Goal: Task Accomplishment & Management: Use online tool/utility

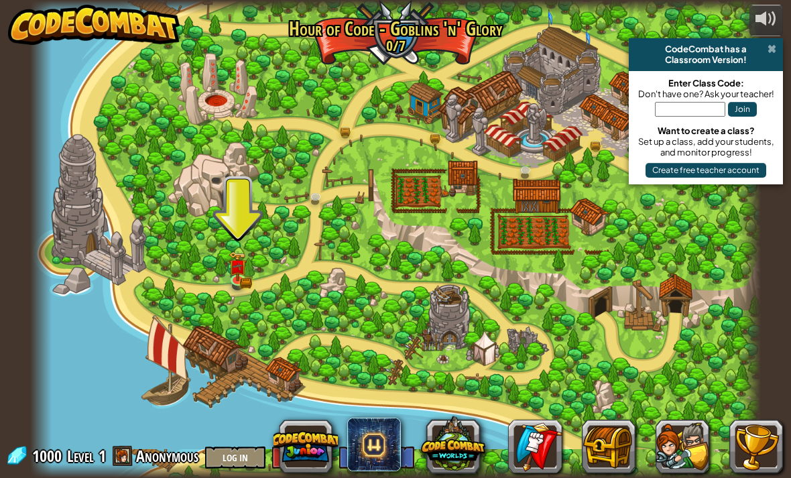
click at [769, 54] on span at bounding box center [771, 49] width 9 height 11
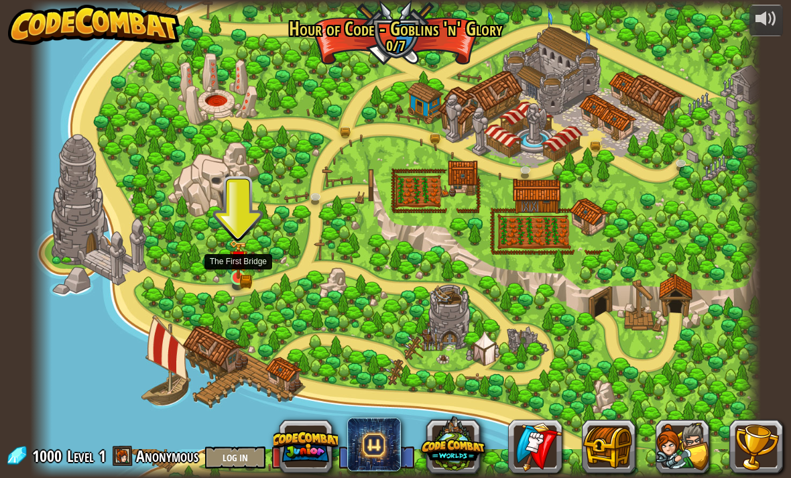
click at [251, 281] on link at bounding box center [239, 278] width 27 height 27
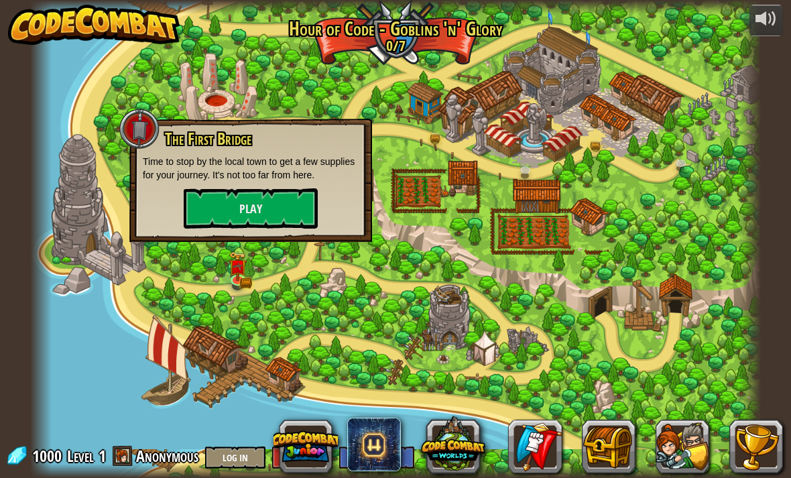
click at [327, 194] on div "The First Bridge Time to stop by the local town to get a few supplies for your …" at bounding box center [251, 179] width 216 height 98
click at [296, 215] on button "Play" at bounding box center [251, 208] width 134 height 40
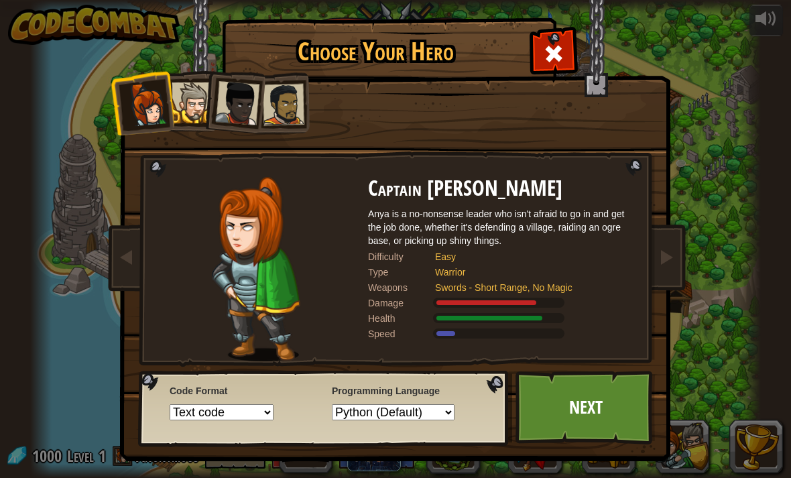
click at [228, 133] on div "Captain [PERSON_NAME] Anya is a no-nonsense leader who isn't afraid to go in an…" at bounding box center [395, 212] width 502 height 292
click at [184, 105] on div at bounding box center [191, 102] width 41 height 41
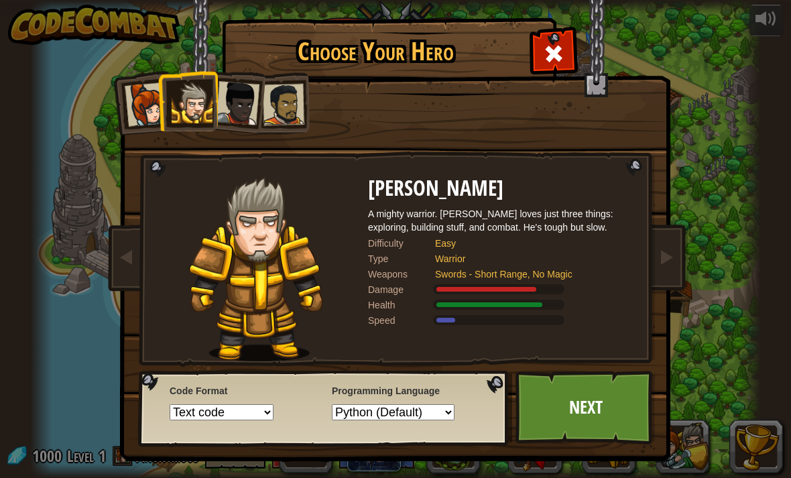
click at [222, 108] on div at bounding box center [237, 103] width 44 height 44
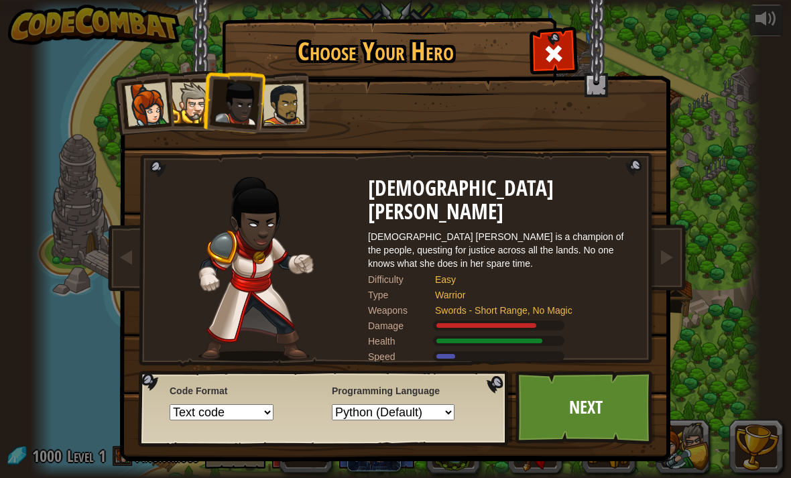
click at [239, 104] on div at bounding box center [237, 103] width 44 height 44
click at [291, 120] on div at bounding box center [284, 105] width 42 height 42
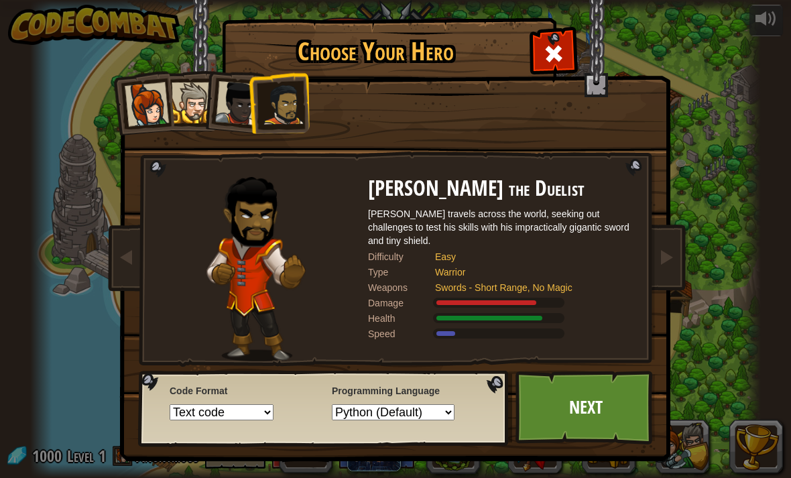
click at [145, 98] on div at bounding box center [147, 104] width 44 height 44
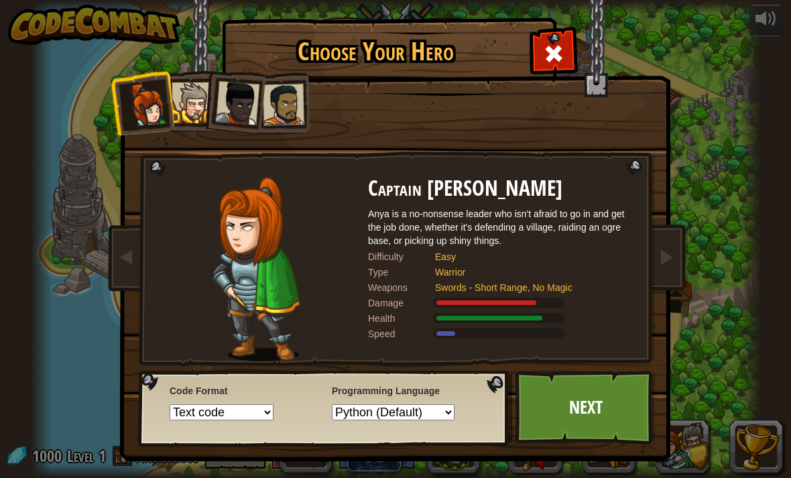
click at [180, 109] on div at bounding box center [191, 102] width 41 height 41
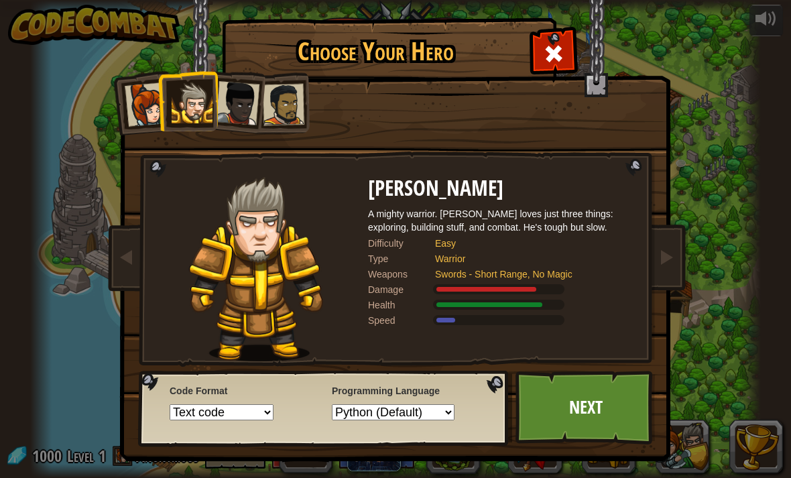
click at [226, 102] on div at bounding box center [237, 103] width 44 height 44
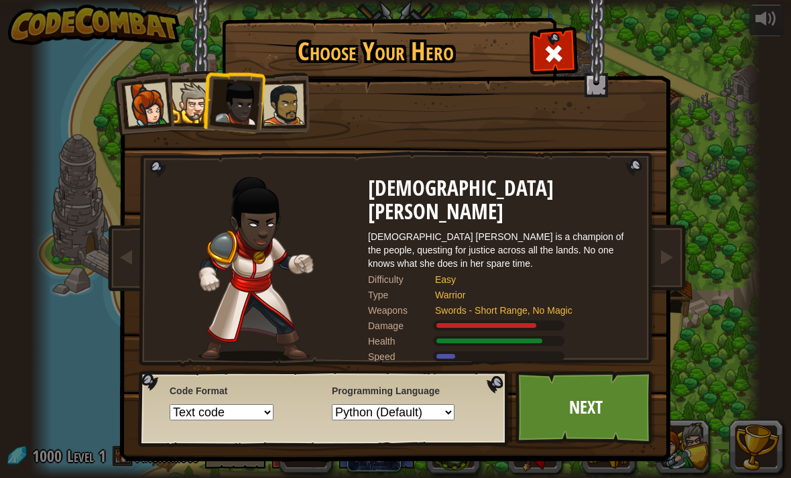
click at [153, 107] on div at bounding box center [147, 104] width 44 height 44
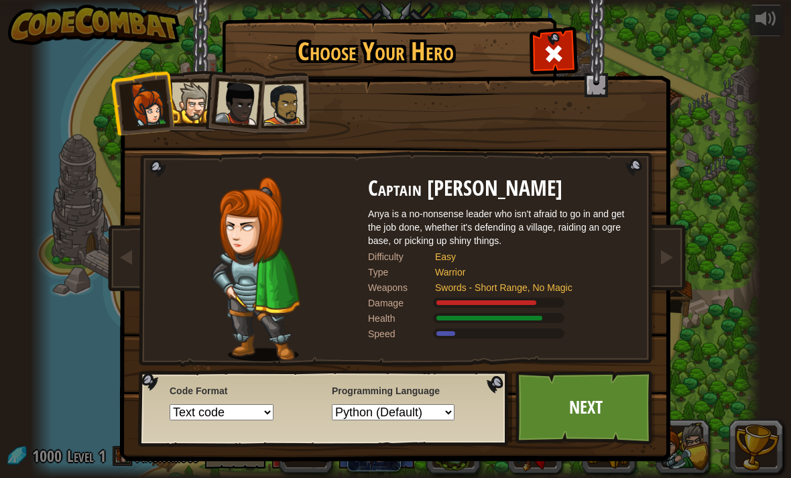
click at [182, 107] on div at bounding box center [191, 102] width 41 height 41
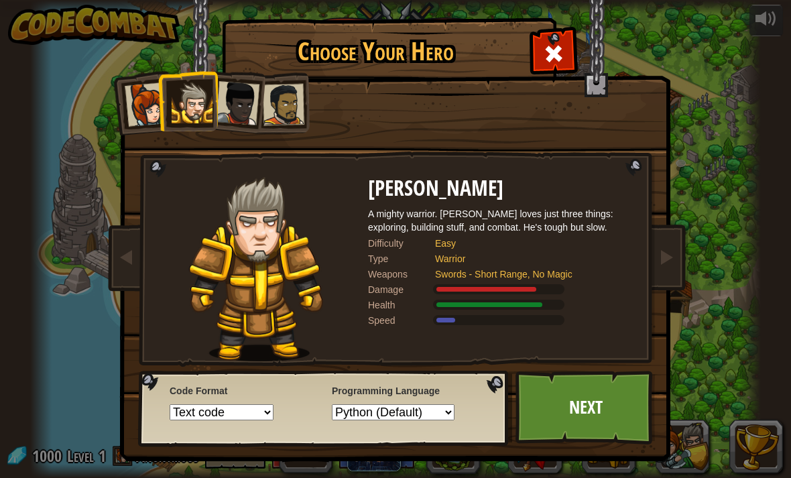
click at [228, 99] on div at bounding box center [237, 103] width 44 height 44
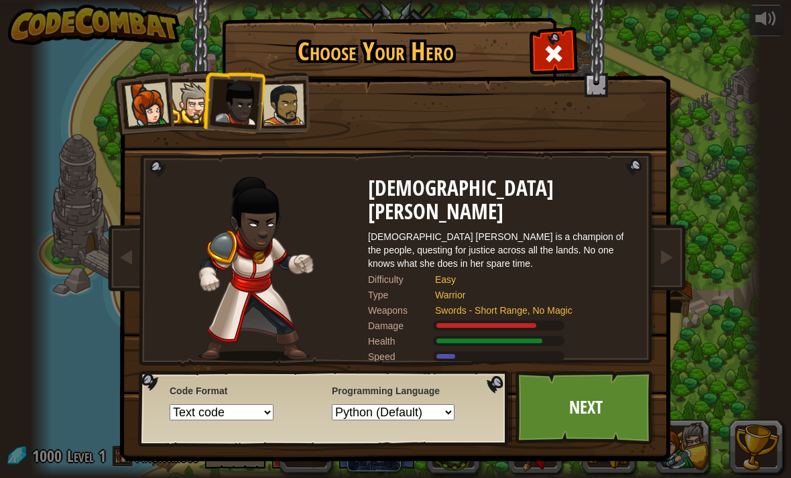
click at [258, 81] on li at bounding box center [233, 101] width 66 height 66
click at [281, 97] on div at bounding box center [284, 105] width 42 height 42
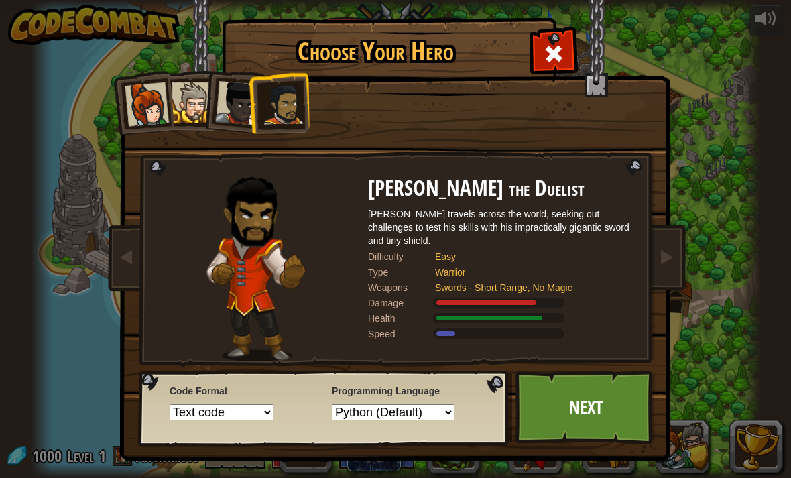
click at [200, 96] on div at bounding box center [191, 102] width 41 height 41
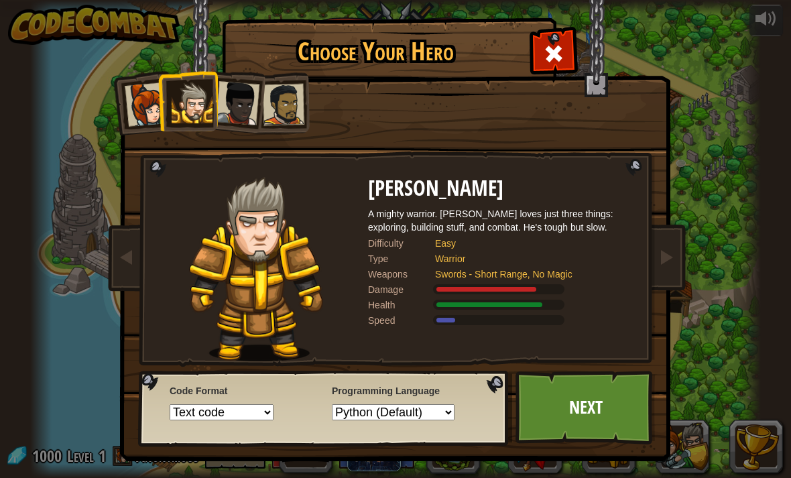
click at [174, 111] on div at bounding box center [191, 102] width 41 height 41
click at [167, 109] on li at bounding box center [187, 100] width 60 height 61
click at [155, 105] on div at bounding box center [147, 104] width 44 height 44
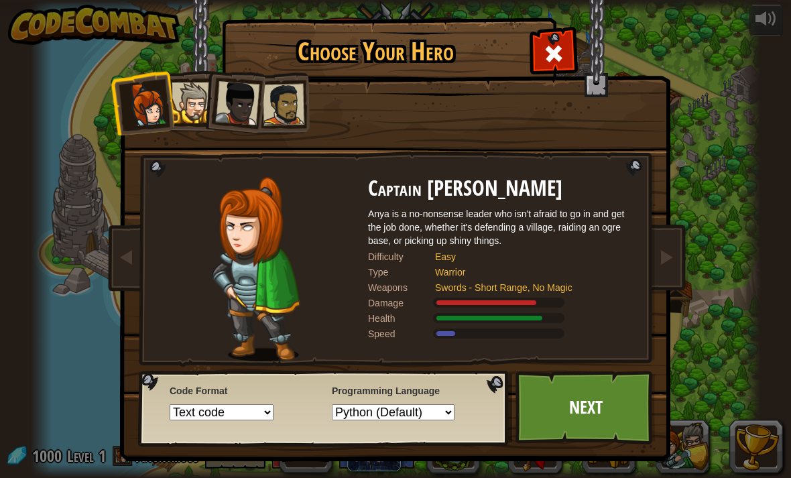
click at [145, 100] on div at bounding box center [147, 104] width 44 height 44
click at [192, 100] on div at bounding box center [191, 102] width 41 height 41
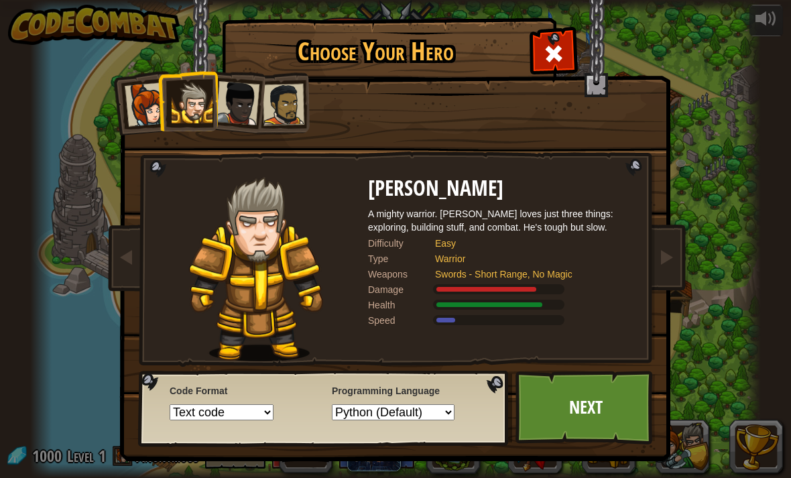
click at [231, 115] on div at bounding box center [237, 103] width 44 height 44
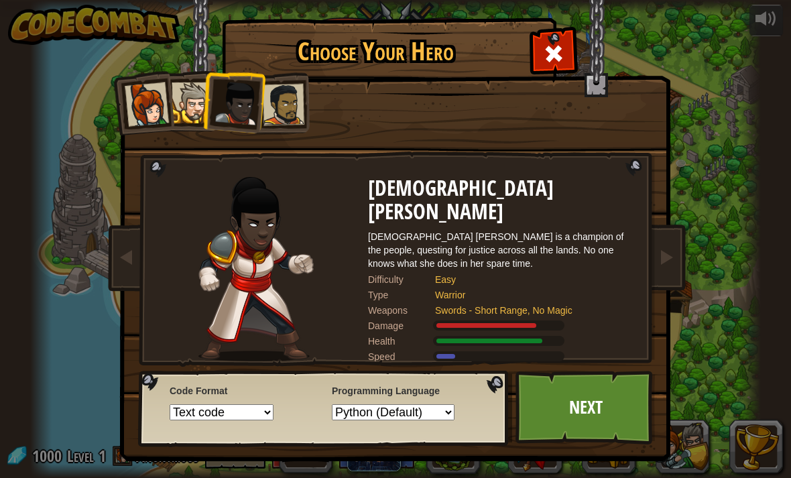
click at [282, 97] on div at bounding box center [284, 105] width 42 height 42
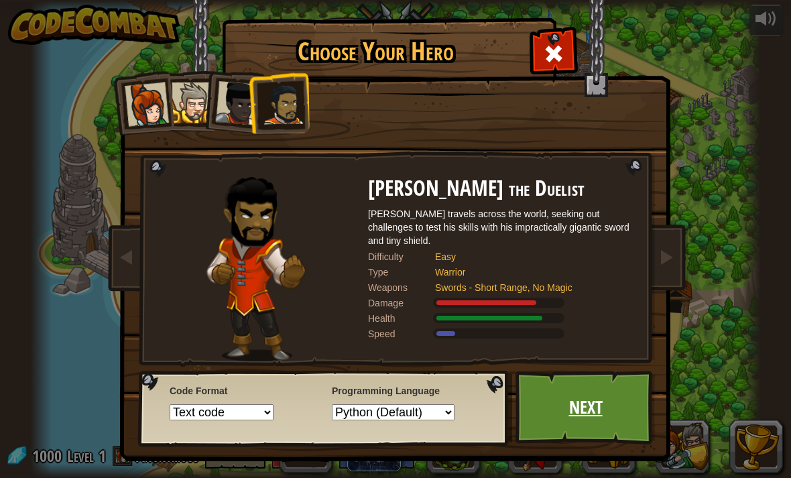
click at [598, 400] on link "Next" at bounding box center [585, 407] width 140 height 74
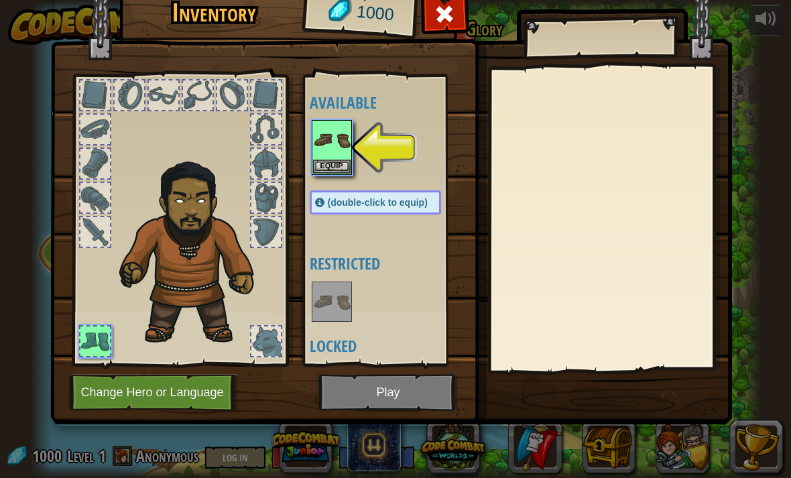
click at [626, 331] on div at bounding box center [609, 218] width 236 height 301
click at [331, 156] on img at bounding box center [332, 140] width 38 height 38
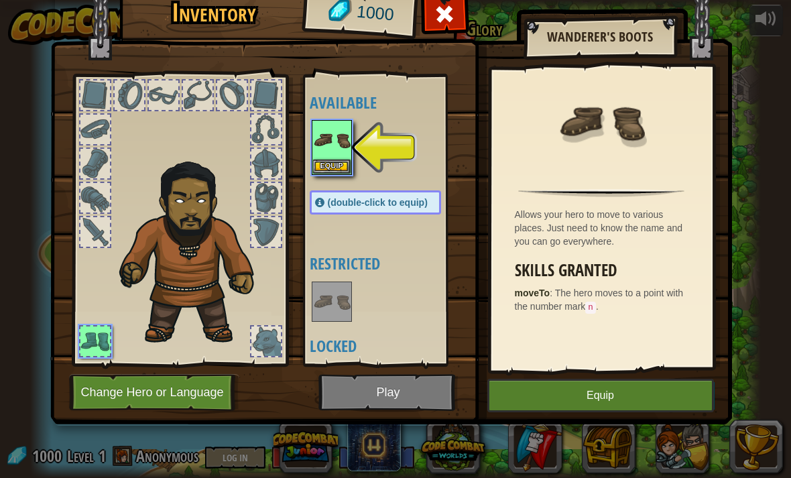
click at [632, 395] on button "Equip" at bounding box center [600, 395] width 226 height 33
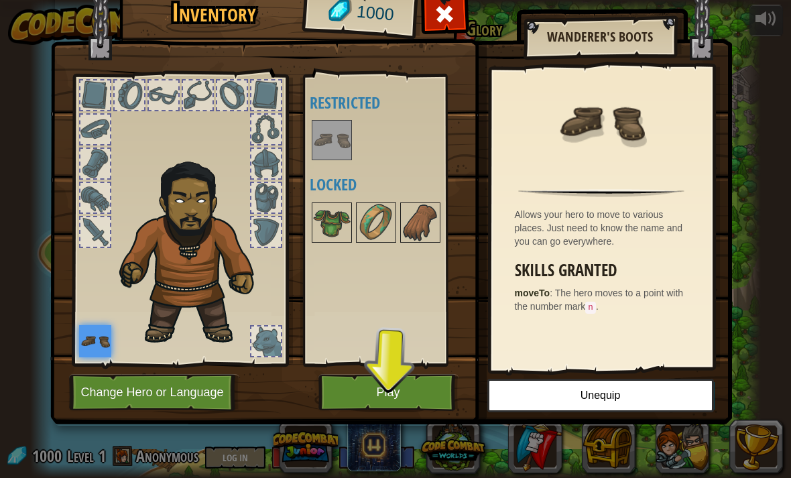
click at [423, 393] on button "Play" at bounding box center [388, 392] width 140 height 37
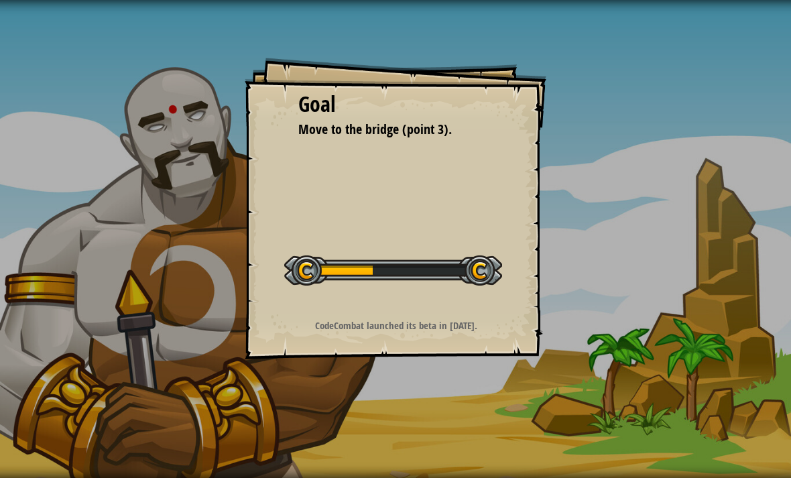
click at [620, 307] on div "Goal Move to the bridge (point 3). Start Level Error loading from server. Try r…" at bounding box center [395, 239] width 791 height 478
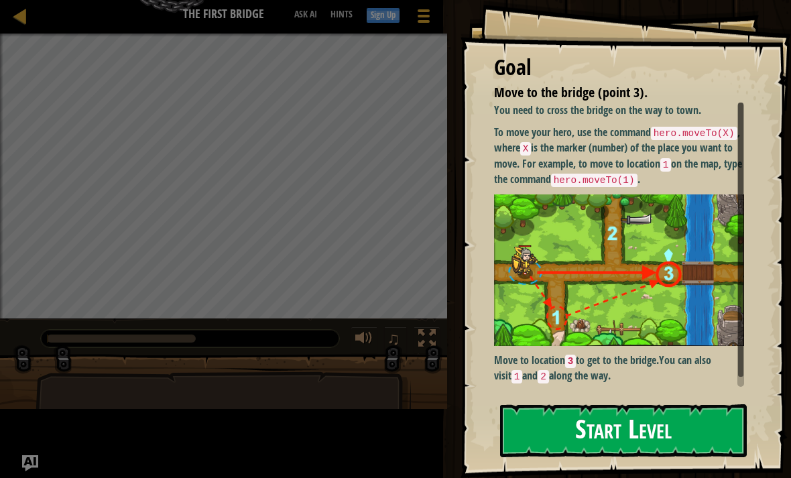
click at [662, 404] on button "Start Level" at bounding box center [623, 430] width 247 height 53
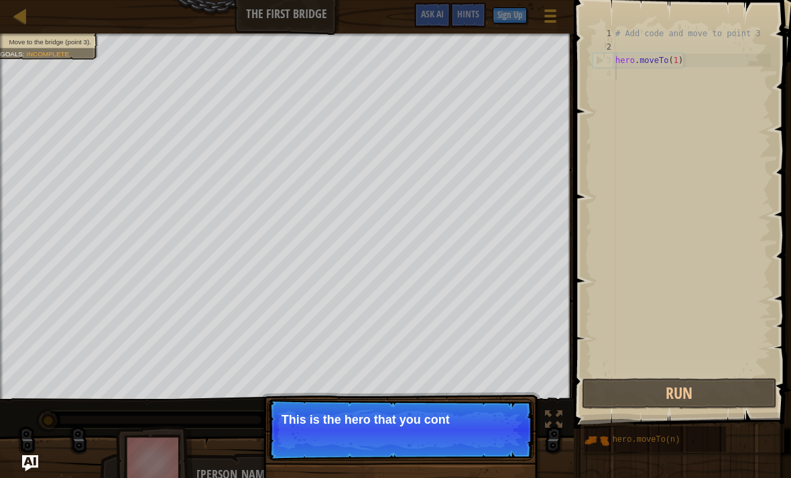
click at [512, 428] on p "Skip (esc) Continue This is the hero that you cont" at bounding box center [400, 430] width 266 height 62
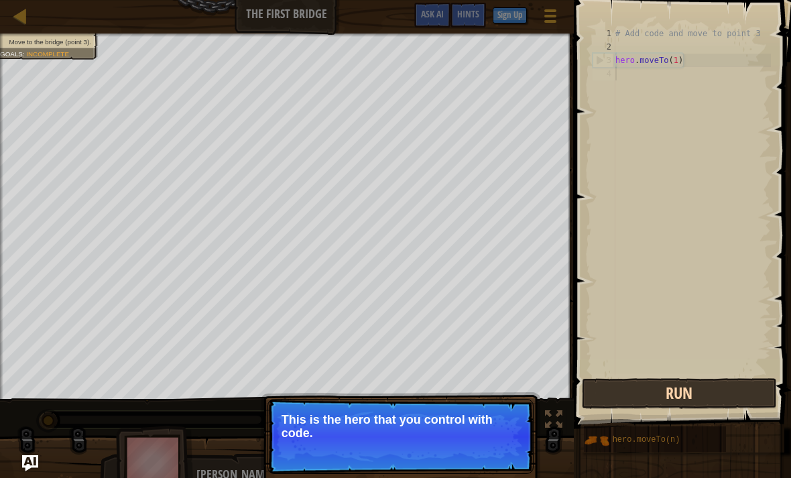
click at [699, 389] on button "Run" at bounding box center [678, 393] width 195 height 31
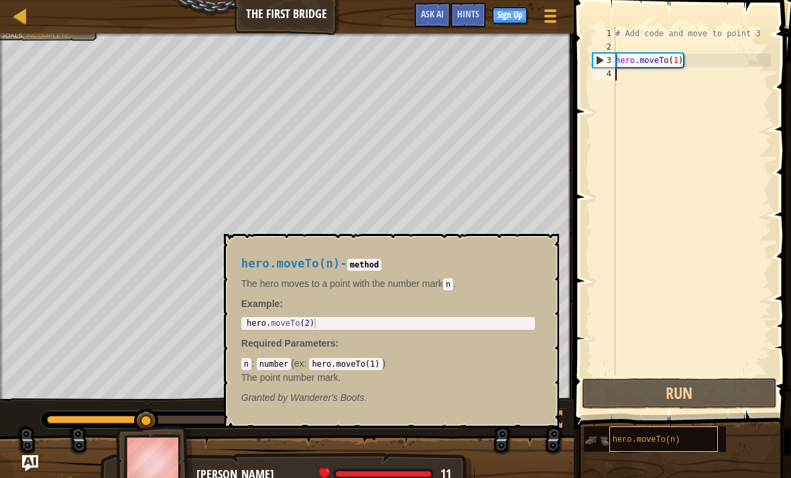
click at [689, 437] on div "hero.moveTo(n)" at bounding box center [663, 438] width 109 height 25
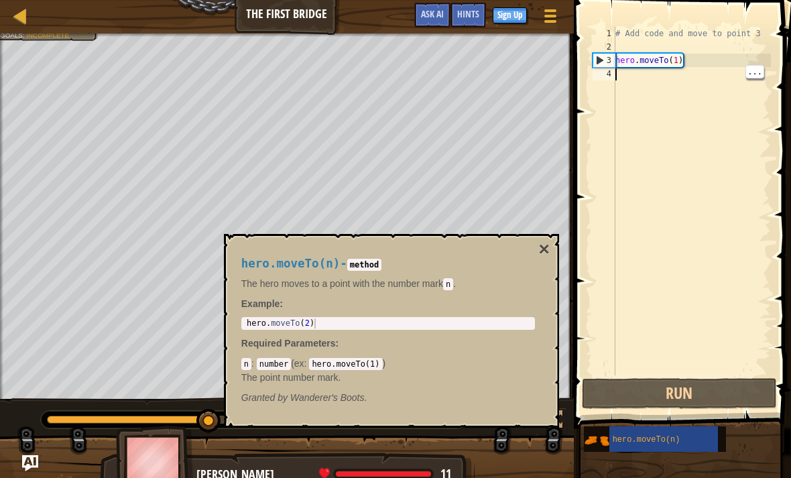
click at [682, 70] on div "# Add code and move to point 3 hero . moveTo ( 1 )" at bounding box center [691, 214] width 158 height 375
click at [710, 108] on div "# Add code and move to point 3 hero . moveTo ( 1 )" at bounding box center [691, 214] width 158 height 375
click at [651, 218] on div "# Add code and move to point 3 hero . moveTo ( 1 )" at bounding box center [691, 214] width 158 height 375
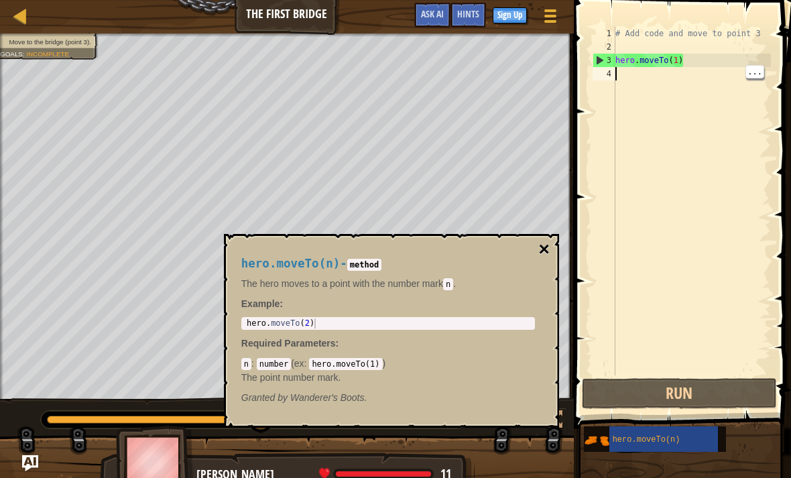
click at [549, 244] on button "×" at bounding box center [543, 249] width 11 height 19
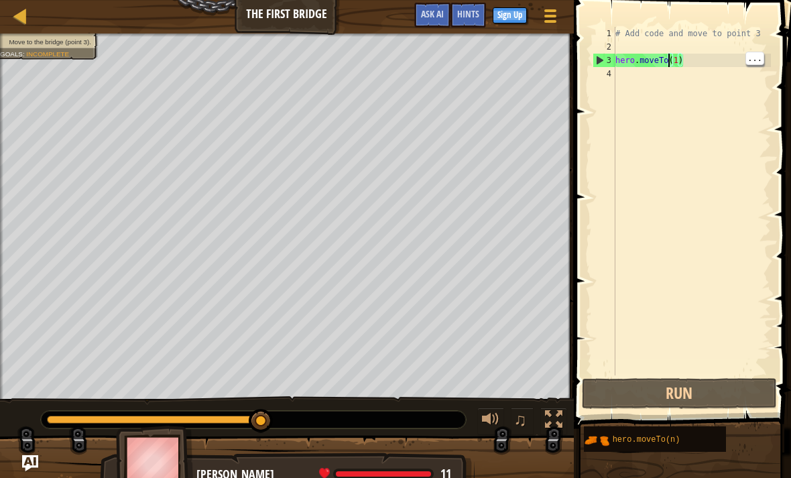
click at [669, 58] on div "# Add code and move to point 3 hero . moveTo ( 1 )" at bounding box center [691, 214] width 158 height 375
click at [674, 62] on div "# Add code and move to point 3 hero . moveTo ( 1 )" at bounding box center [691, 214] width 158 height 375
click at [679, 60] on div "# Add code and move to point 3 hero . moveTo ( 1 )" at bounding box center [691, 214] width 158 height 375
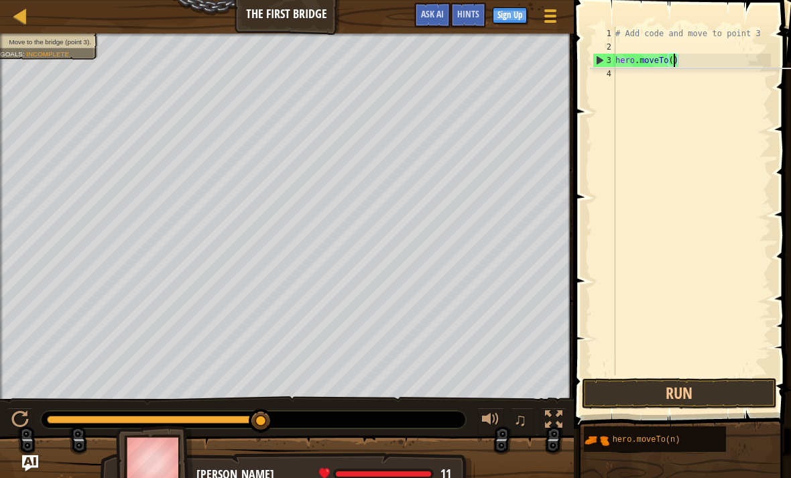
scroll to position [7, 5]
type textarea "hero.moveTo(3)"
click at [743, 407] on button "Run" at bounding box center [678, 393] width 195 height 31
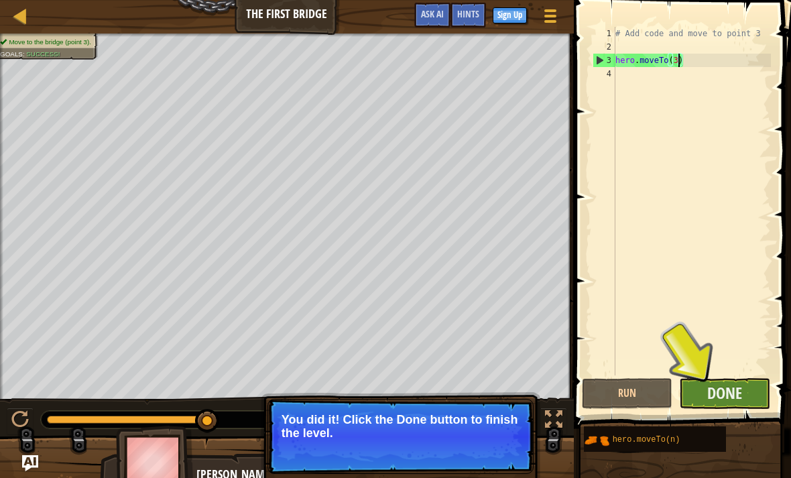
click at [744, 391] on button "Done" at bounding box center [724, 393] width 91 height 31
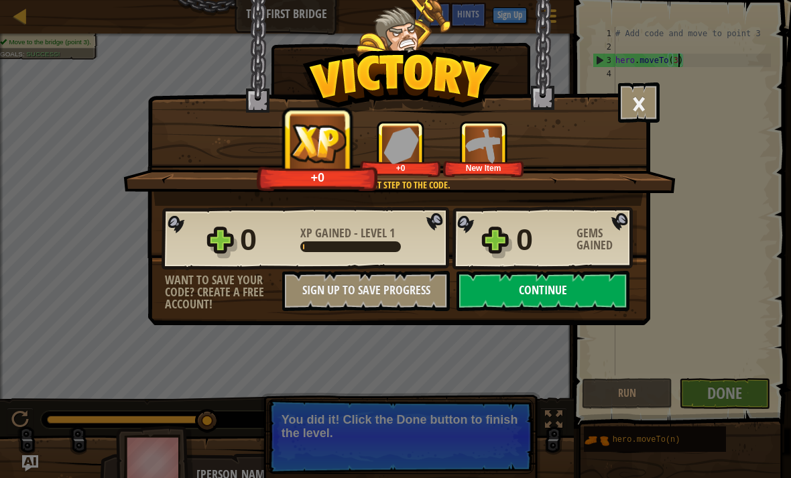
click at [588, 292] on button "Continue" at bounding box center [542, 291] width 173 height 40
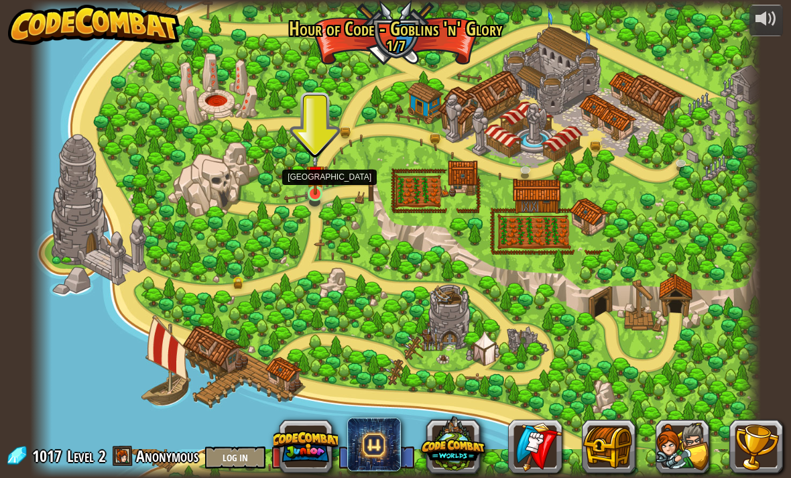
click at [317, 198] on link at bounding box center [316, 195] width 27 height 27
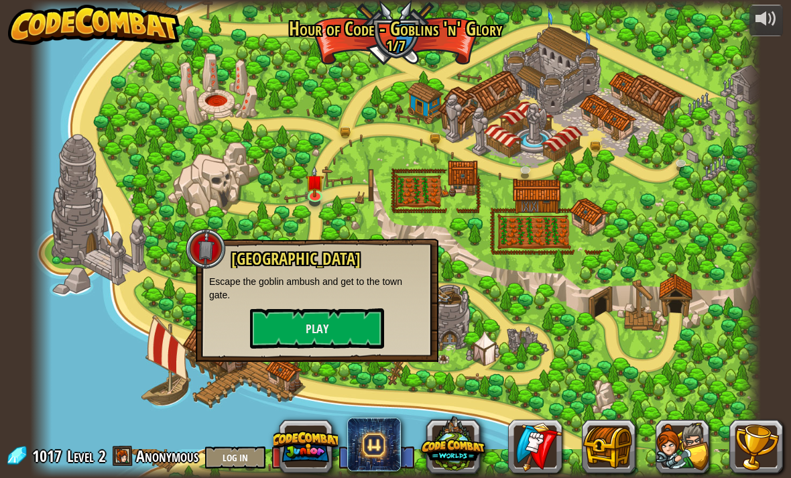
click at [637, 300] on div at bounding box center [395, 239] width 731 height 478
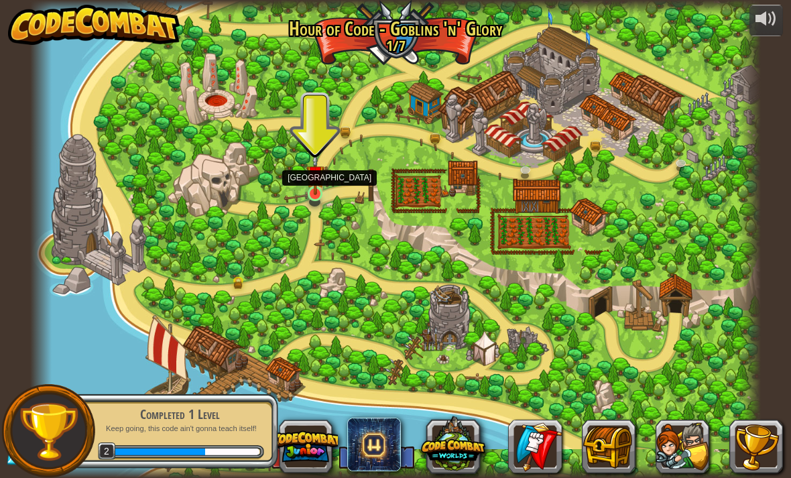
click at [327, 203] on div at bounding box center [395, 239] width 731 height 478
click at [323, 196] on link at bounding box center [316, 195] width 27 height 27
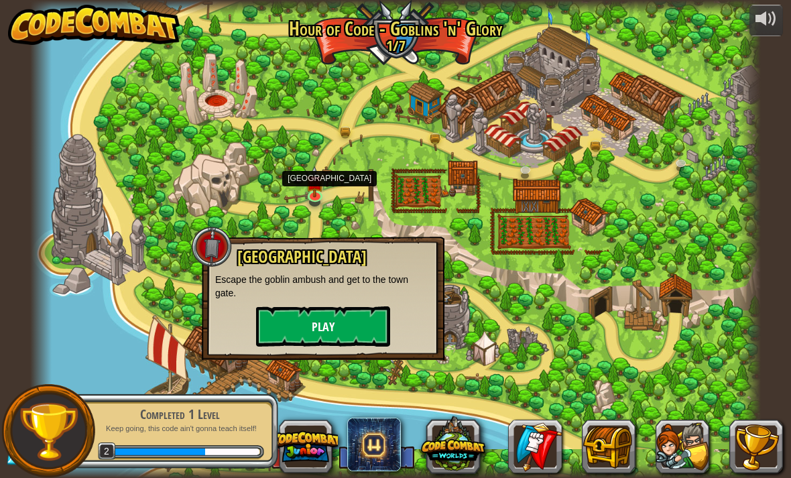
click at [276, 344] on button "Play" at bounding box center [323, 326] width 134 height 40
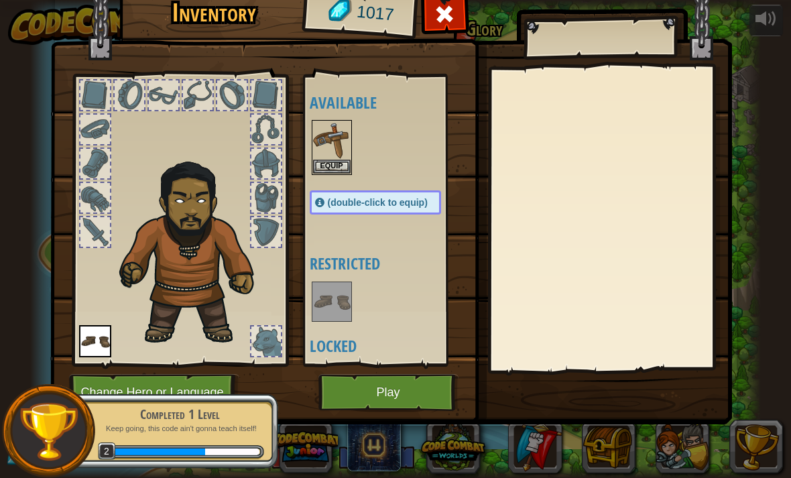
click at [332, 202] on span "(double-click to equip)" at bounding box center [378, 202] width 100 height 11
click at [328, 164] on button "Equip" at bounding box center [332, 166] width 38 height 14
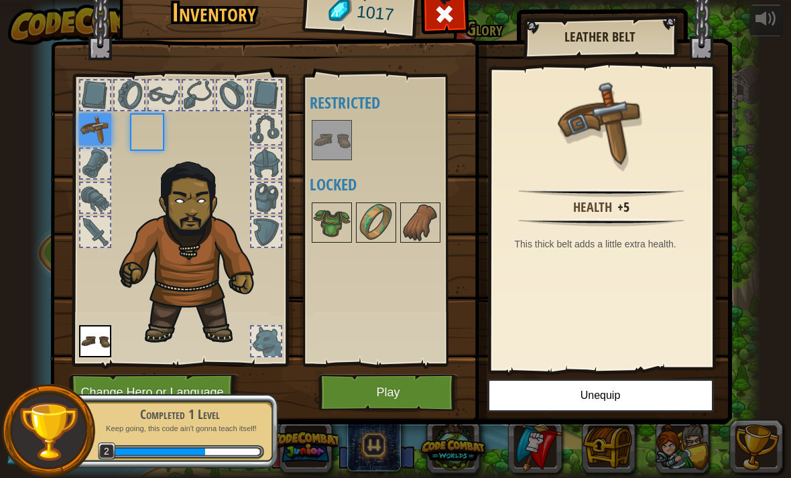
click at [327, 157] on img at bounding box center [332, 140] width 38 height 38
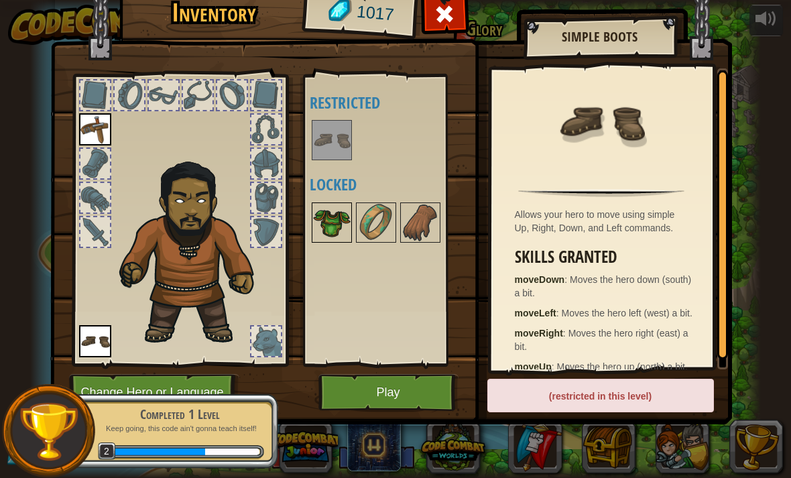
click at [332, 228] on img at bounding box center [332, 223] width 38 height 38
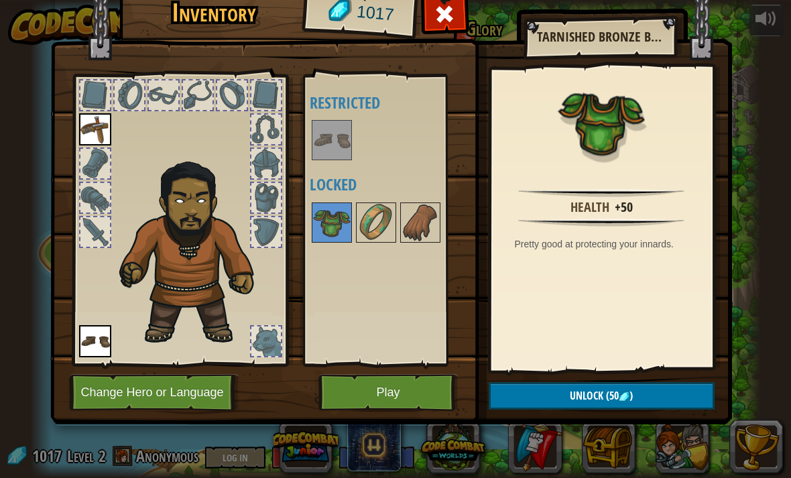
click at [634, 395] on button "Unlock (50 )" at bounding box center [601, 395] width 226 height 27
click at [640, 399] on button "Confirm" at bounding box center [601, 395] width 226 height 27
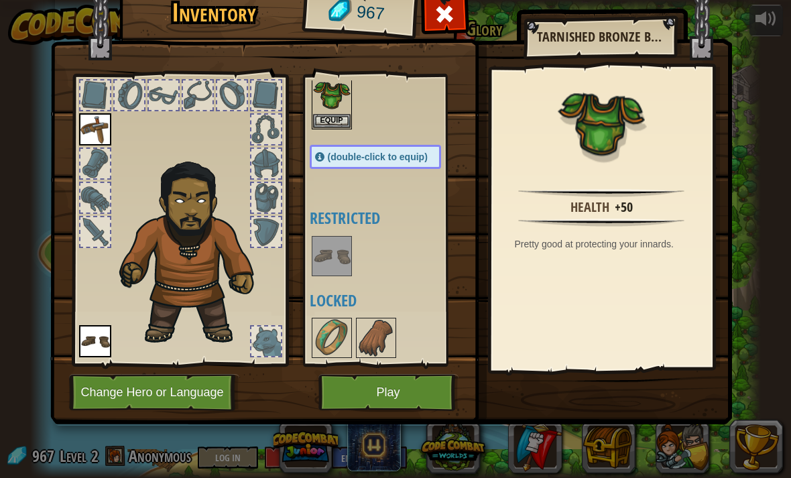
scroll to position [45, 0]
click at [316, 344] on img at bounding box center [332, 339] width 38 height 38
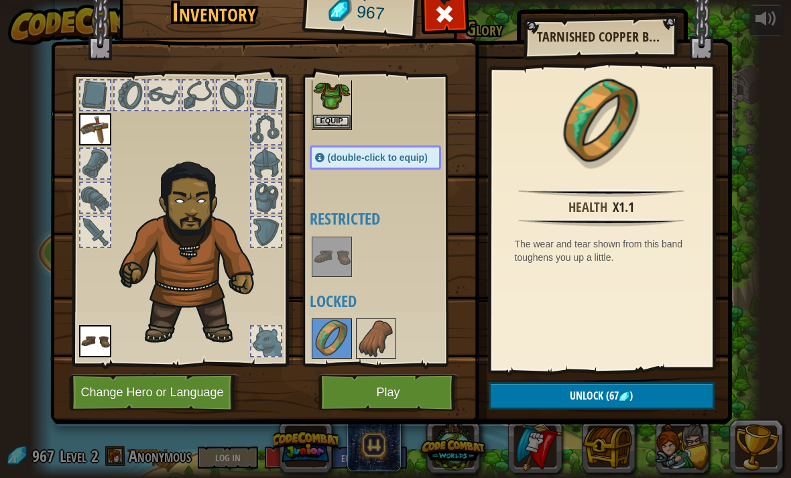
click at [649, 395] on button "Unlock (67 )" at bounding box center [601, 395] width 226 height 27
click at [375, 342] on img at bounding box center [376, 339] width 38 height 38
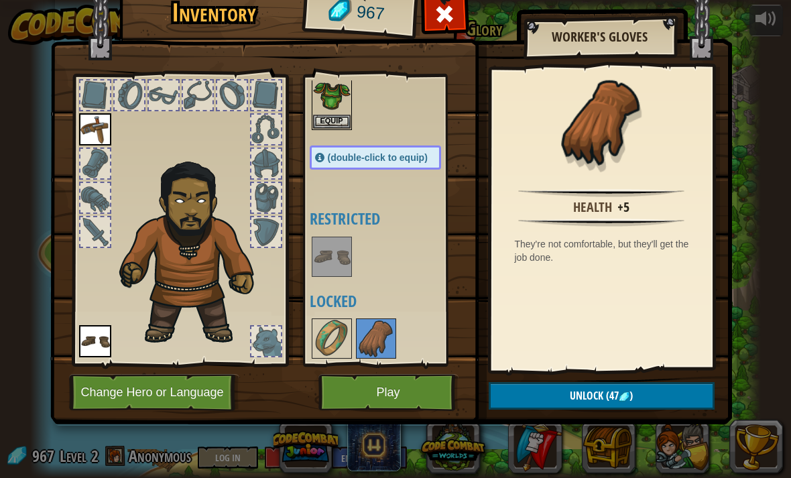
click at [654, 398] on button "Unlock (47 )" at bounding box center [601, 395] width 226 height 27
click at [617, 399] on button "Confirm" at bounding box center [601, 395] width 226 height 27
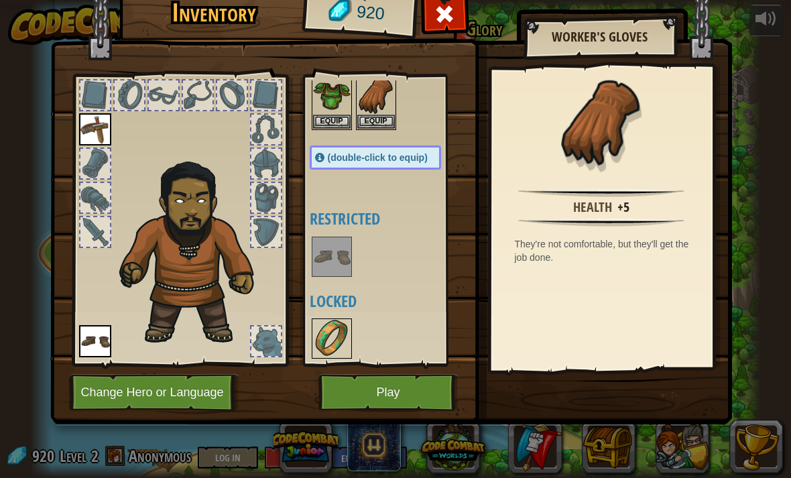
click at [324, 327] on img at bounding box center [332, 339] width 38 height 38
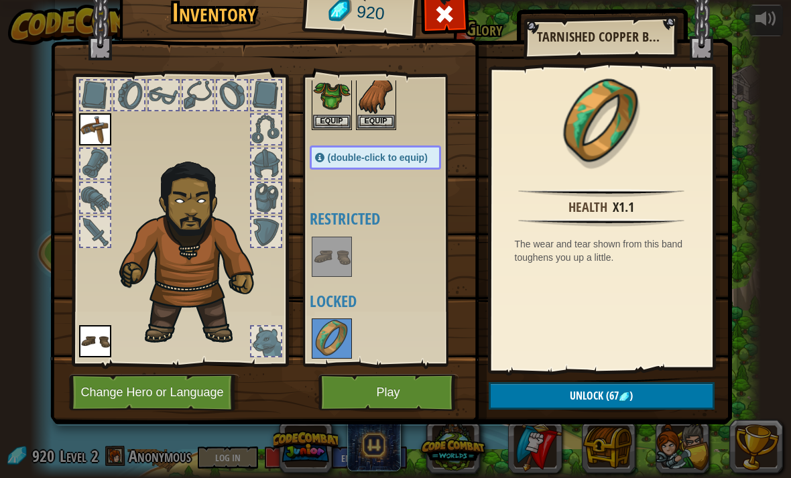
click at [653, 397] on button "Unlock (67 )" at bounding box center [601, 395] width 226 height 27
click at [629, 406] on button "Confirm" at bounding box center [601, 395] width 226 height 27
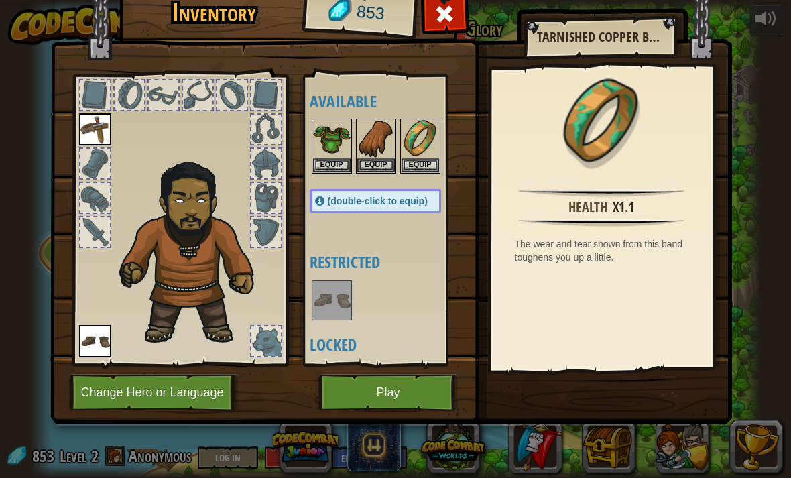
scroll to position [1, 0]
click at [368, 143] on img at bounding box center [376, 140] width 38 height 38
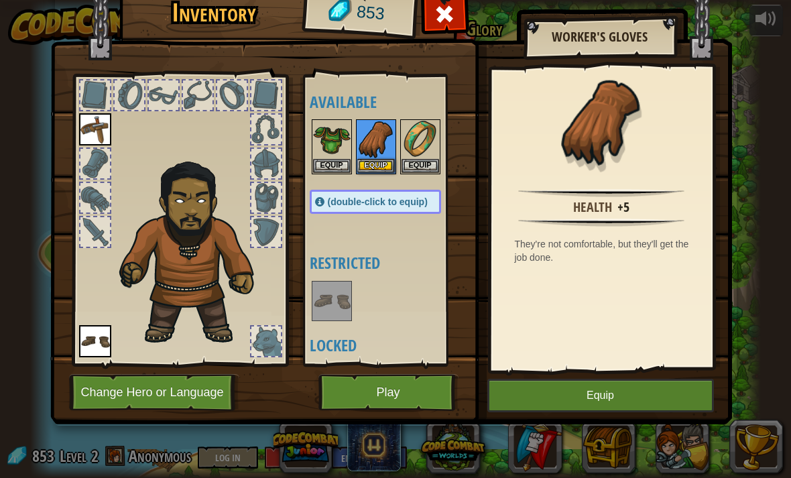
click at [636, 403] on button "Equip" at bounding box center [600, 395] width 226 height 33
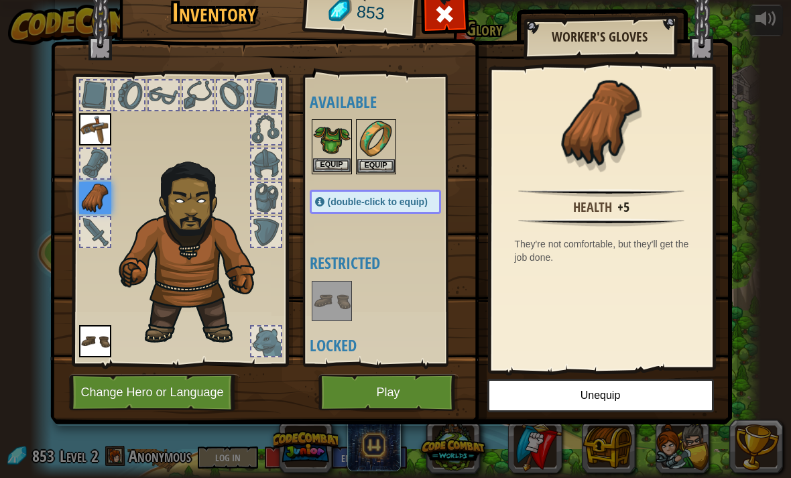
click at [328, 153] on img at bounding box center [332, 140] width 38 height 38
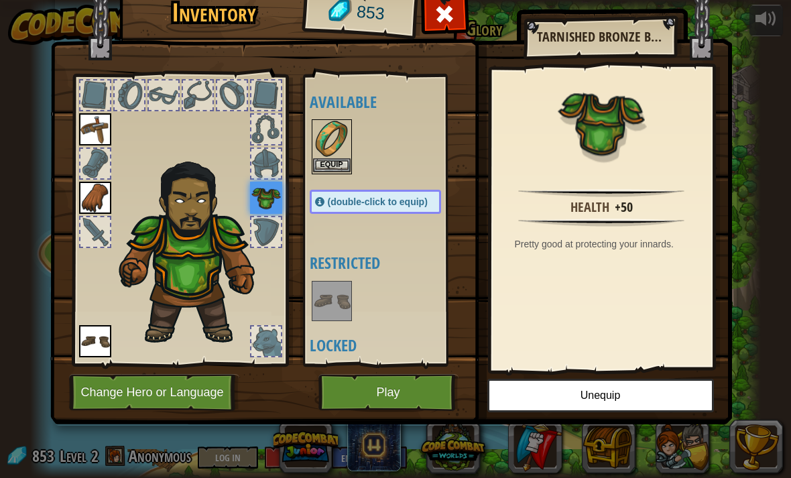
click at [345, 141] on img at bounding box center [332, 140] width 38 height 38
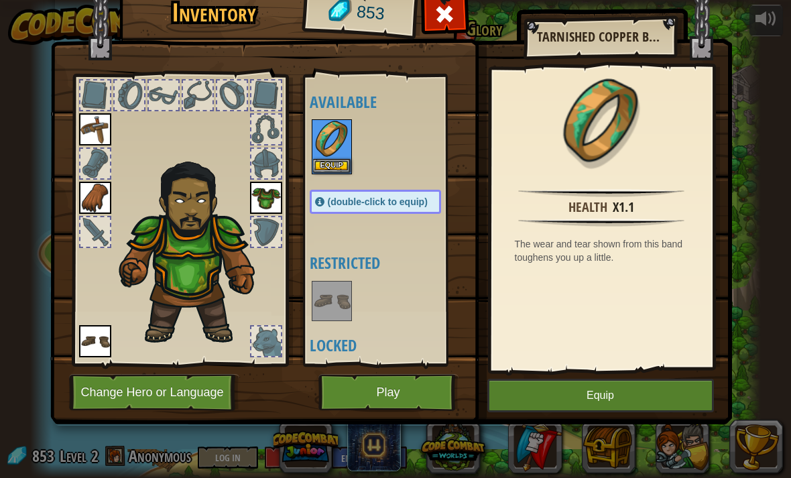
click at [624, 399] on button "Equip" at bounding box center [600, 395] width 226 height 33
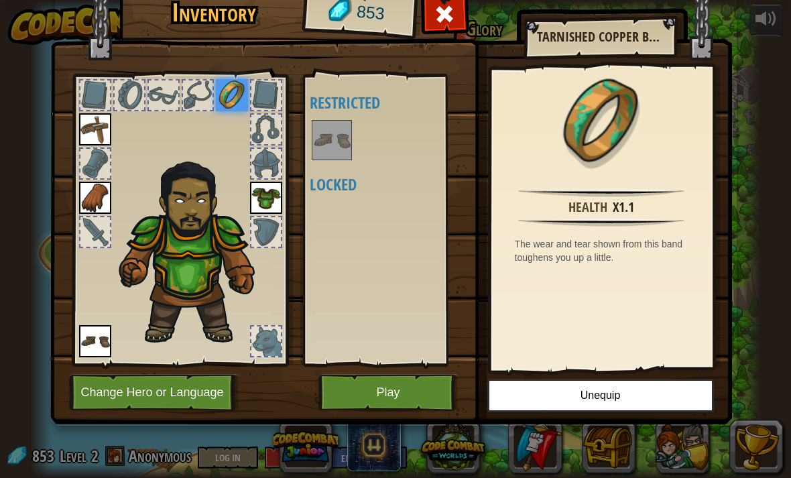
click at [336, 139] on img at bounding box center [332, 140] width 38 height 38
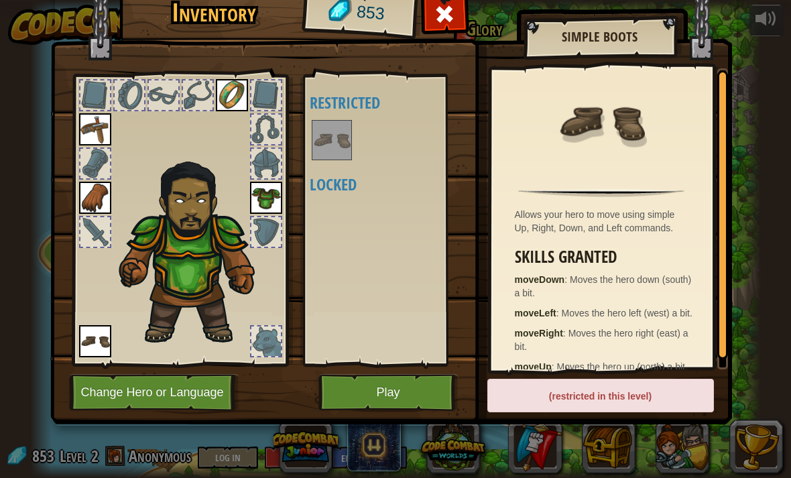
click at [666, 385] on div "(restricted in this level)" at bounding box center [600, 395] width 226 height 33
click at [267, 336] on div at bounding box center [265, 340] width 29 height 29
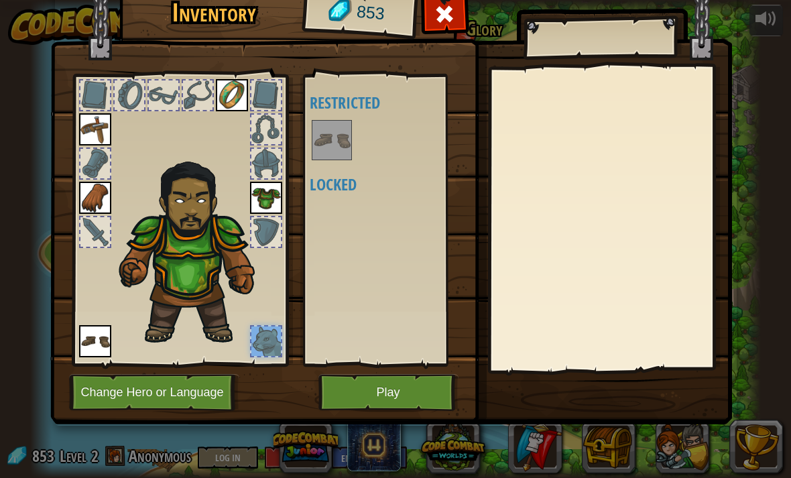
click at [369, 391] on button "Play" at bounding box center [388, 392] width 140 height 37
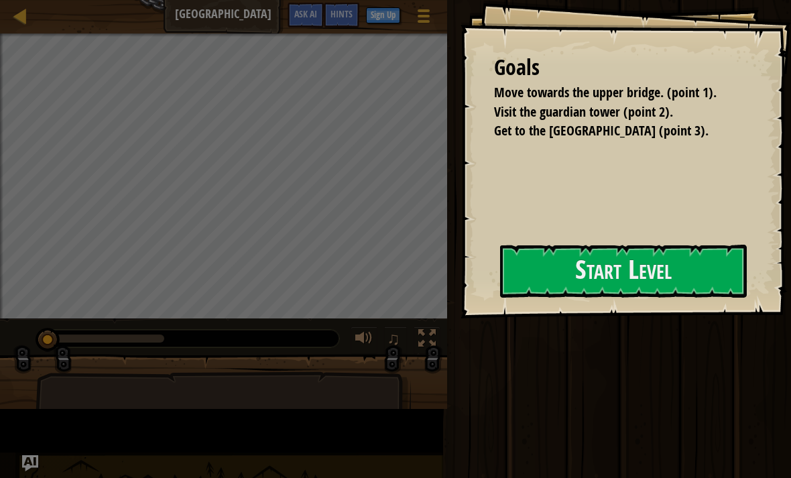
click at [618, 297] on div "Run Submit Done" at bounding box center [617, 235] width 348 height 471
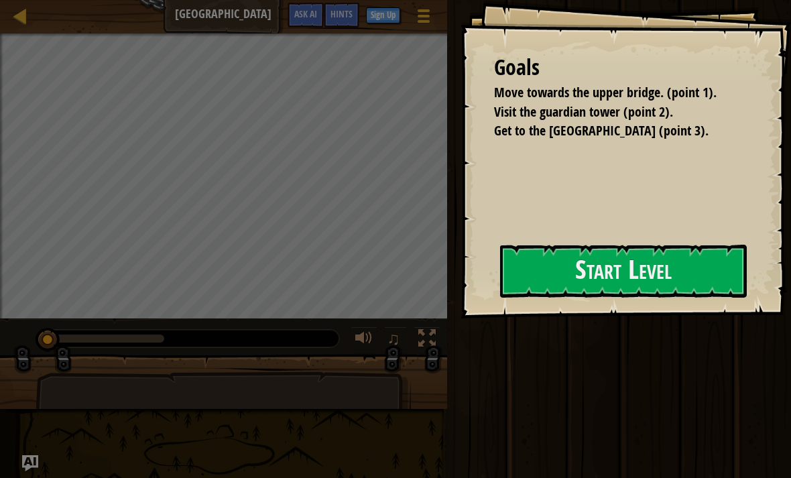
click at [641, 279] on div "Goals Move towards the upper bridge. (point 1). Visit the [GEOGRAPHIC_DATA] (po…" at bounding box center [625, 159] width 330 height 318
click at [602, 277] on button "Start Level" at bounding box center [623, 271] width 247 height 53
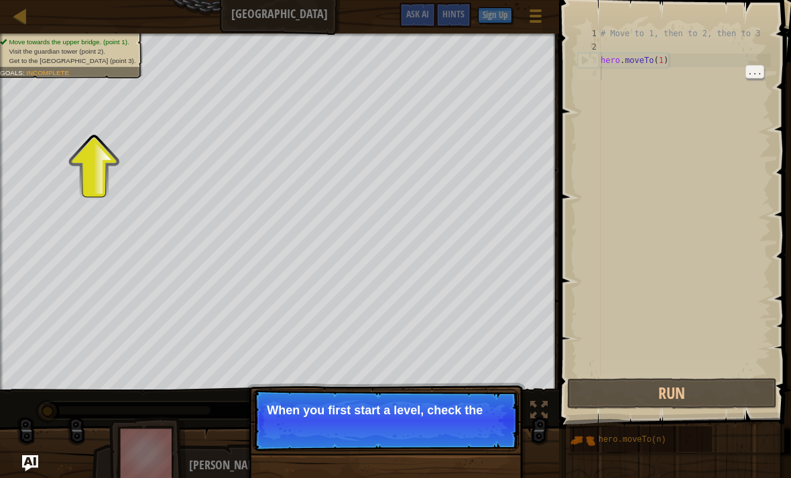
click at [645, 222] on div "# Move to 1, then to 2, then to 3 hero . moveTo ( 1 )" at bounding box center [684, 214] width 173 height 375
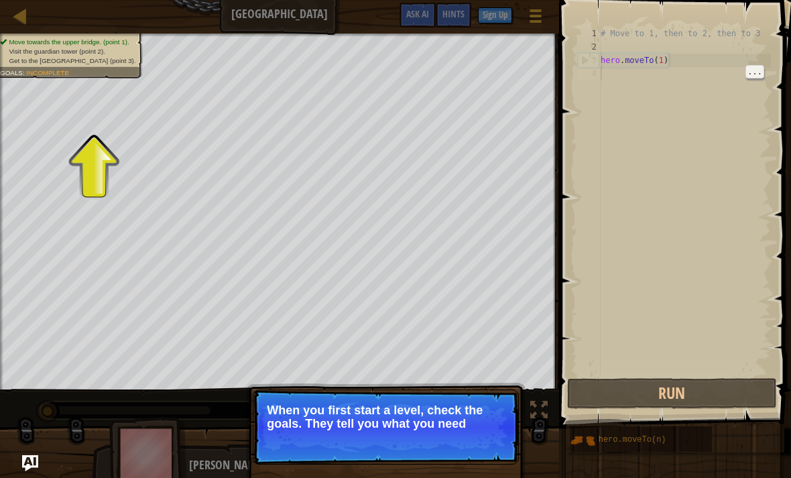
click at [624, 213] on div "# Move to 1, then to 2, then to 3 hero . moveTo ( 1 )" at bounding box center [684, 214] width 173 height 375
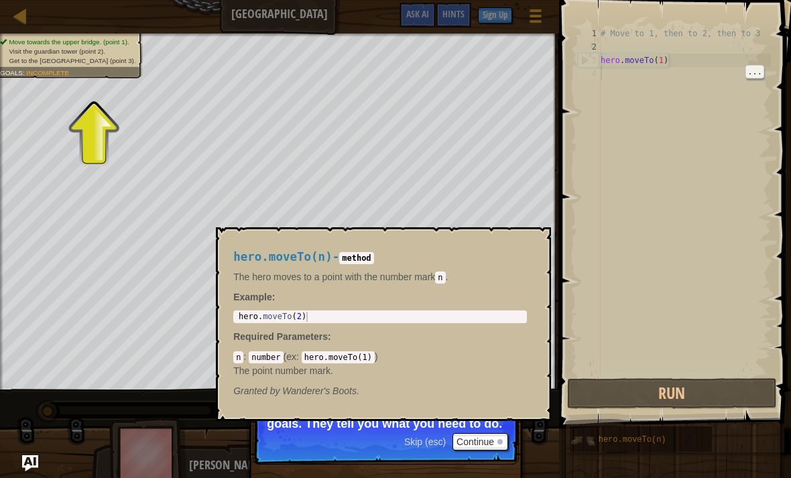
click at [578, 439] on img at bounding box center [581, 439] width 25 height 25
click at [644, 299] on div "# Move to 1, then to 2, then to 3 hero . moveTo ( 1 )" at bounding box center [684, 214] width 173 height 375
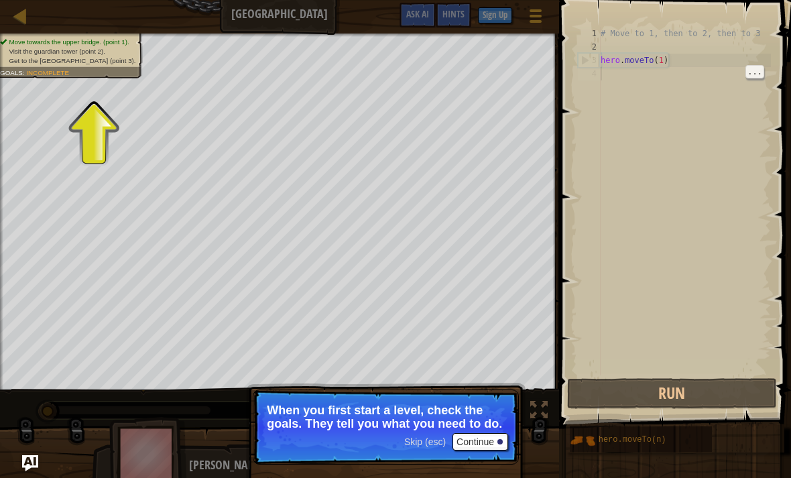
click at [487, 439] on button "Continue" at bounding box center [480, 441] width 56 height 17
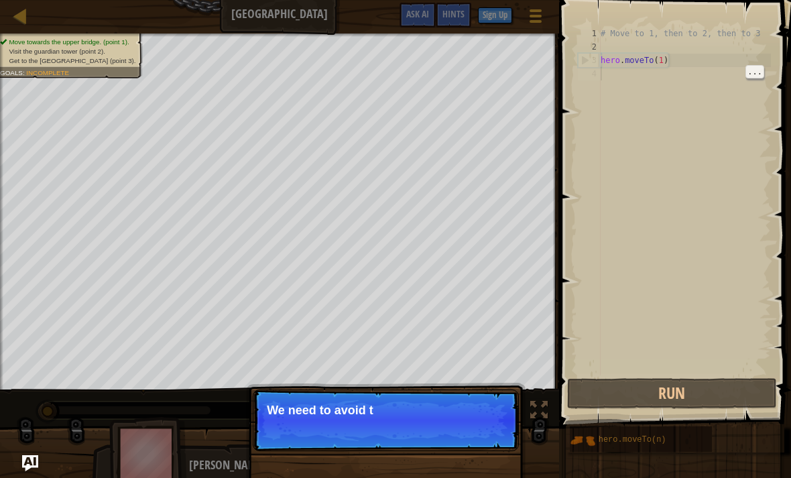
click at [535, 397] on div "Move towards the upper bridge. (point 1). Visit the [GEOGRAPHIC_DATA] (point 2)…" at bounding box center [395, 256] width 791 height 447
click at [494, 432] on button "Continue" at bounding box center [480, 427] width 56 height 17
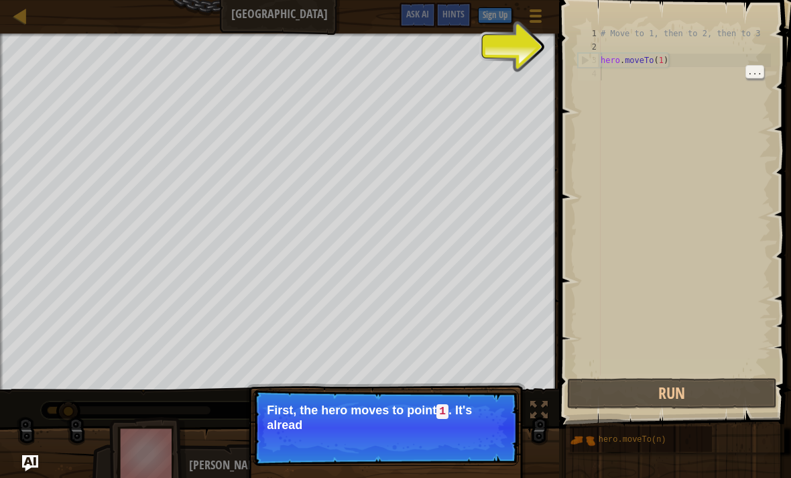
click at [693, 333] on div "# Move to 1, then to 2, then to 3 hero . moveTo ( 1 )" at bounding box center [684, 214] width 173 height 375
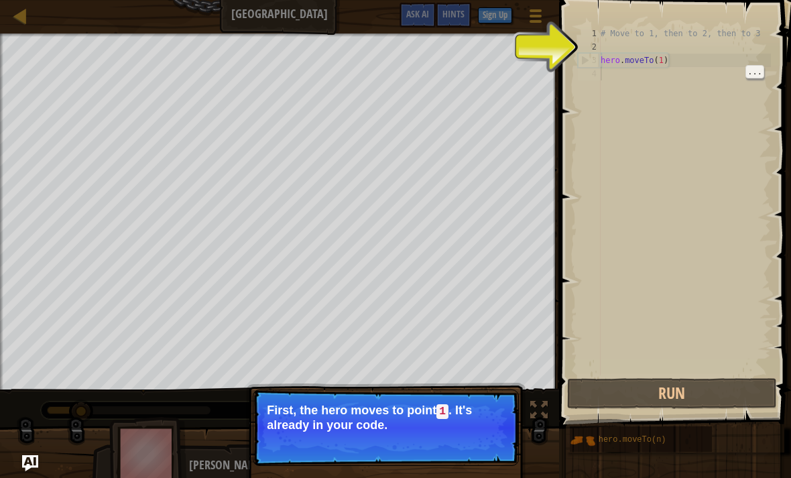
click at [695, 360] on div "# Move to 1, then to 2, then to 3 hero . moveTo ( 1 )" at bounding box center [684, 214] width 173 height 375
type textarea "hero.moveTo(1)"
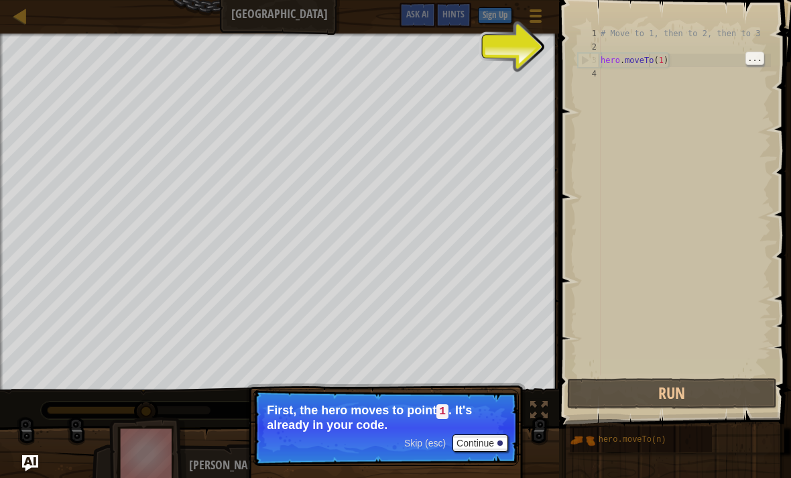
click at [648, 61] on div "# Move to 1, then to 2, then to 3 hero . moveTo ( 1 )" at bounding box center [684, 214] width 173 height 375
click at [669, 65] on div "# Move to 1, then to 2, then to 3 hero . moveTo ( 1 )" at bounding box center [684, 214] width 173 height 375
click at [687, 92] on div "# Move to 1, then to 2, then to 3 hero . moveTo ( 1 )" at bounding box center [684, 214] width 173 height 375
type textarea "# Move to 1, then to 2, then to 3"
click at [713, 32] on div "# Move to 1, then to 2, then to 3 hero . moveTo ( 1 )" at bounding box center [684, 214] width 173 height 375
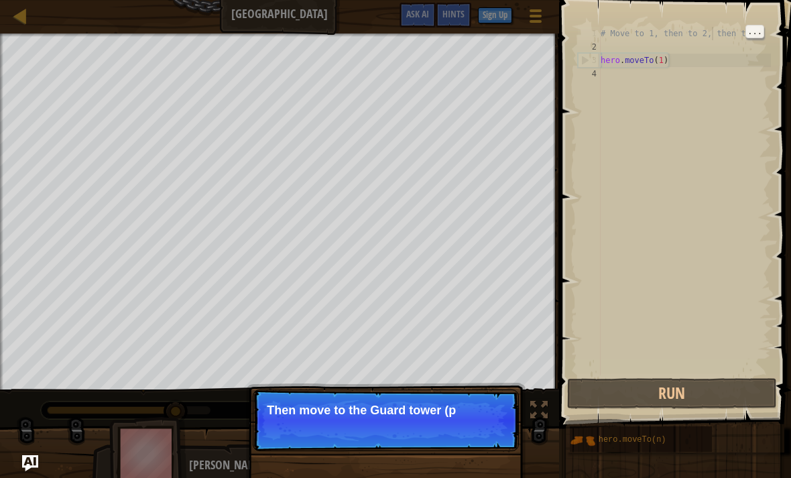
click at [687, 87] on div "# Move to 1, then to 2, then to 3 hero . moveTo ( 1 )" at bounding box center [684, 214] width 173 height 375
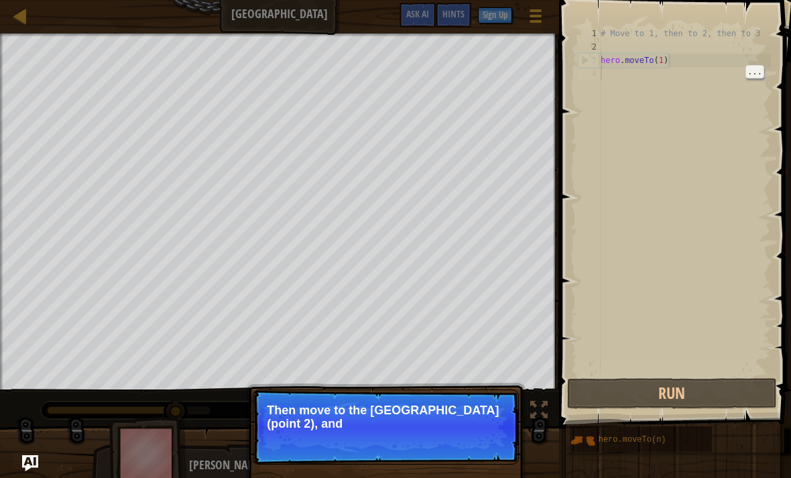
click at [696, 80] on div "# Move to 1, then to 2, then to 3 hero . moveTo ( 1 )" at bounding box center [684, 214] width 173 height 375
click at [618, 246] on div "# Move to 1, then to 2, then to 3 hero . moveTo ( 1 )" at bounding box center [684, 214] width 173 height 375
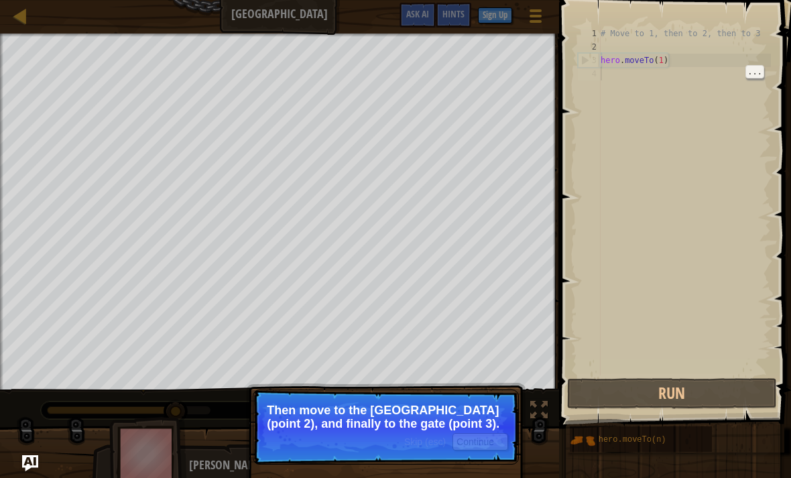
click at [616, 230] on div "# Move to 1, then to 2, then to 3 hero . moveTo ( 1 )" at bounding box center [684, 214] width 173 height 375
click at [618, 216] on div "# Move to 1, then to 2, then to 3 hero . moveTo ( 1 )" at bounding box center [684, 214] width 173 height 375
click at [625, 220] on div "# Move to 1, then to 2, then to 3 hero . moveTo ( 1 )" at bounding box center [684, 214] width 173 height 375
click at [625, 245] on div "# Move to 1, then to 2, then to 3 hero . moveTo ( 1 )" at bounding box center [684, 214] width 173 height 375
click at [498, 441] on div at bounding box center [499, 441] width 5 height 5
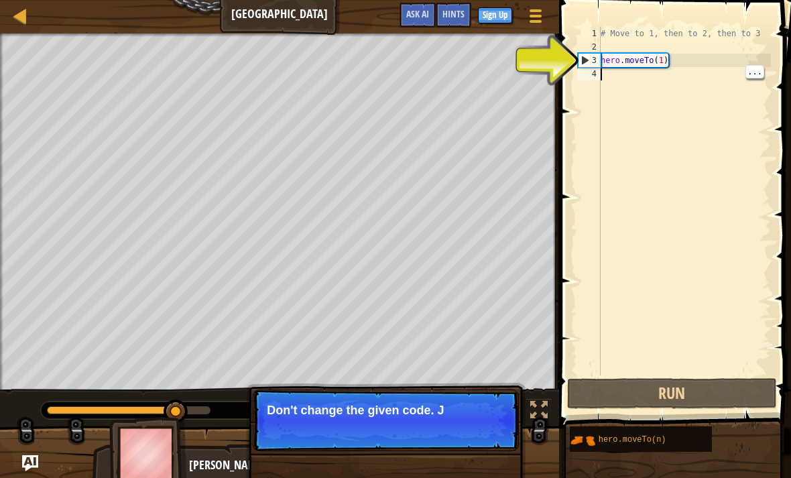
click at [648, 253] on div "# Move to 1, then to 2, then to 3 hero . moveTo ( 1 )" at bounding box center [684, 214] width 173 height 375
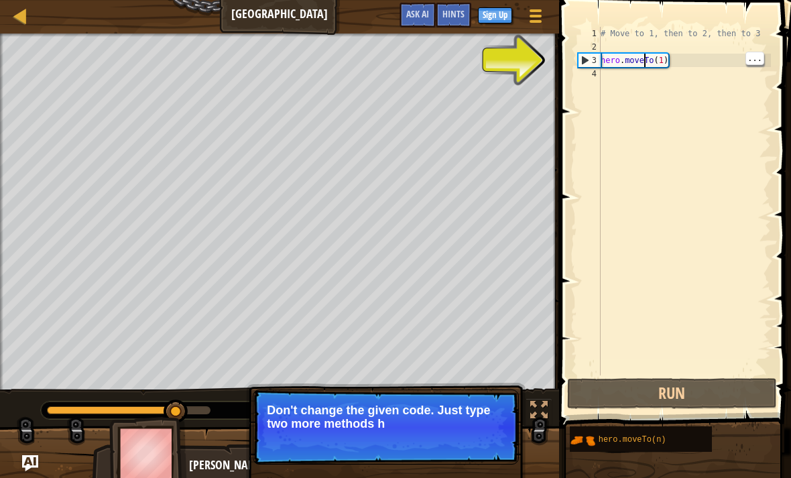
click at [646, 66] on div "# Move to 1, then to 2, then to 3 hero . moveTo ( 1 )" at bounding box center [684, 214] width 173 height 375
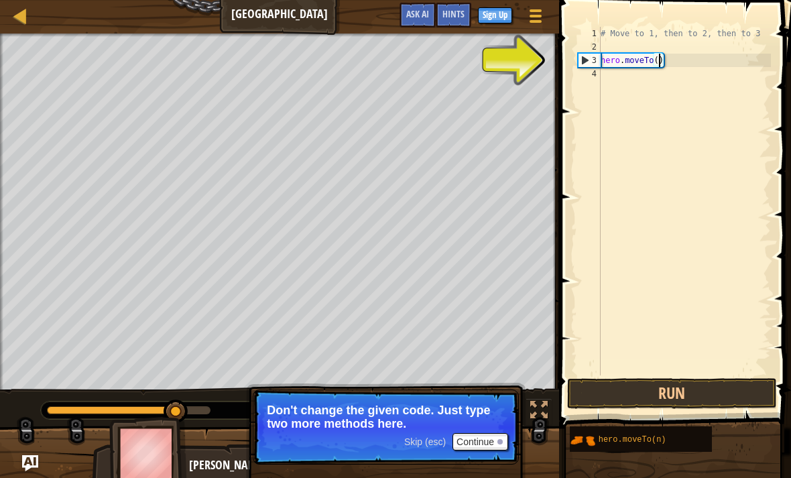
scroll to position [7, 5]
click at [717, 384] on button "Run" at bounding box center [671, 393] width 209 height 31
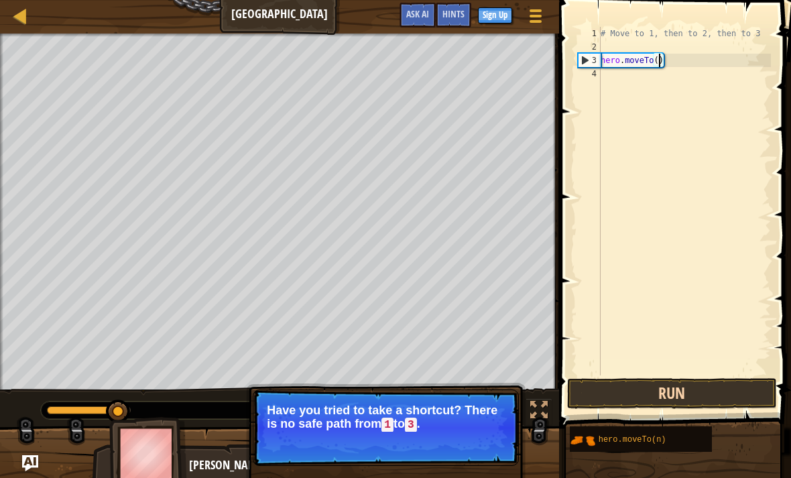
type textarea "hero.moveTo(1)"
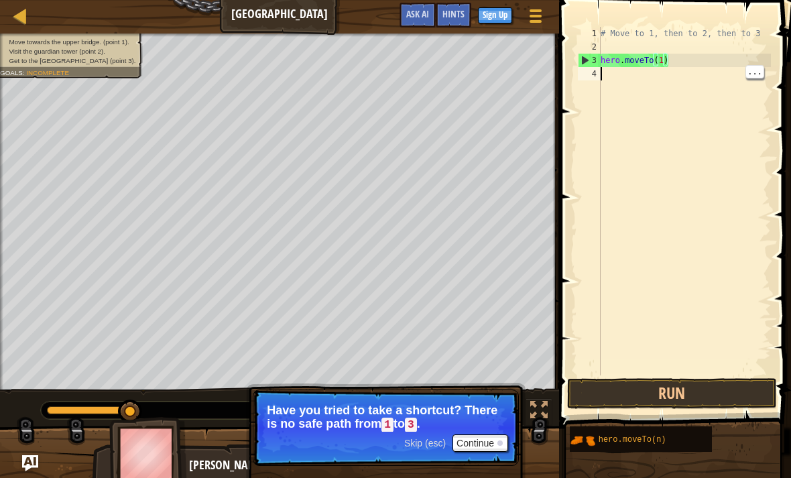
scroll to position [7, 0]
click at [496, 448] on button "Continue" at bounding box center [480, 442] width 56 height 17
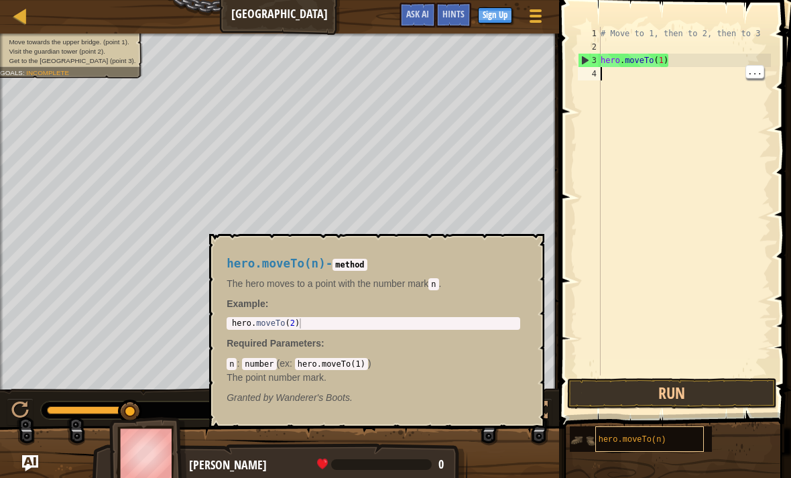
click at [669, 436] on div "hero.moveTo(n)" at bounding box center [649, 438] width 109 height 25
click at [664, 435] on span "hero.moveTo(n)" at bounding box center [632, 439] width 68 height 9
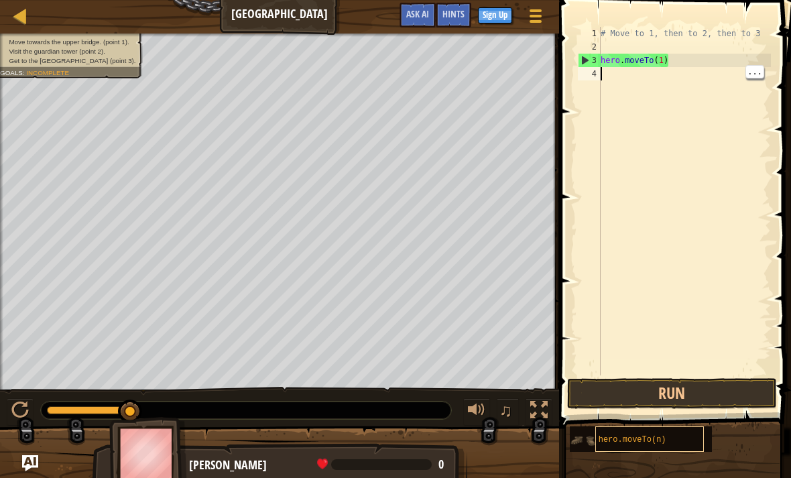
click at [670, 443] on div "hero.moveTo(n)" at bounding box center [649, 438] width 109 height 25
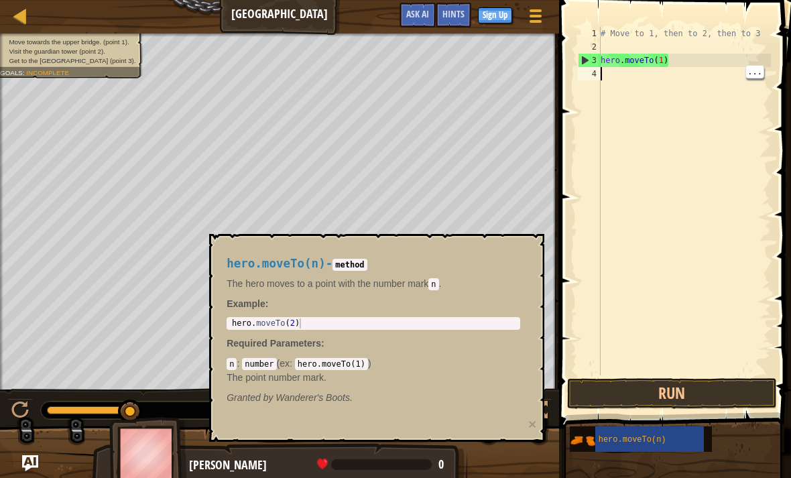
click at [476, 344] on p "Required Parameters :" at bounding box center [372, 342] width 293 height 13
click at [688, 303] on div "# Move to 1, then to 2, then to 3 hero . moveTo ( 1 )" at bounding box center [684, 214] width 173 height 375
click at [642, 80] on div "# Move to 1, then to 2, then to 3 hero . moveTo ( 1 )" at bounding box center [684, 214] width 173 height 375
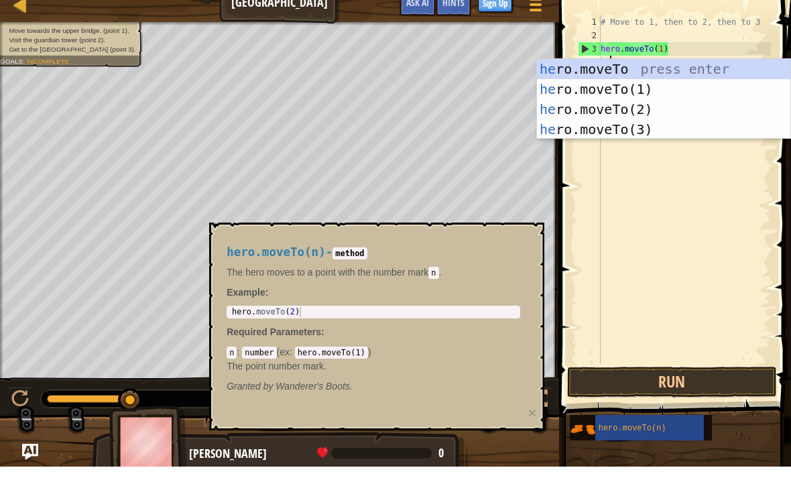
scroll to position [7, 1]
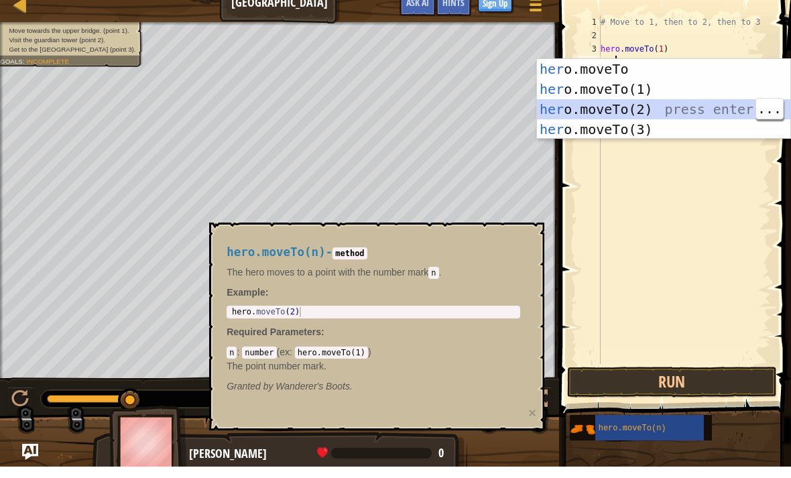
click at [711, 109] on div "her o.moveTo press enter her o.moveTo(1) press enter her o.moveTo(2) press ente…" at bounding box center [663, 130] width 253 height 121
type textarea "hero.moveTo(2)"
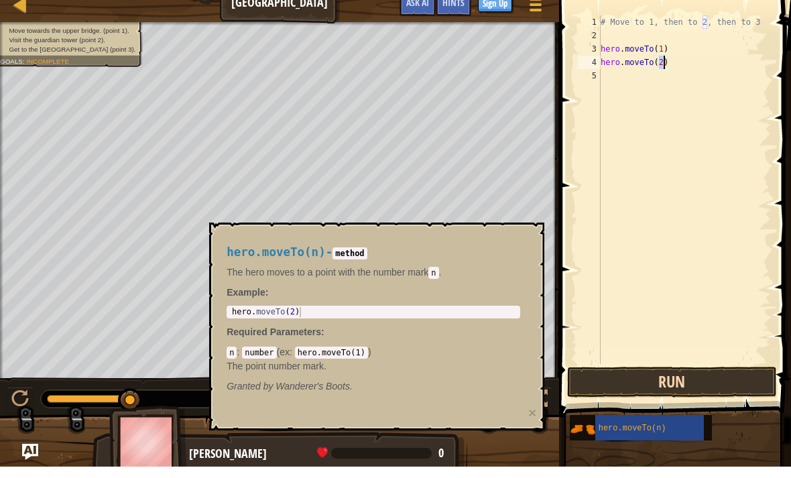
click at [696, 378] on button "Run" at bounding box center [671, 393] width 209 height 31
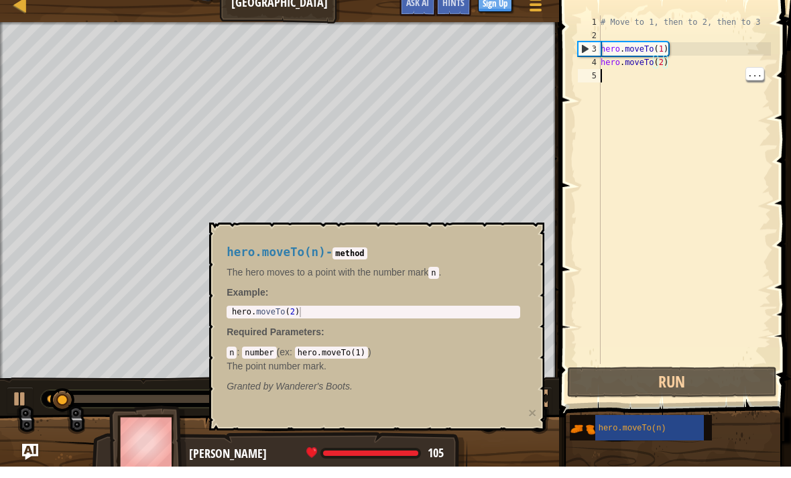
scroll to position [7, 0]
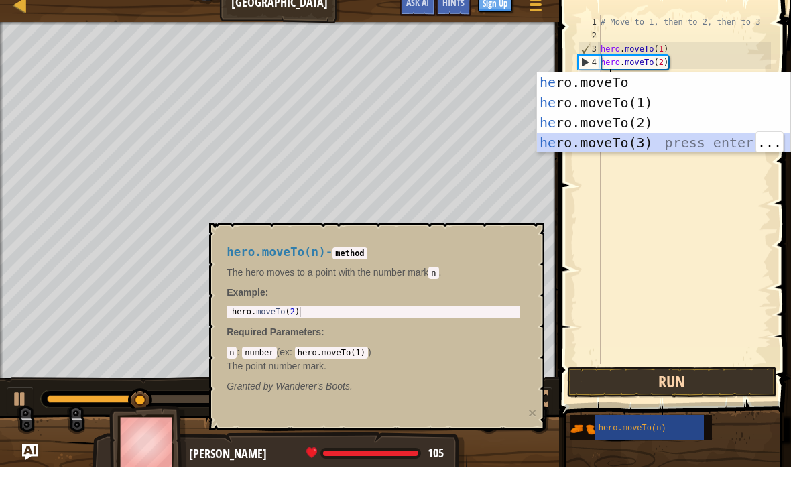
click at [683, 383] on button "Run" at bounding box center [671, 393] width 209 height 31
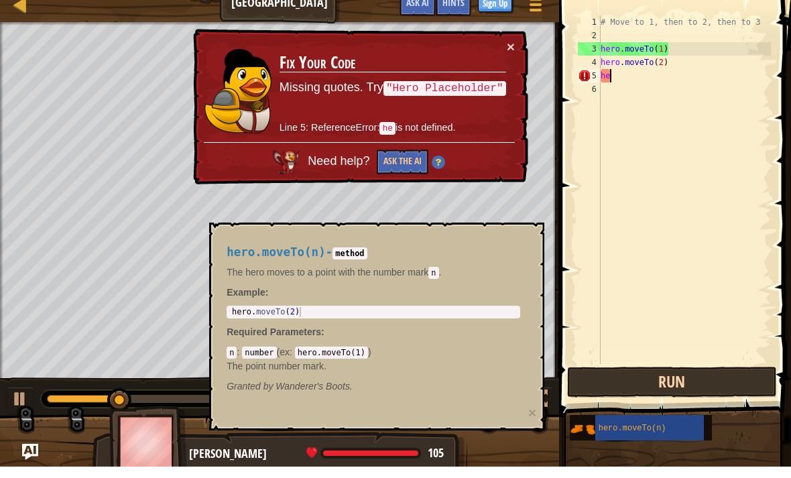
scroll to position [7, 1]
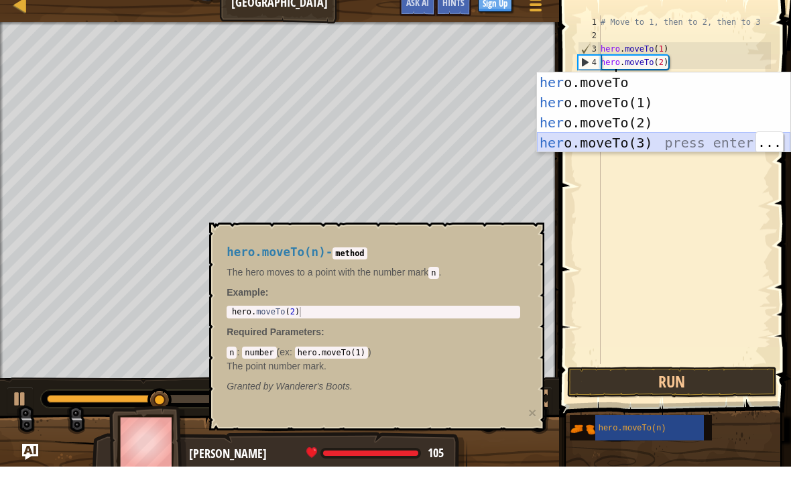
click at [665, 145] on div "her o.moveTo press enter her o.moveTo(1) press enter her o.moveTo(2) press ente…" at bounding box center [663, 144] width 253 height 121
type textarea "hero.moveTo(3)"
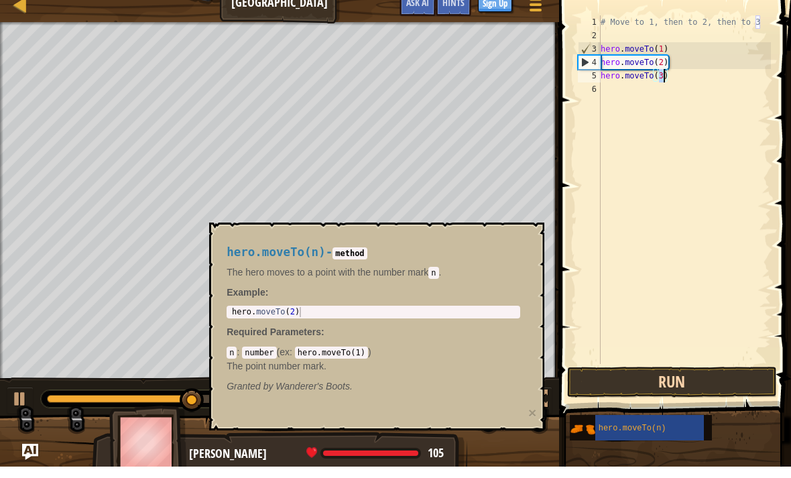
click at [688, 391] on button "Run" at bounding box center [671, 393] width 209 height 31
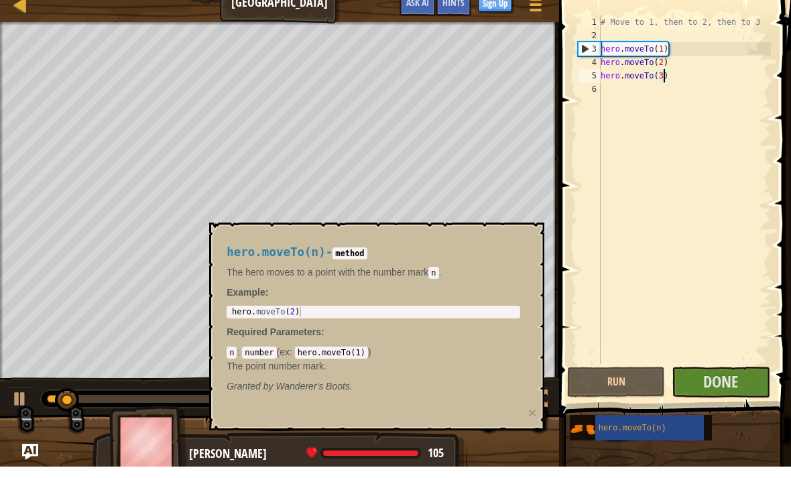
scroll to position [7, 0]
click at [736, 392] on span "Done" at bounding box center [720, 392] width 35 height 21
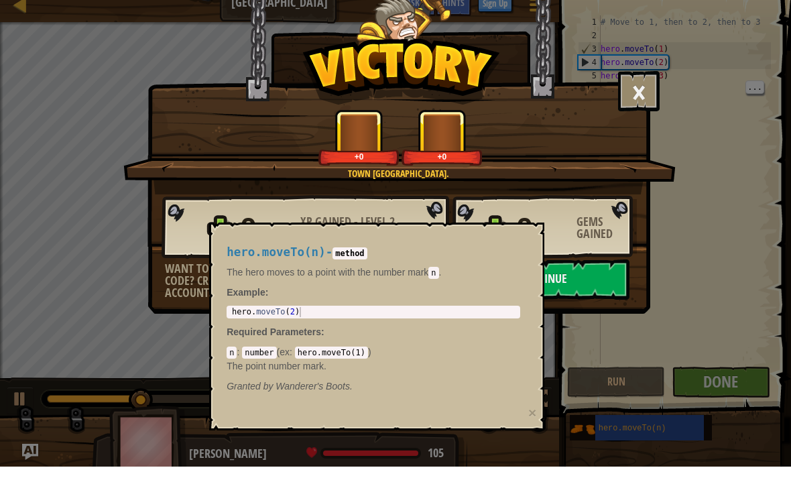
click at [705, 258] on div "× Shortcuts can be dangerous. How fun was this level? Town [GEOGRAPHIC_DATA]. +…" at bounding box center [395, 239] width 791 height 478
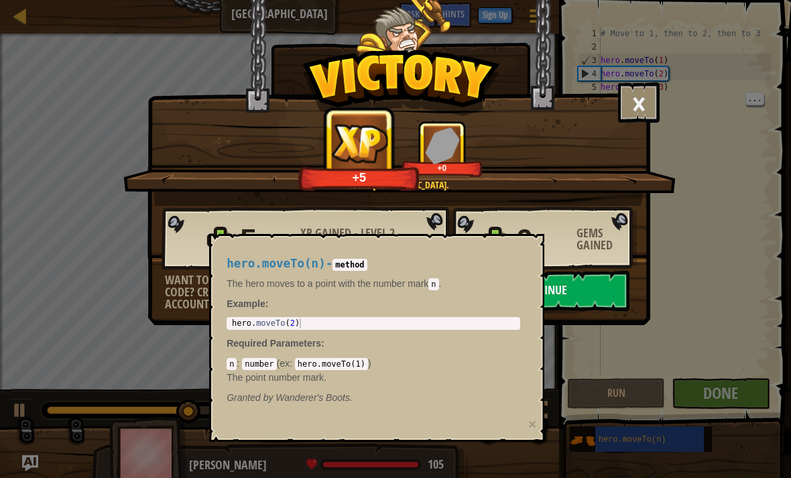
click at [521, 458] on div "× Shortcuts can be dangerous. How fun was this level? Town [GEOGRAPHIC_DATA]. +…" at bounding box center [395, 239] width 791 height 478
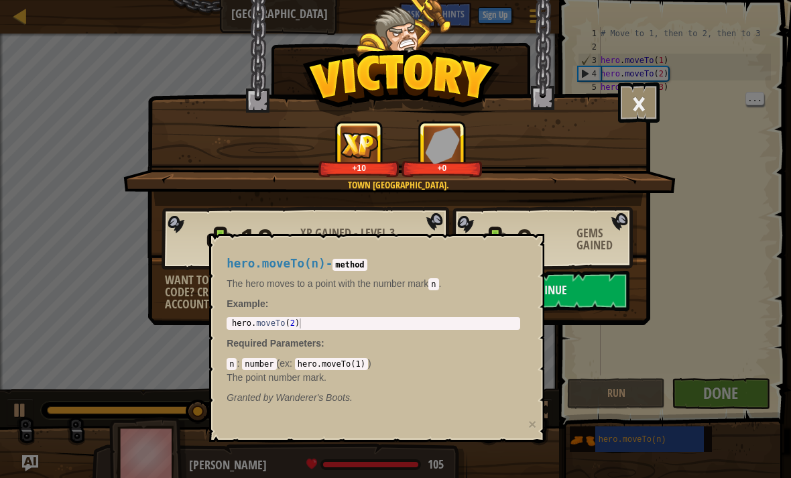
click at [509, 407] on div "hero.moveTo(n) - method The hero moves to a point with the number [PERSON_NAME]…" at bounding box center [373, 331] width 312 height 172
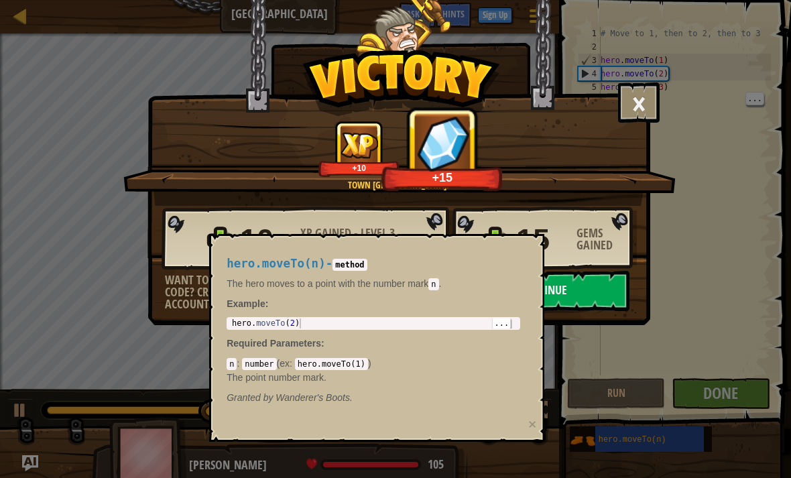
click at [450, 472] on div "× Shortcuts can be dangerous. How fun was this level? Town [GEOGRAPHIC_DATA]. +…" at bounding box center [395, 239] width 791 height 478
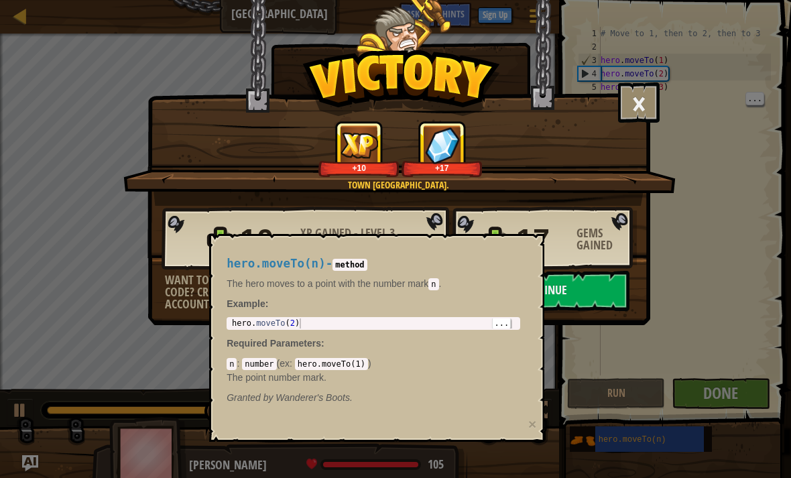
click at [494, 452] on div "× Shortcuts can be dangerous. How fun was this level? Town [GEOGRAPHIC_DATA]. +…" at bounding box center [395, 239] width 791 height 478
click at [578, 438] on div "× Shortcuts can be dangerous. How fun was this level? Town [GEOGRAPHIC_DATA]. +…" at bounding box center [395, 239] width 791 height 478
click at [640, 460] on div "× Shortcuts can be dangerous. How fun was this level? Town [GEOGRAPHIC_DATA]. +…" at bounding box center [395, 239] width 791 height 478
click at [600, 288] on button "Continue" at bounding box center [542, 291] width 173 height 40
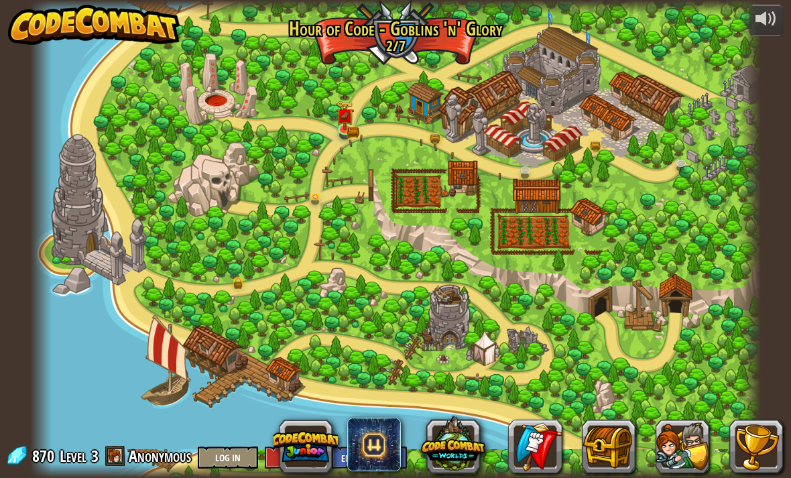
click at [606, 263] on div at bounding box center [395, 239] width 731 height 478
click at [354, 118] on img at bounding box center [345, 108] width 18 height 40
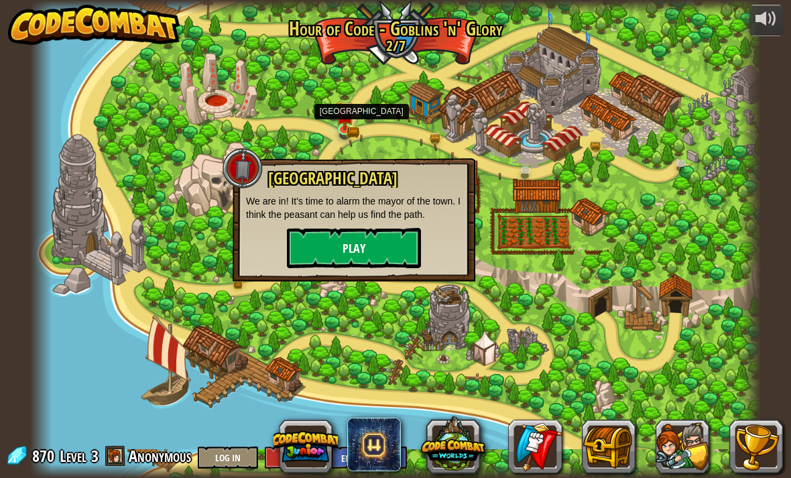
click at [338, 253] on button "Play" at bounding box center [354, 248] width 134 height 40
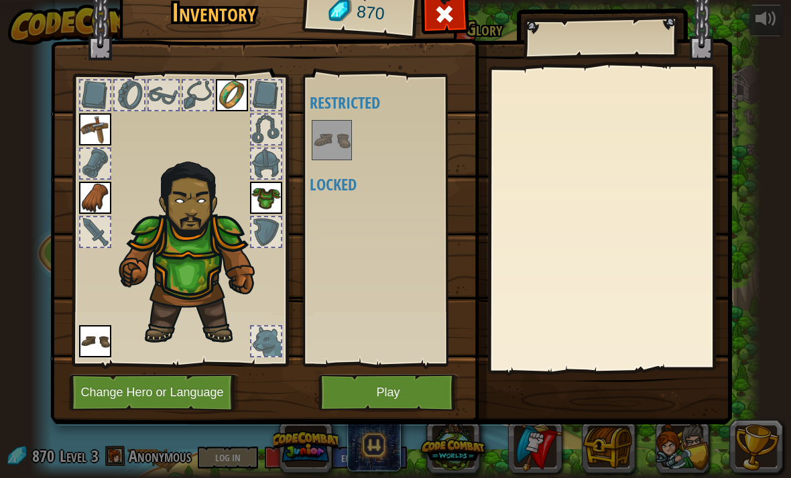
click at [163, 234] on img at bounding box center [195, 248] width 164 height 195
click at [433, 396] on button "Play" at bounding box center [388, 392] width 140 height 37
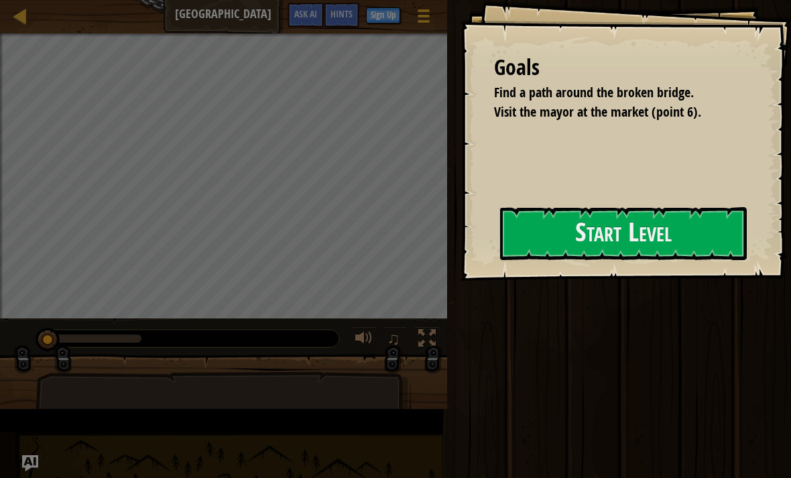
click at [672, 295] on div "Run Submit Done" at bounding box center [617, 235] width 348 height 471
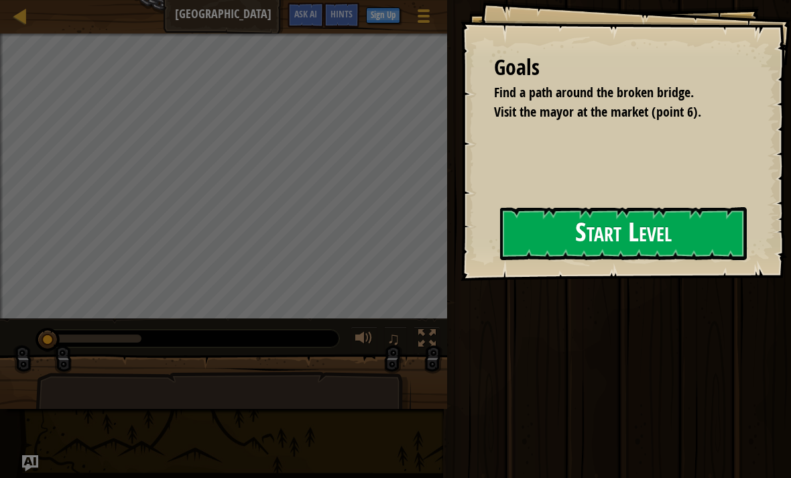
click at [616, 221] on button "Start Level" at bounding box center [623, 233] width 247 height 53
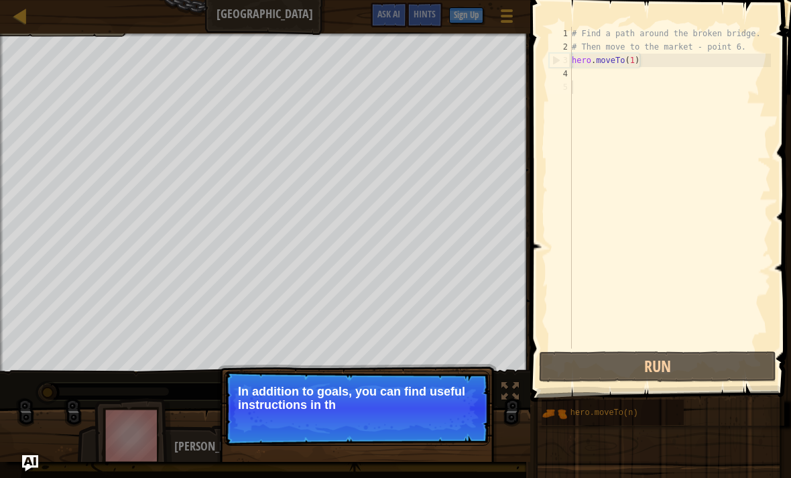
click at [520, 408] on div "Find a path around the broken bridge. Visit the mayor at the market (point 6). …" at bounding box center [395, 247] width 791 height 428
click at [495, 401] on div "Skip (esc) Continue In addition to goals, you can find useful instructions in t…" at bounding box center [356, 469] width 279 height 198
click at [510, 409] on div "Find a path around the broken bridge. Visit the mayor at the market (point 6). …" at bounding box center [395, 247] width 791 height 428
click at [463, 415] on button "Continue" at bounding box center [451, 422] width 56 height 17
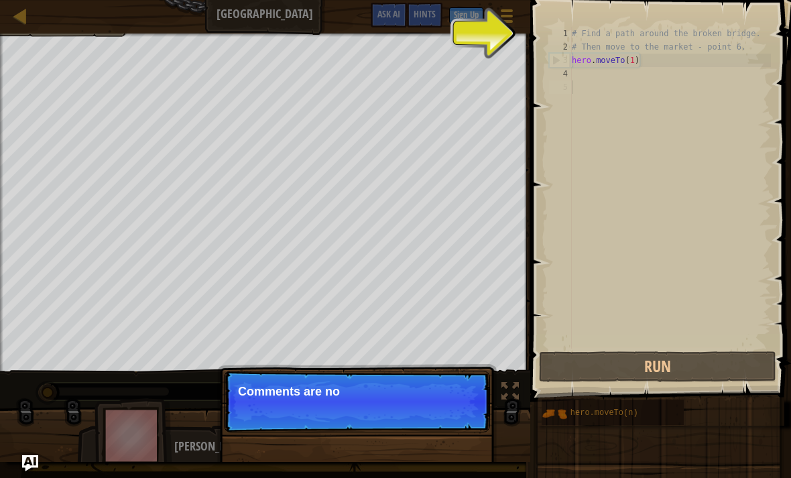
click at [483, 416] on p "Skip (esc) Continue Comments are no" at bounding box center [357, 401] width 266 height 62
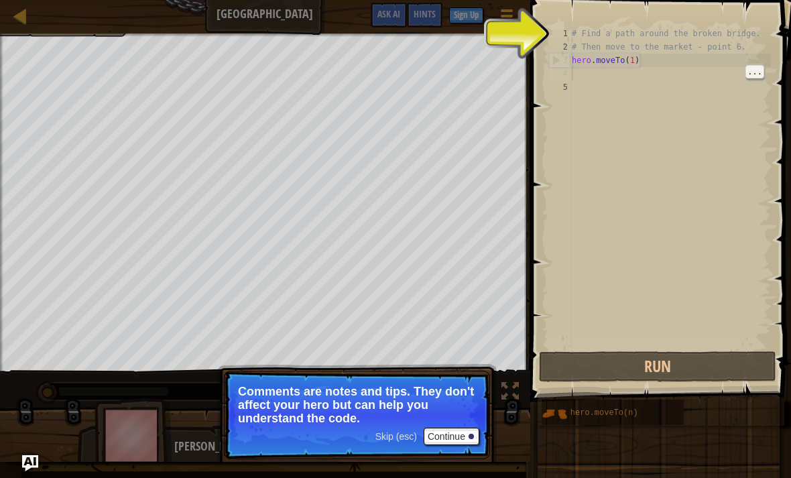
click at [629, 94] on div "# Find a path around the broken bridge. # Then move to the market - point 6. he…" at bounding box center [670, 201] width 202 height 348
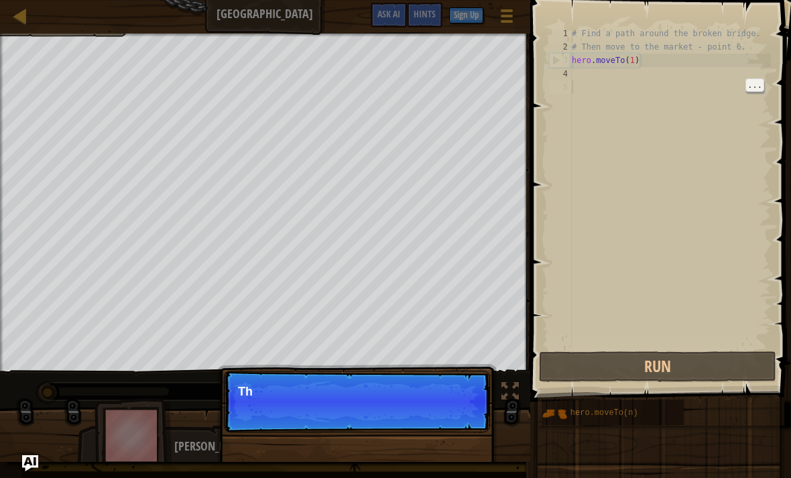
click at [615, 137] on div "# Find a path around the broken bridge. # Then move to the market - point 6. he…" at bounding box center [670, 201] width 202 height 348
click at [598, 176] on div "# Find a path around the broken bridge. # Then move to the market - point 6. he…" at bounding box center [670, 201] width 202 height 348
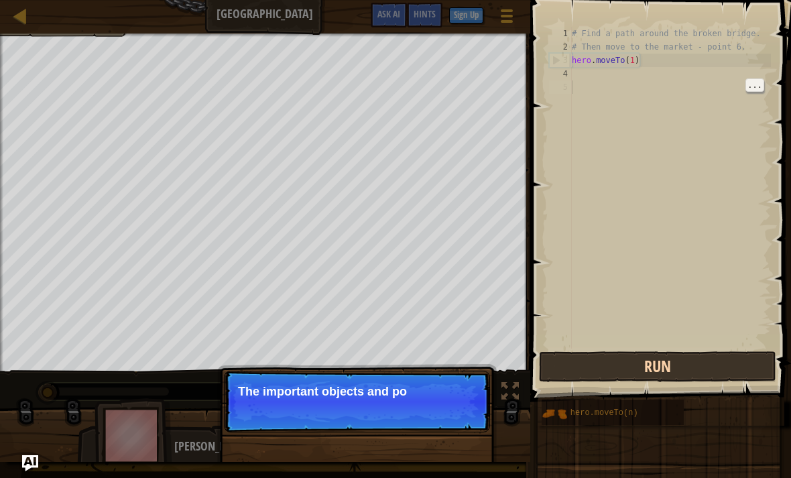
click at [670, 360] on button "Run" at bounding box center [657, 366] width 237 height 31
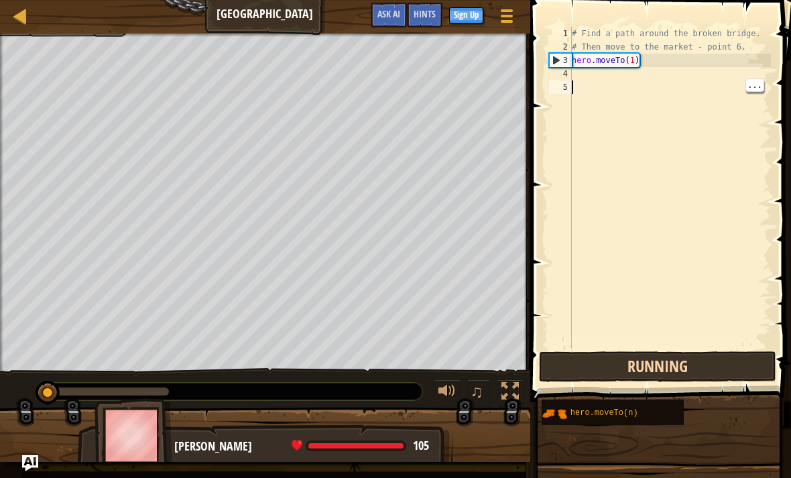
scroll to position [7, 0]
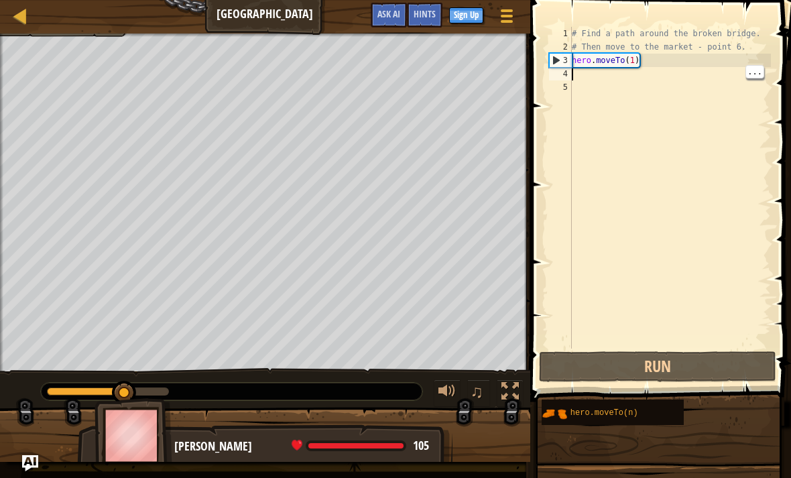
click at [610, 74] on div "# Find a path around the broken bridge. # Then move to the market - point 6. he…" at bounding box center [670, 201] width 202 height 348
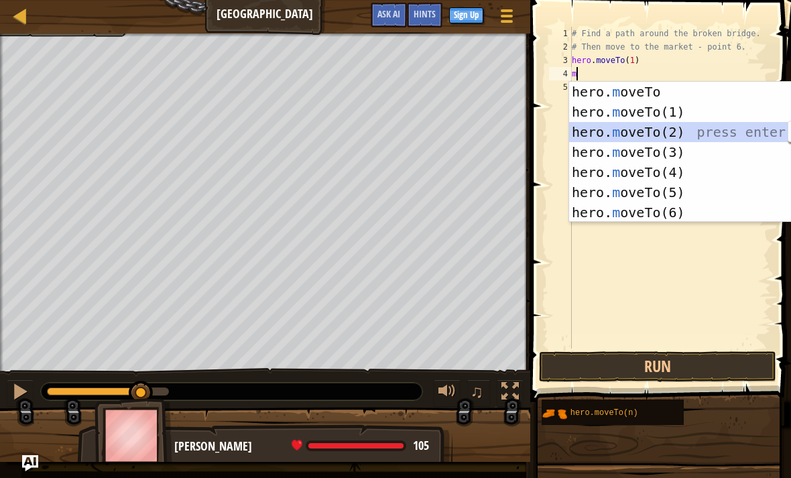
click at [713, 132] on div "hero. m oveTo press enter hero. m oveTo(1) press enter hero. m oveTo(2) press e…" at bounding box center [695, 172] width 253 height 181
type textarea "hero.moveTo(2)"
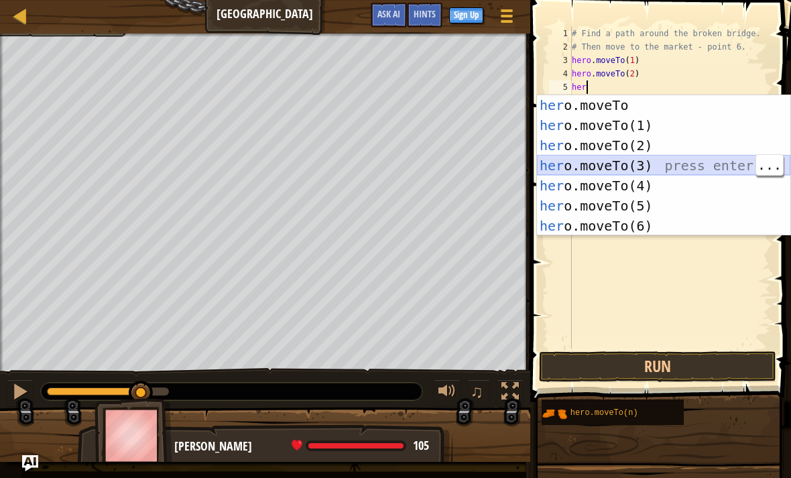
click at [663, 167] on div "her o.moveTo press enter her o.moveTo(1) press enter her o.moveTo(2) press ente…" at bounding box center [663, 185] width 253 height 181
type textarea "hero.moveTo(3)"
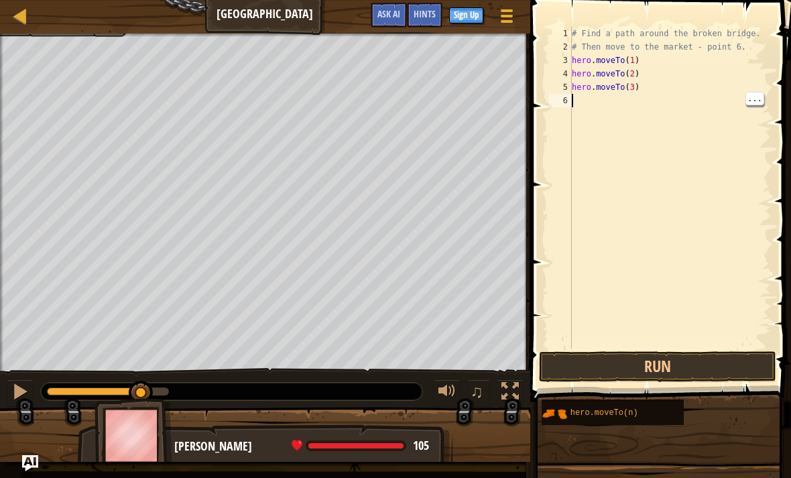
click at [652, 109] on div "# Find a path around the broken bridge. # Then move to the market - point 6. he…" at bounding box center [670, 201] width 202 height 348
click at [676, 105] on div "# Find a path around the broken bridge. # Then move to the market - point 6. he…" at bounding box center [670, 201] width 202 height 348
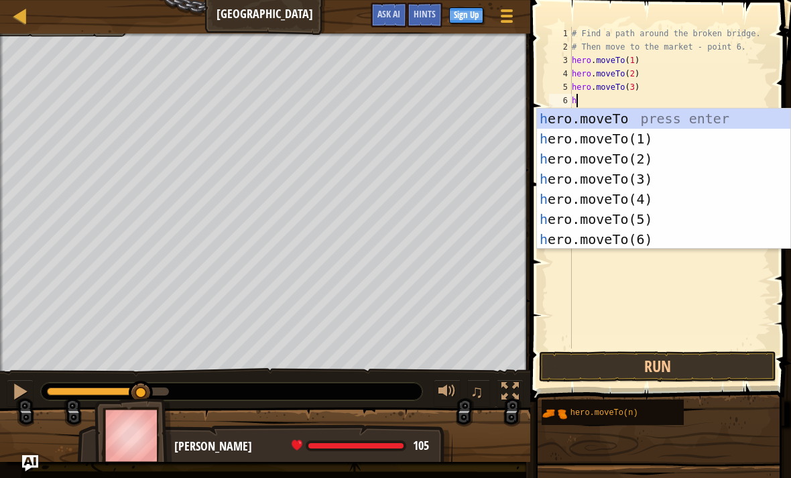
click at [679, 190] on div "h ero.moveTo press enter h ero.moveTo(1) press enter h ero.moveTo(2) press ente…" at bounding box center [663, 199] width 253 height 181
type textarea "hero.moveTo(4)"
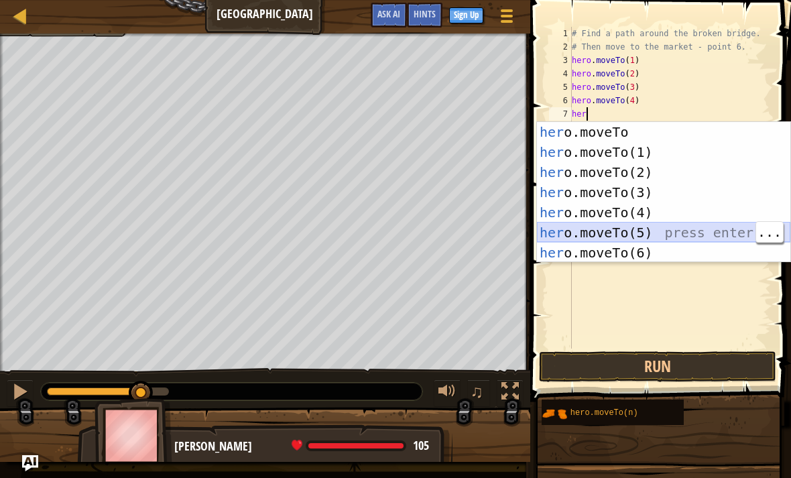
click at [675, 236] on div "her o.moveTo press enter her o.moveTo(1) press enter her o.moveTo(2) press ente…" at bounding box center [663, 212] width 253 height 181
type textarea "hero.moveTo(5)"
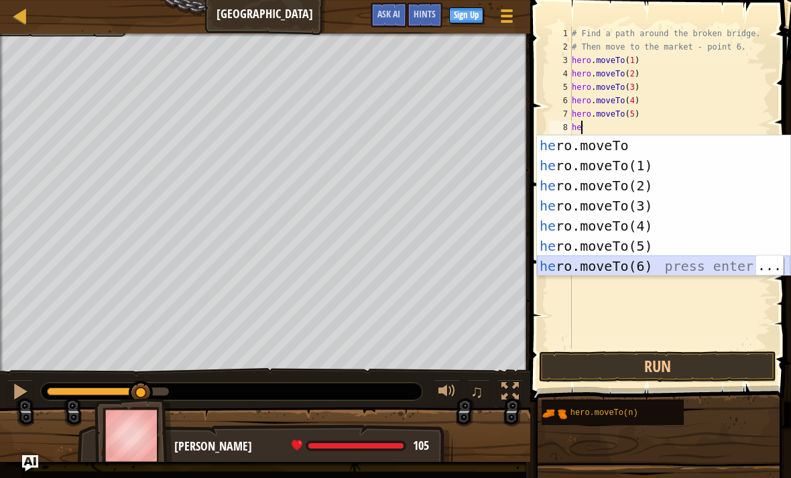
click at [666, 263] on div "he ro.moveTo press enter he ro.moveTo(1) press enter he ro.moveTo(2) press ente…" at bounding box center [663, 225] width 253 height 181
type textarea "hero.moveTo(6)"
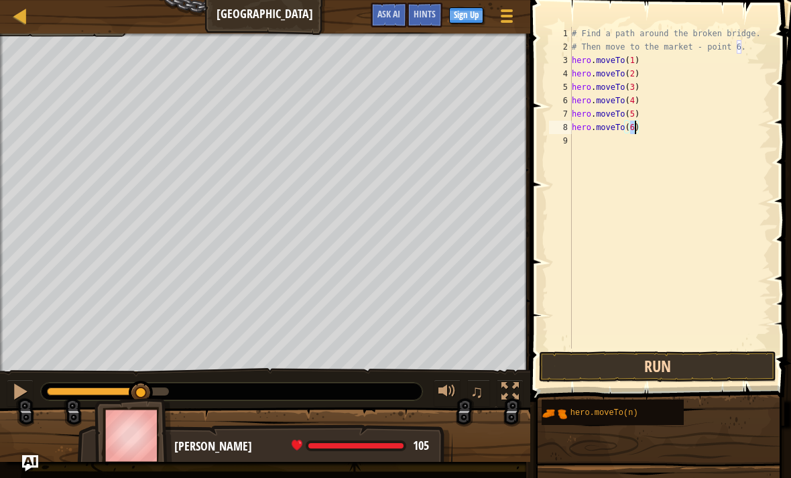
click at [691, 362] on button "Run" at bounding box center [657, 366] width 237 height 31
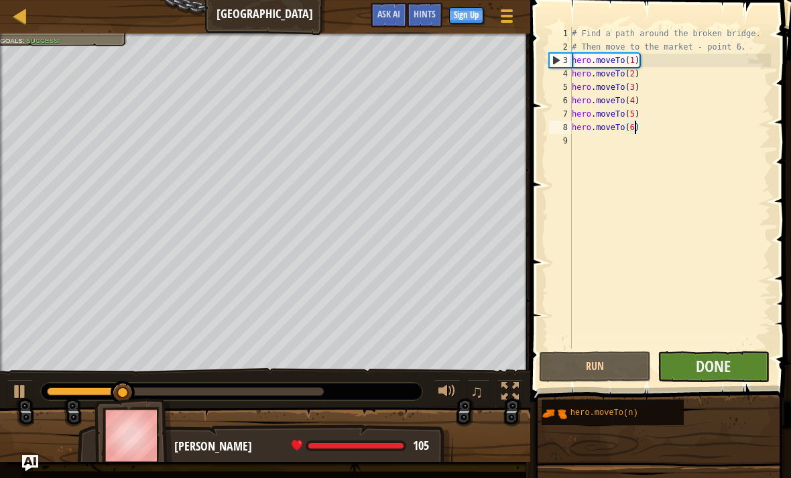
click at [732, 366] on button "Done" at bounding box center [713, 366] width 112 height 31
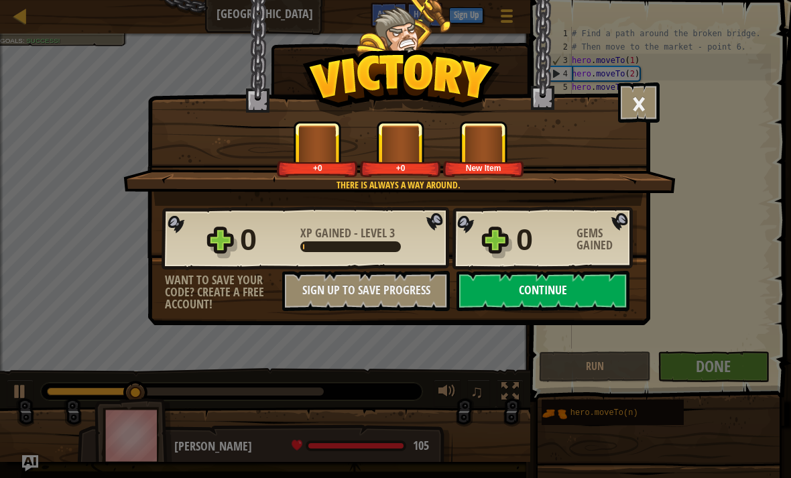
click at [596, 286] on button "Continue" at bounding box center [542, 291] width 173 height 40
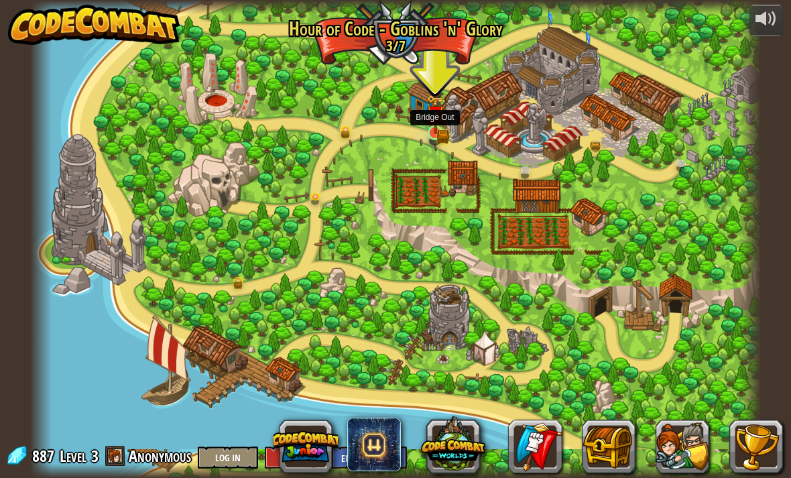
click at [425, 137] on link at bounding box center [436, 134] width 27 height 27
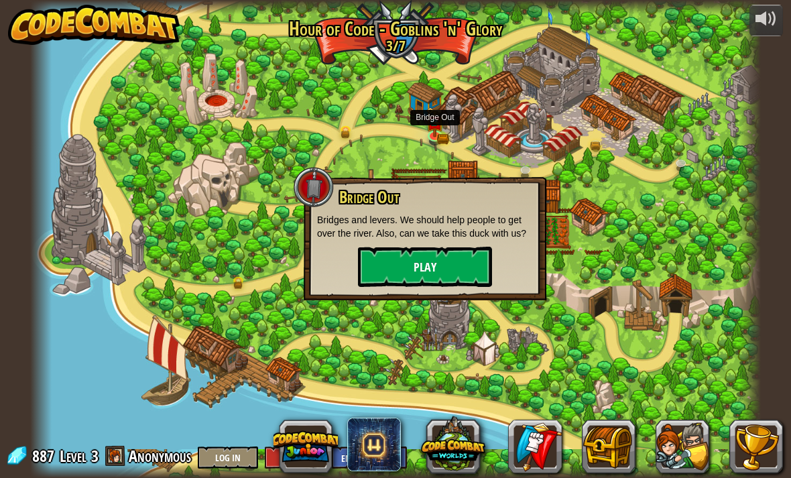
click at [450, 282] on button "Play" at bounding box center [425, 267] width 134 height 40
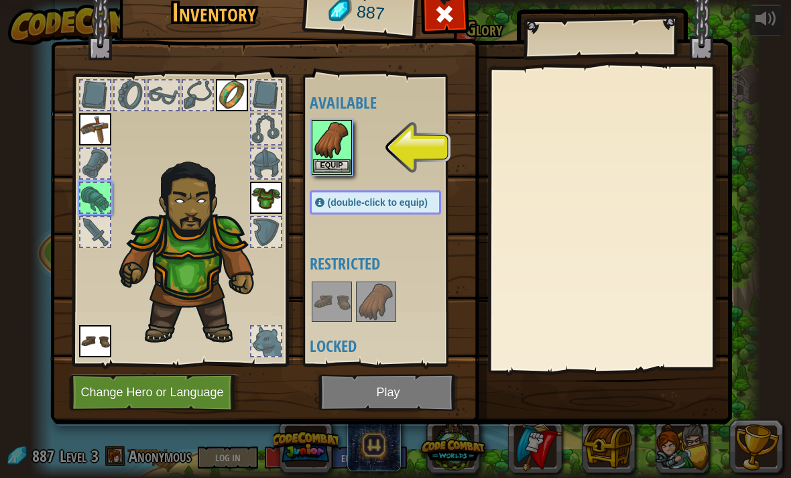
click at [330, 130] on img at bounding box center [332, 140] width 38 height 38
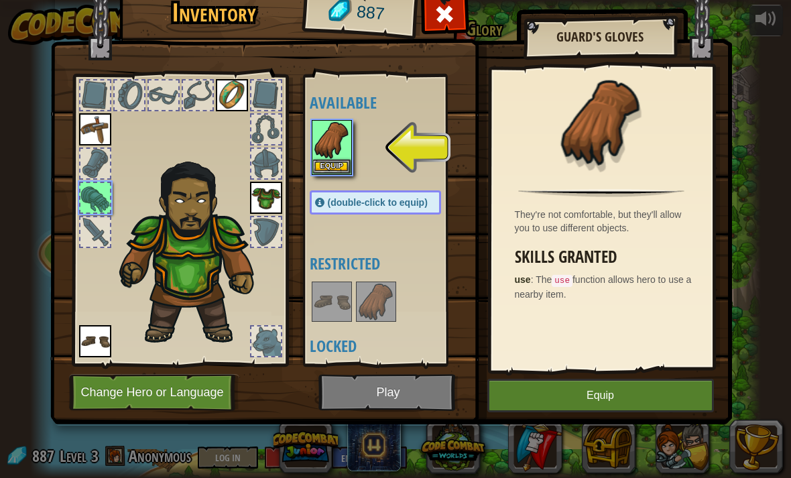
click at [663, 395] on button "Equip" at bounding box center [600, 395] width 226 height 33
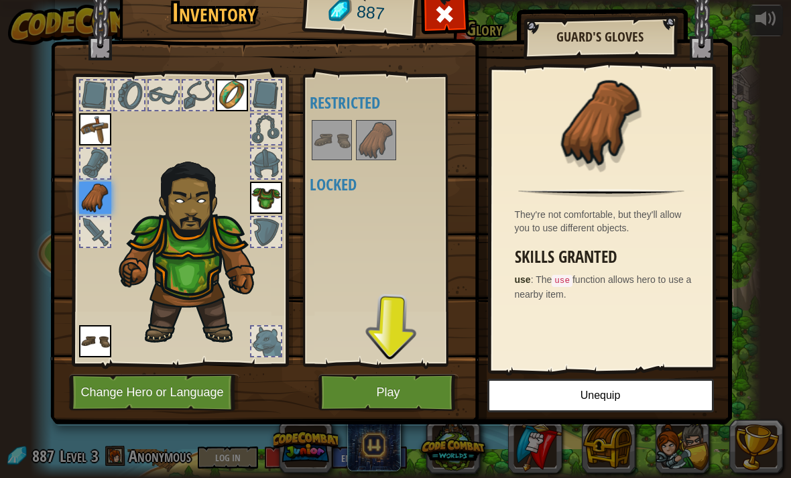
click at [424, 389] on button "Play" at bounding box center [388, 392] width 140 height 37
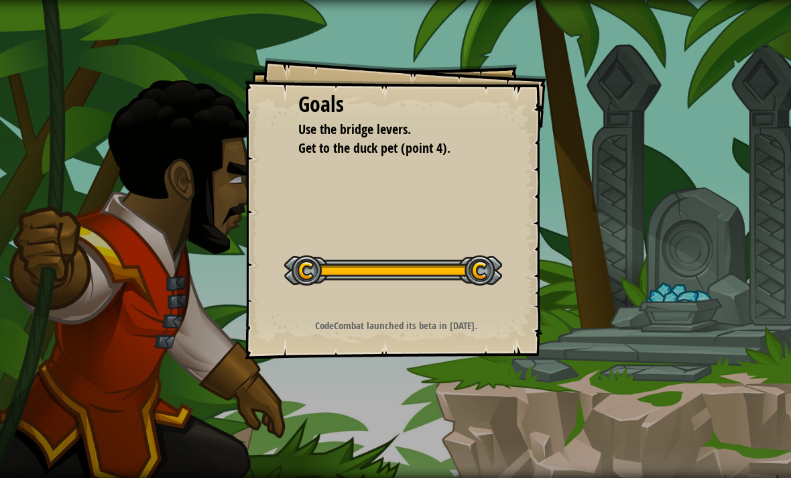
click at [571, 353] on div "Run Submit Done" at bounding box center [617, 235] width 348 height 471
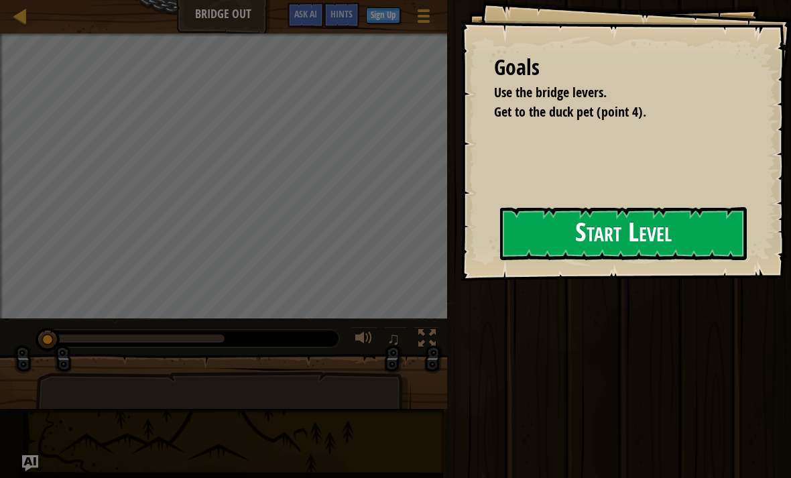
click at [587, 237] on button "Start Level" at bounding box center [623, 233] width 247 height 53
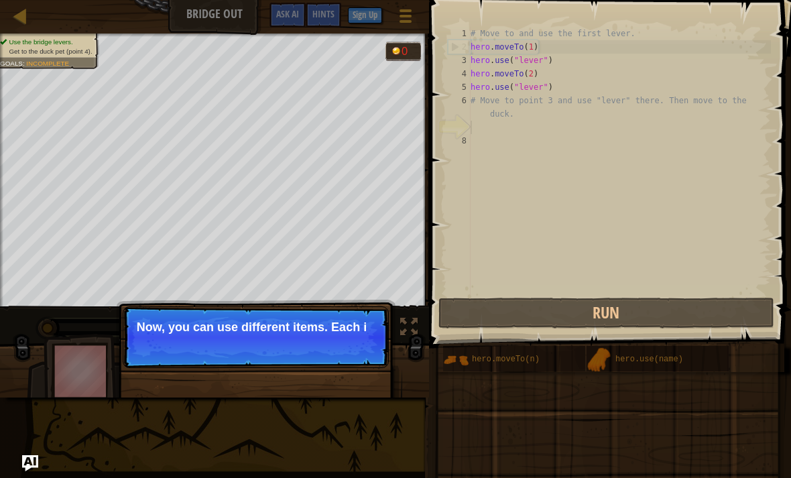
click at [634, 293] on div "# Move to and use the first lever. hero . moveTo ( 1 ) hero . use ( "lever" ) h…" at bounding box center [619, 174] width 303 height 295
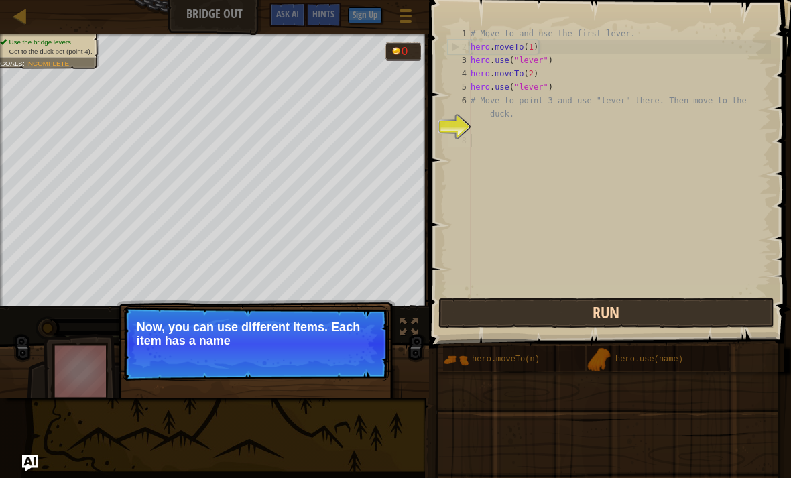
click at [607, 318] on button "Run" at bounding box center [606, 312] width 336 height 31
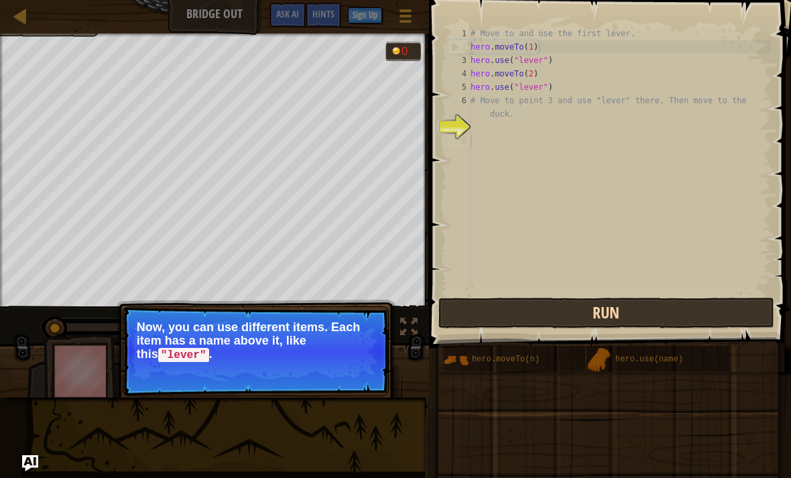
click at [628, 314] on button "Run" at bounding box center [606, 312] width 336 height 31
click at [638, 305] on button "Run" at bounding box center [606, 312] width 336 height 31
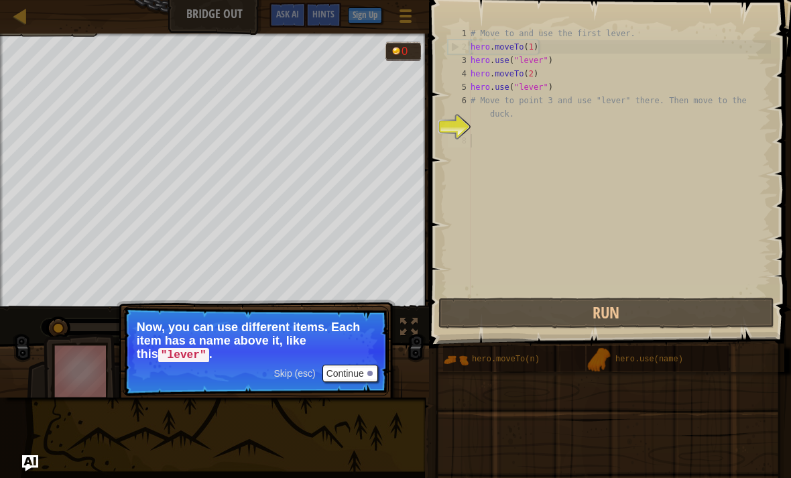
click at [365, 378] on button "Continue" at bounding box center [350, 372] width 56 height 17
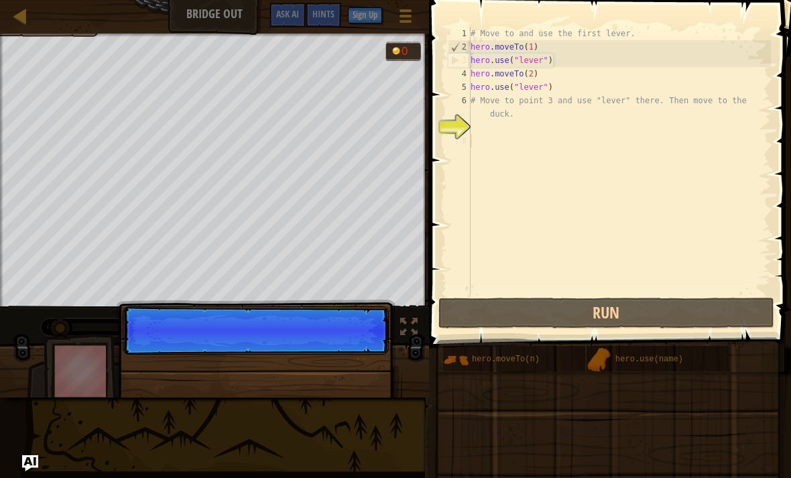
scroll to position [7, 0]
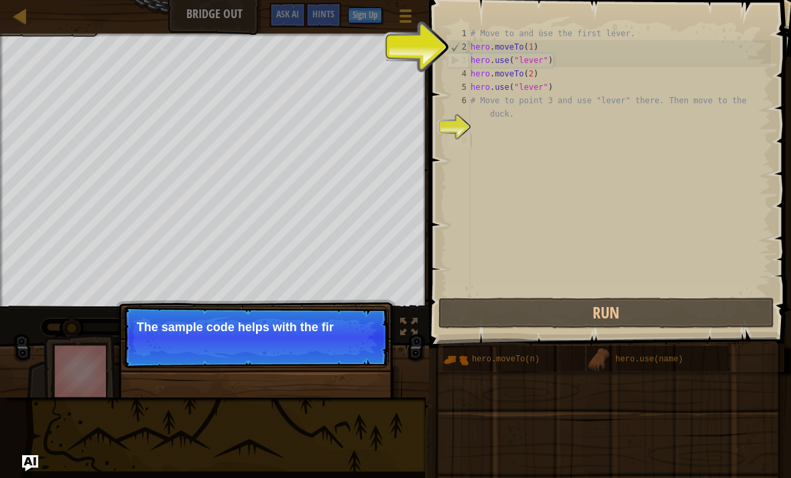
click at [600, 370] on img at bounding box center [598, 359] width 25 height 25
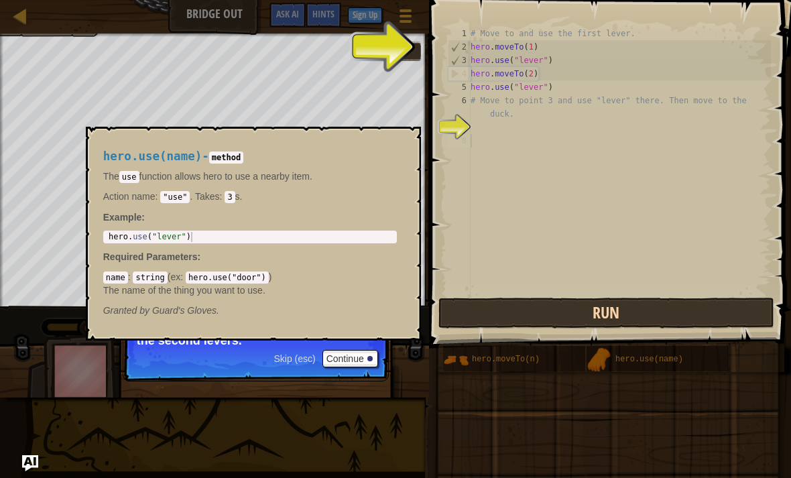
click at [657, 300] on button "Run" at bounding box center [606, 312] width 336 height 31
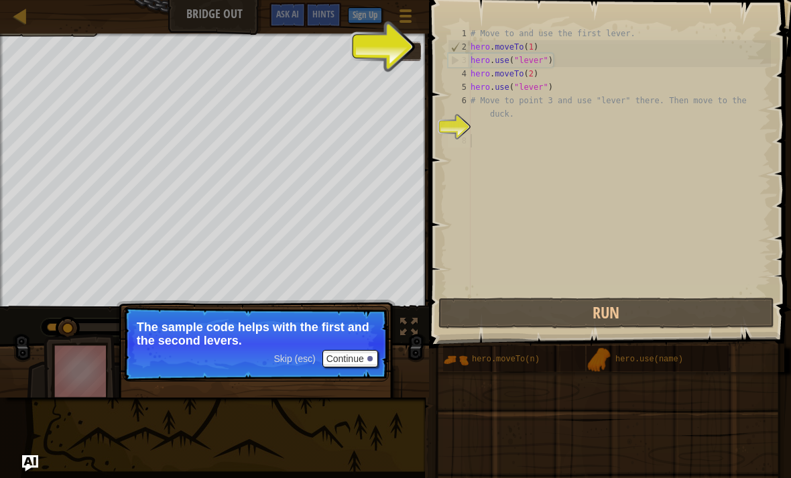
click at [668, 239] on div "# Move to and use the first lever. hero . moveTo ( 1 ) hero . use ( "lever" ) h…" at bounding box center [619, 174] width 303 height 295
click at [680, 243] on div "# Move to and use the first lever. hero . moveTo ( 1 ) hero . use ( "lever" ) h…" at bounding box center [619, 174] width 303 height 295
click at [693, 236] on div "# Move to and use the first lever. hero . moveTo ( 1 ) hero . use ( "lever" ) h…" at bounding box center [619, 174] width 303 height 295
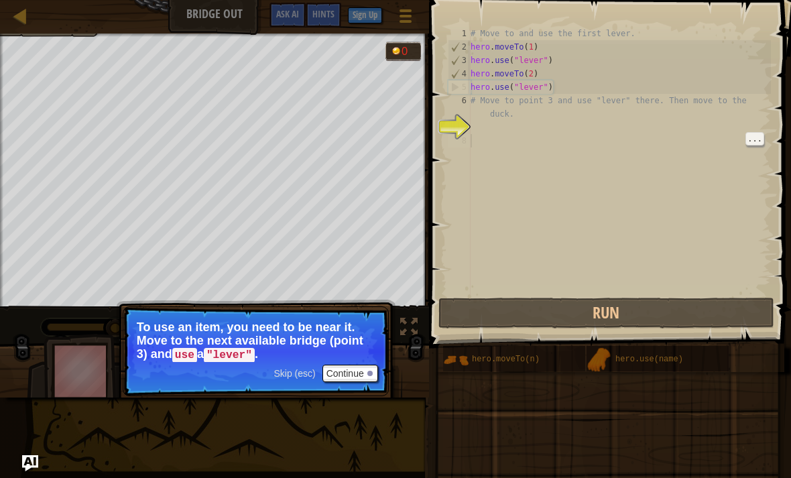
click at [350, 375] on button "Continue" at bounding box center [350, 372] width 56 height 17
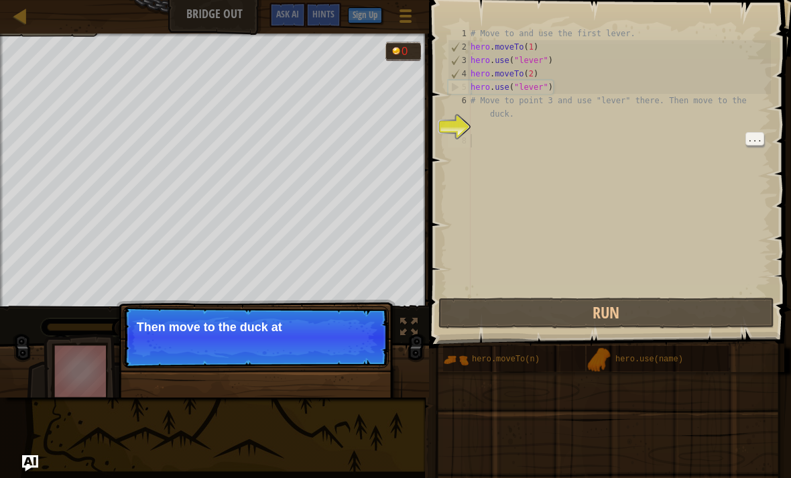
click at [379, 352] on p "Skip (esc) Continue Then move to the duck at" at bounding box center [256, 337] width 266 height 62
click at [379, 366] on p "Skip (esc) Continue Then move to the duck at the po" at bounding box center [256, 337] width 266 height 62
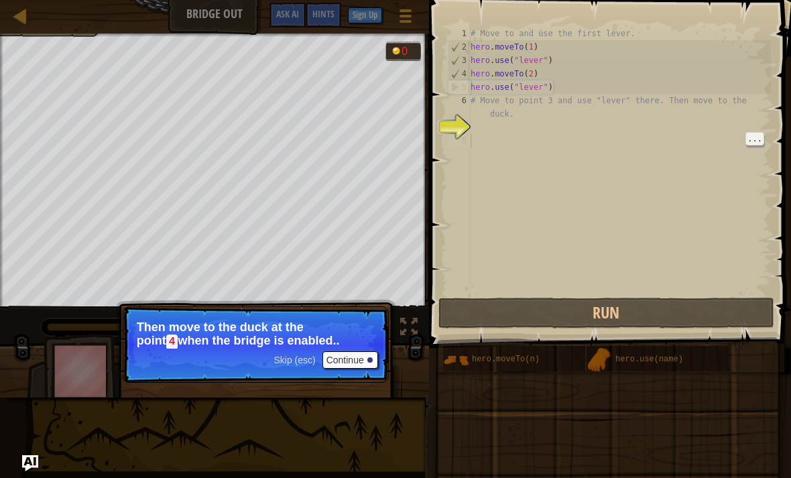
click at [360, 353] on button "Continue" at bounding box center [350, 359] width 56 height 17
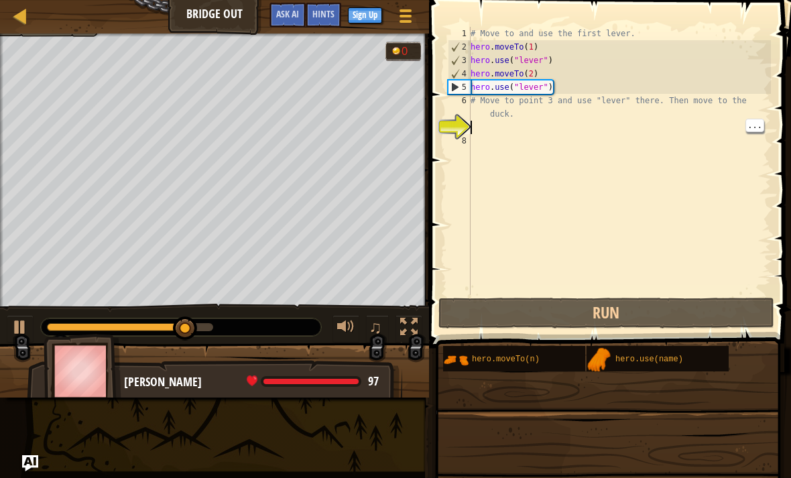
click at [592, 122] on div "# Move to and use the first lever. hero . moveTo ( 1 ) hero . use ( "lever" ) h…" at bounding box center [619, 174] width 303 height 295
type textarea "# Move to point 3 and use "lever" there. Then move to the duck."
click at [637, 113] on div "# Move to and use the first lever. hero . moveTo ( 1 ) hero . use ( "lever" ) h…" at bounding box center [619, 174] width 303 height 295
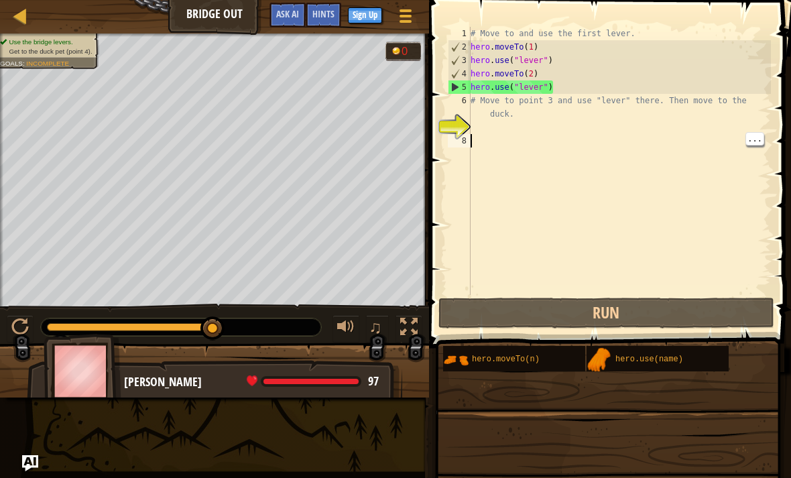
click at [635, 141] on div "# Move to and use the first lever. hero . moveTo ( 1 ) hero . use ( "lever" ) h…" at bounding box center [619, 174] width 303 height 295
click at [622, 93] on div "# Move to and use the first lever. hero . moveTo ( 1 ) hero . use ( "lever" ) h…" at bounding box center [619, 174] width 303 height 295
type textarea "# Move to point 3 and use "lever" there. Then move to the duck."
click at [622, 119] on div "# Move to and use the first lever. hero . moveTo ( 1 ) hero . use ( "lever" ) h…" at bounding box center [619, 174] width 303 height 295
click at [610, 147] on div "# Move to and use the first lever. hero . moveTo ( 1 ) hero . use ( "lever" ) h…" at bounding box center [619, 174] width 303 height 295
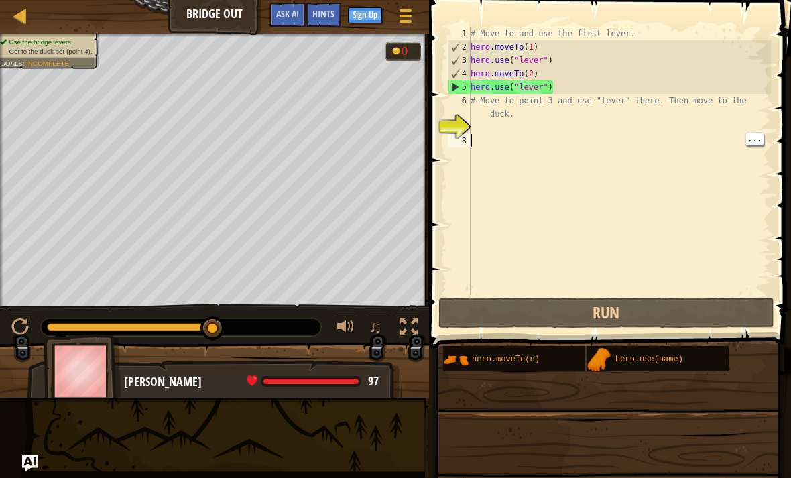
type textarea "# Move to point 3 and use "lever" there. Then move to the duck."
click at [648, 109] on div "# Move to and use the first lever. hero . moveTo ( 1 ) hero . use ( "lever" ) h…" at bounding box center [619, 174] width 303 height 295
click at [638, 164] on div "# Move to and use the first lever. hero . moveTo ( 1 ) hero . use ( "lever" ) h…" at bounding box center [619, 174] width 303 height 295
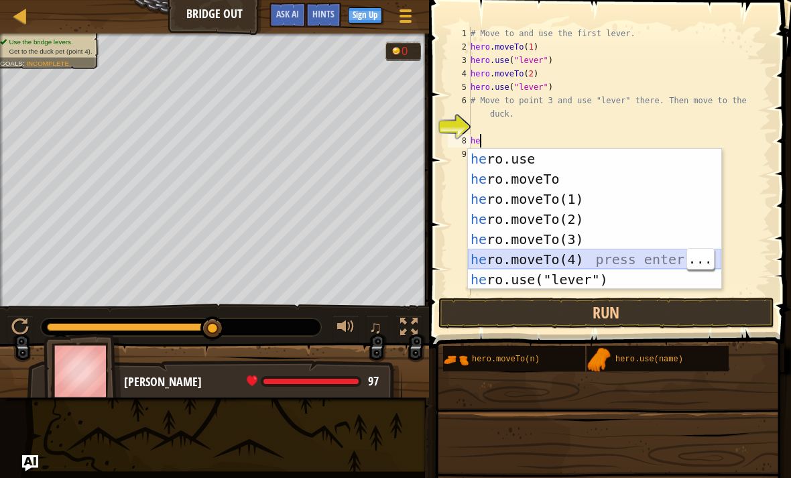
click at [624, 257] on div "he ro.use press enter he ro.moveTo press enter he ro.moveTo(1) press enter he r…" at bounding box center [594, 239] width 253 height 181
type textarea "hero.moveTo(4)"
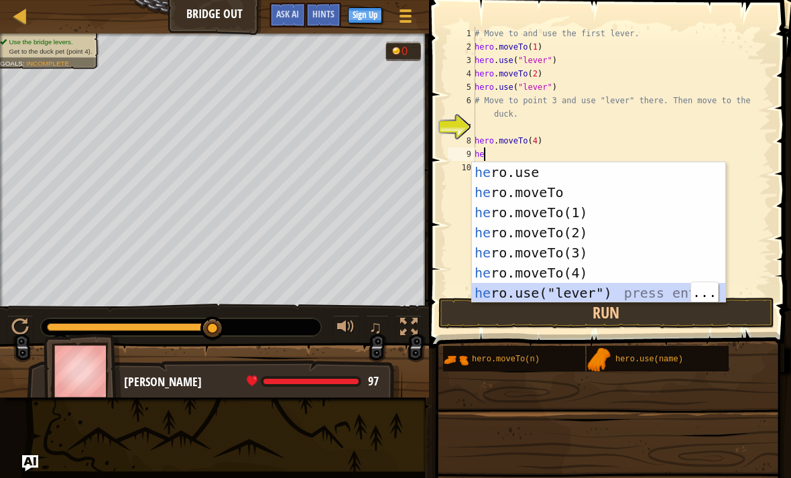
click at [627, 298] on div "he ro.use press enter he ro.moveTo press enter he ro.moveTo(1) press enter he r…" at bounding box center [598, 252] width 253 height 181
type textarea "hero.use("lever")"
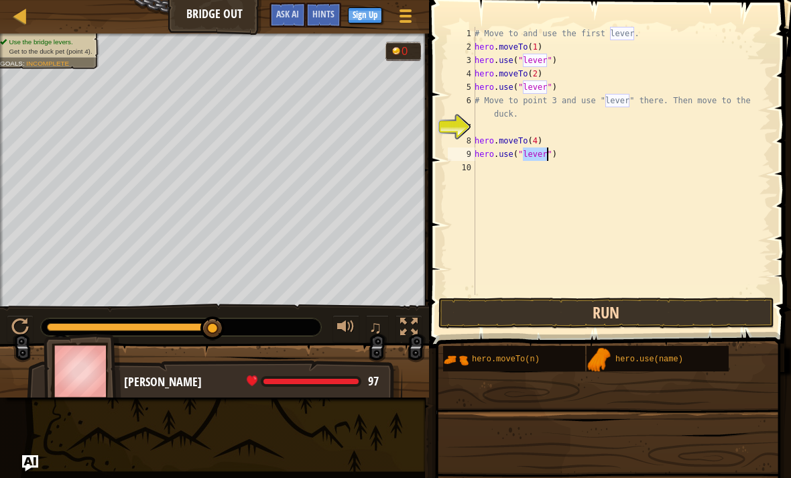
click at [628, 312] on button "Run" at bounding box center [606, 312] width 336 height 31
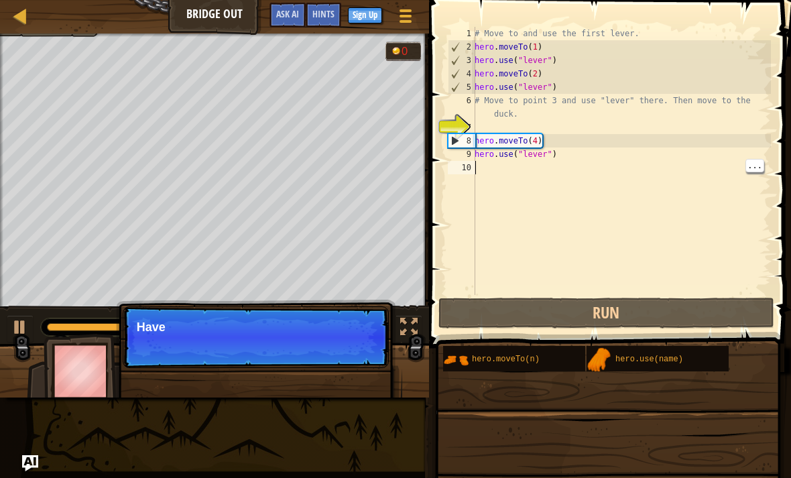
click at [663, 249] on div "# Move to and use the first lever. hero . moveTo ( 1 ) hero . use ( "lever" ) h…" at bounding box center [621, 174] width 299 height 295
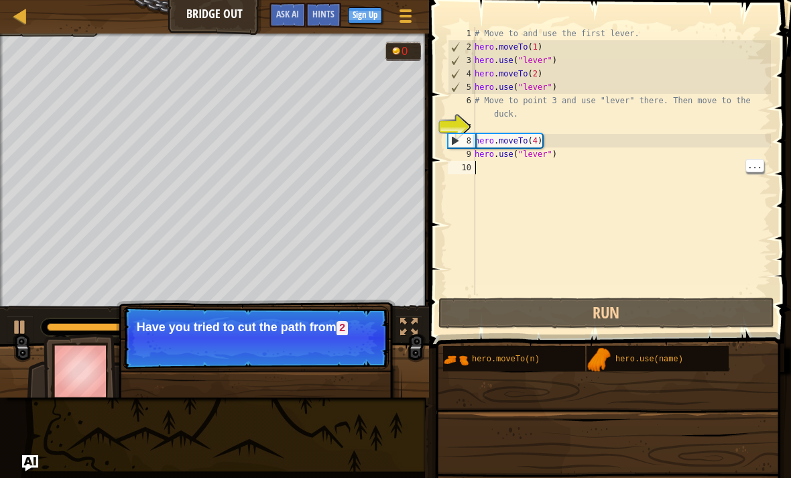
click at [531, 143] on div "# Move to and use the first lever. hero . moveTo ( 1 ) hero . use ( "lever" ) h…" at bounding box center [621, 174] width 299 height 295
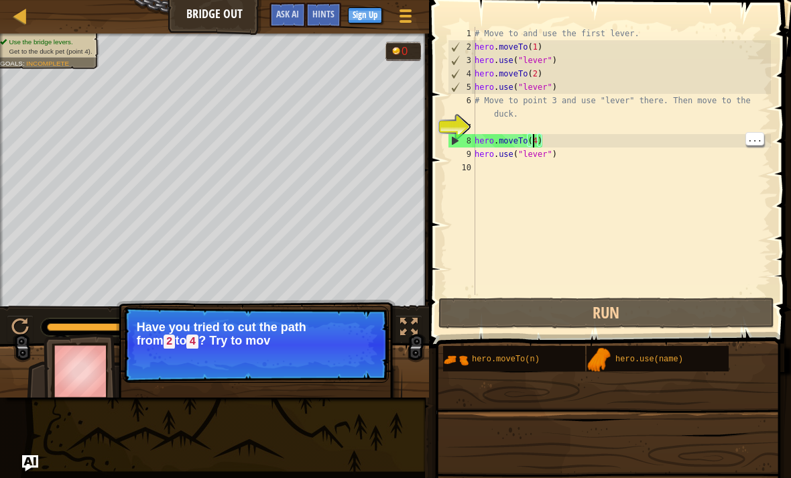
click at [537, 135] on div "# Move to and use the first lever. hero . moveTo ( 1 ) hero . use ( "lever" ) h…" at bounding box center [621, 174] width 299 height 295
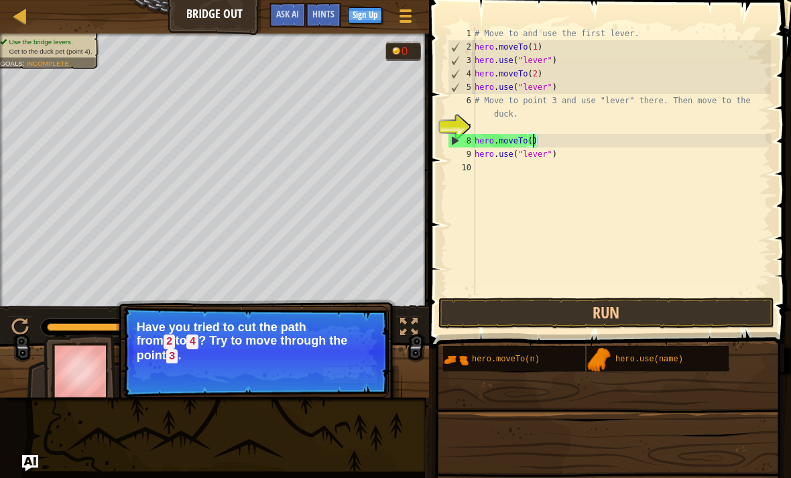
scroll to position [7, 5]
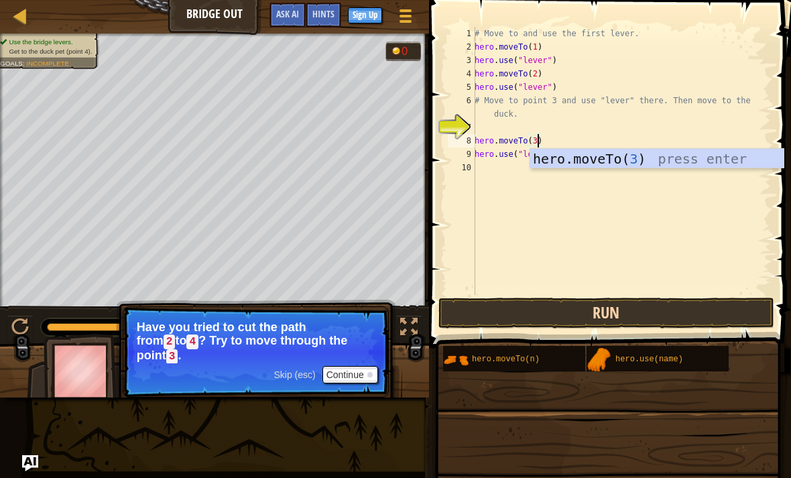
type textarea "hero.moveTo(3)"
click at [691, 318] on button "Run" at bounding box center [606, 312] width 336 height 31
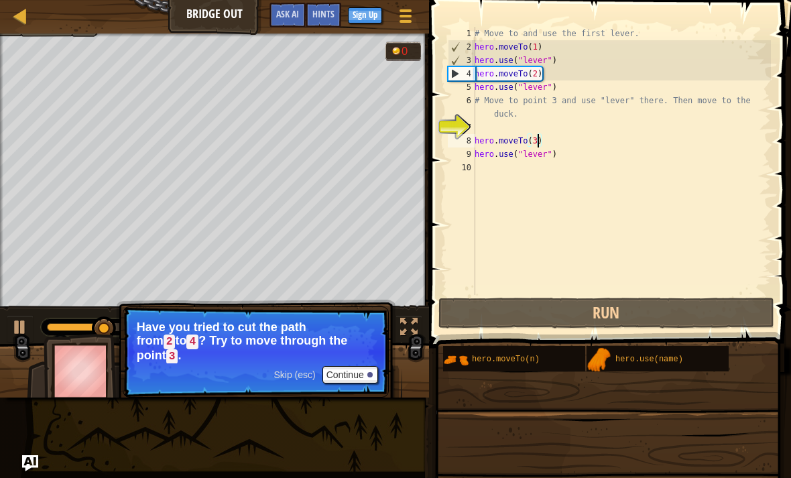
scroll to position [7, 0]
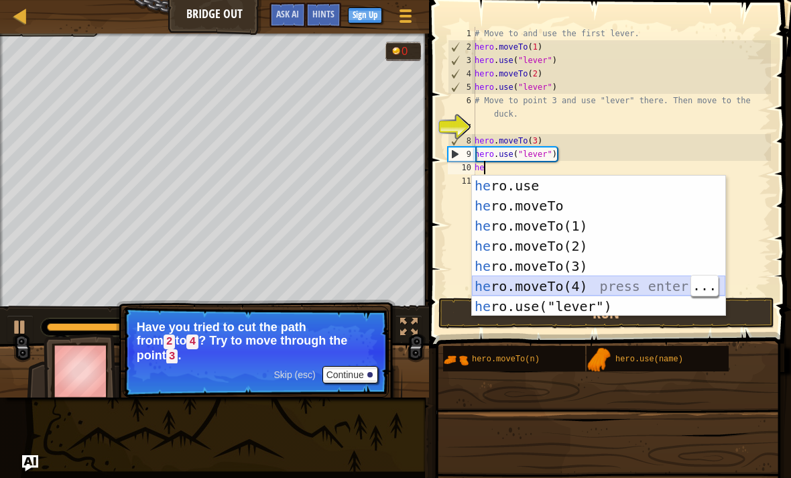
click at [644, 285] on div "he ro.use press enter he ro.moveTo press enter he ro.moveTo(1) press enter he r…" at bounding box center [598, 266] width 253 height 181
type textarea "hero.moveTo(4)"
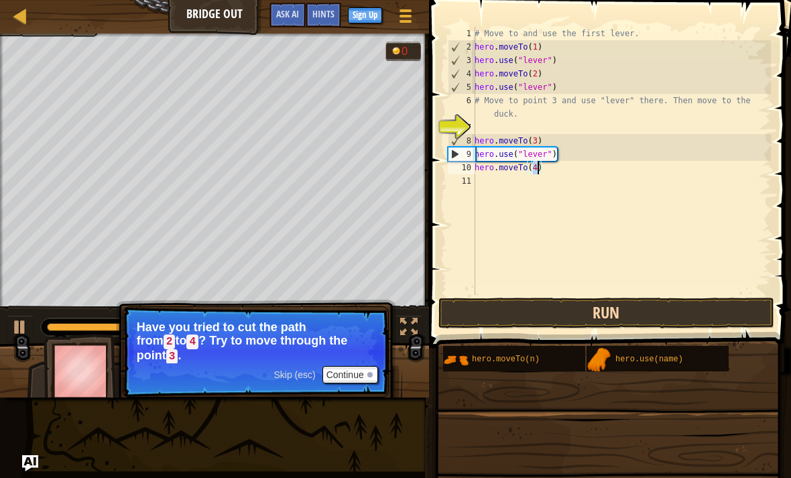
click at [648, 315] on button "Run" at bounding box center [606, 312] width 336 height 31
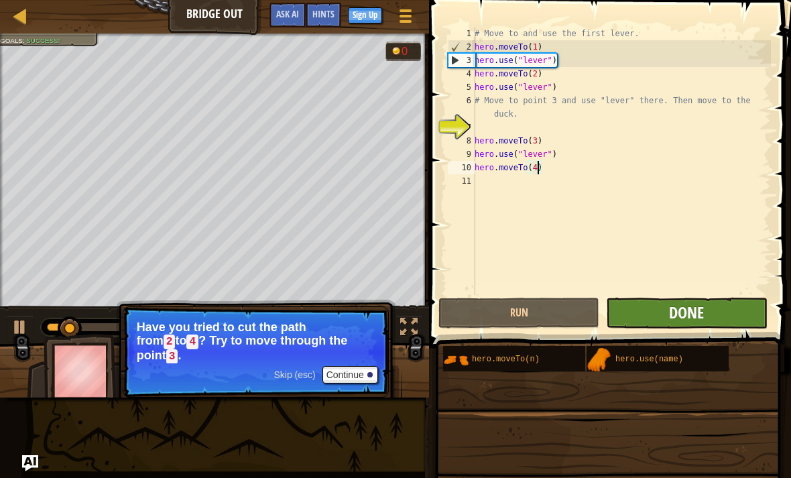
click at [696, 314] on span "Done" at bounding box center [686, 311] width 35 height 21
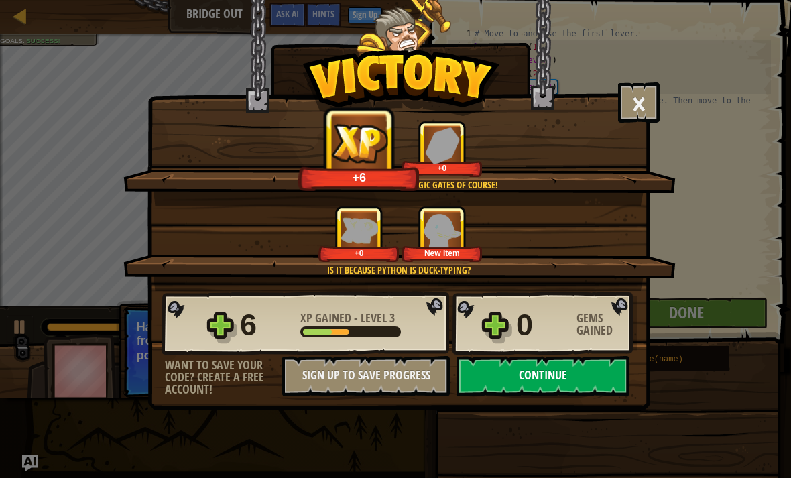
click at [576, 372] on button "Continue" at bounding box center [542, 376] width 173 height 40
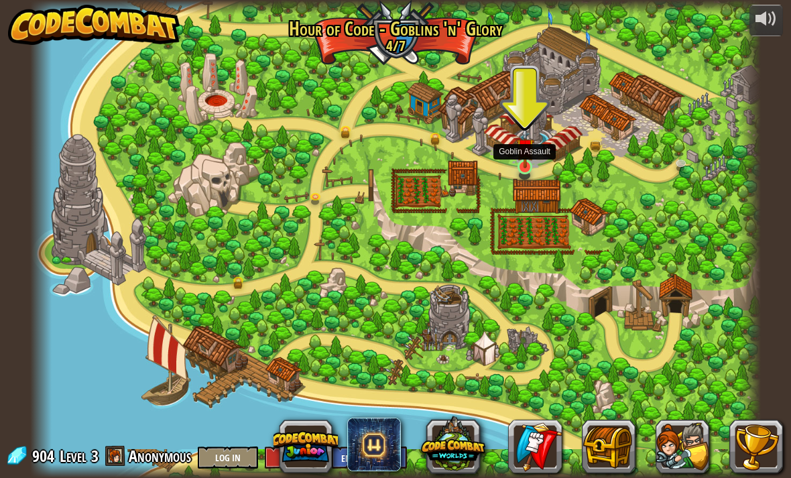
click at [533, 153] on img at bounding box center [525, 148] width 18 height 42
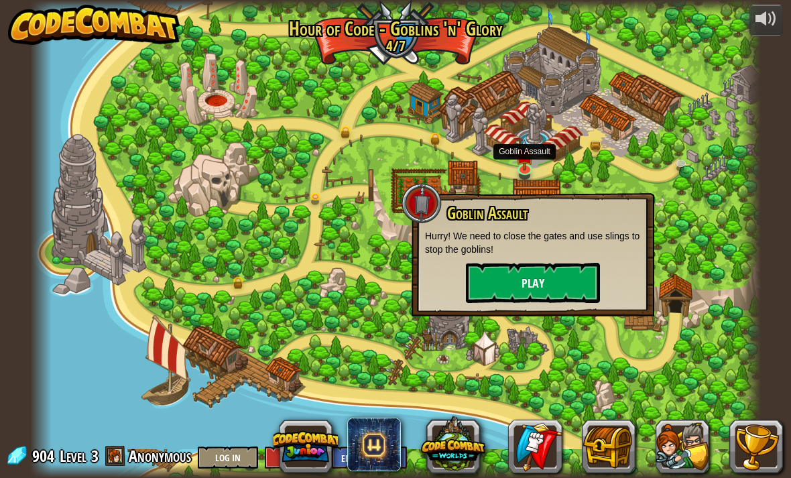
click at [561, 281] on button "Play" at bounding box center [533, 283] width 134 height 40
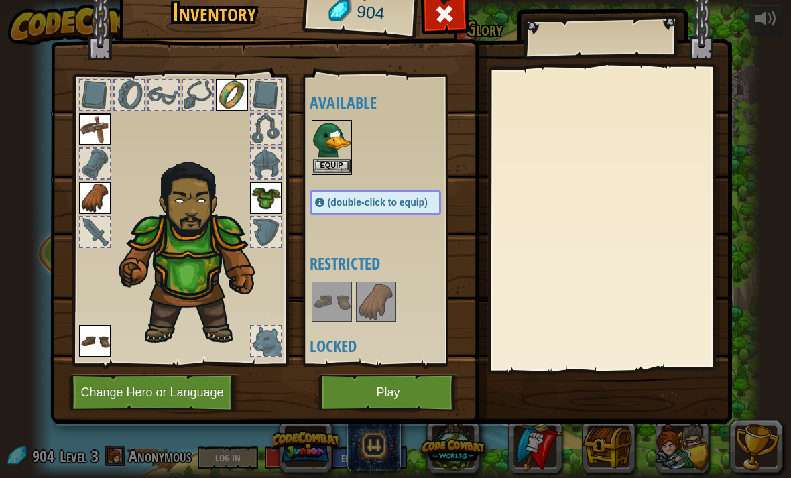
click at [337, 133] on img at bounding box center [332, 140] width 38 height 38
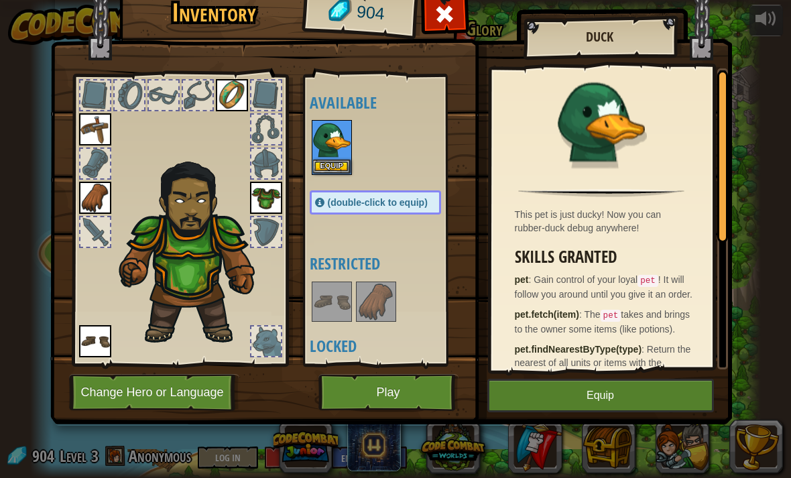
click at [641, 387] on button "Equip" at bounding box center [600, 395] width 226 height 33
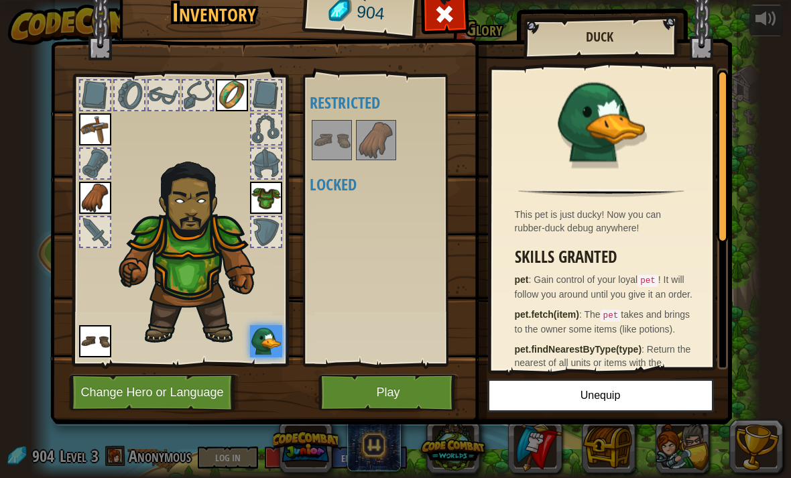
click at [427, 387] on button "Play" at bounding box center [388, 392] width 140 height 37
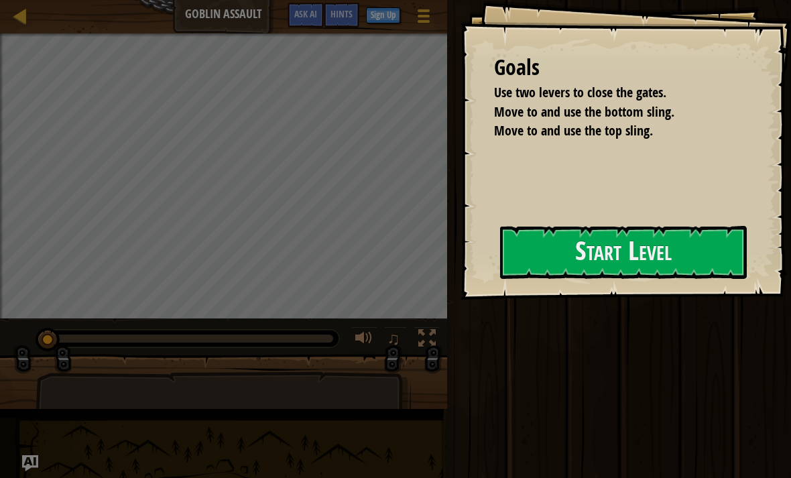
click at [689, 204] on div "Run Submit Done" at bounding box center [617, 235] width 348 height 471
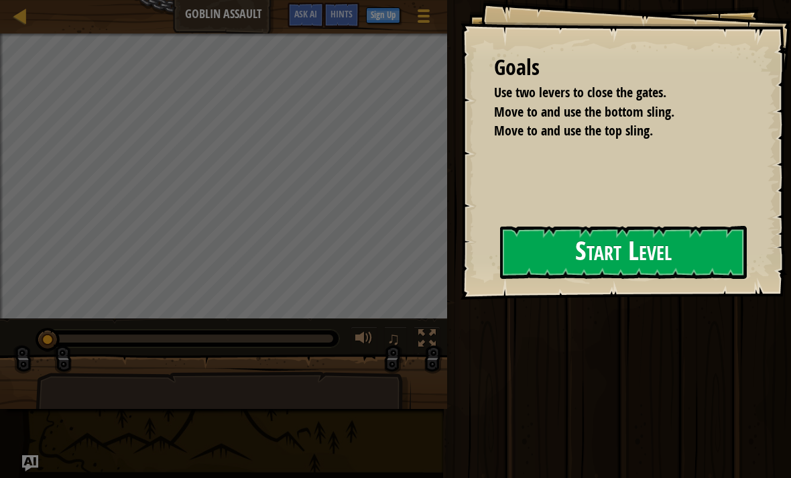
click at [604, 246] on button "Start Level" at bounding box center [623, 252] width 247 height 53
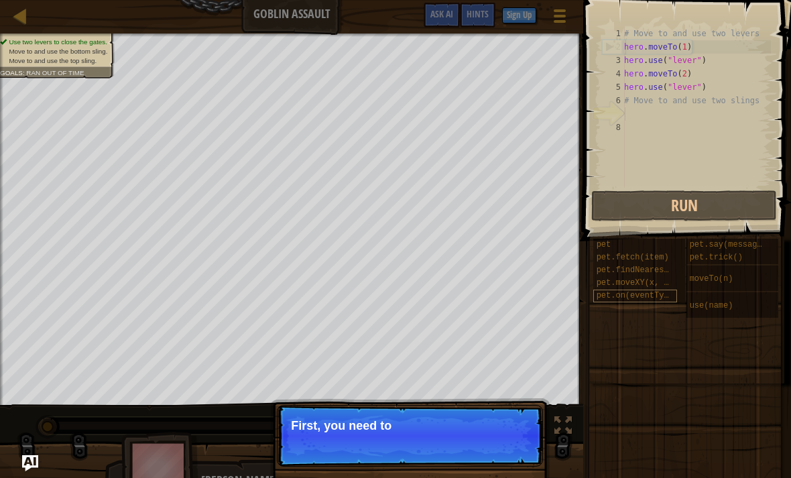
click at [637, 293] on span "pet.on(eventType, handler)" at bounding box center [658, 295] width 125 height 9
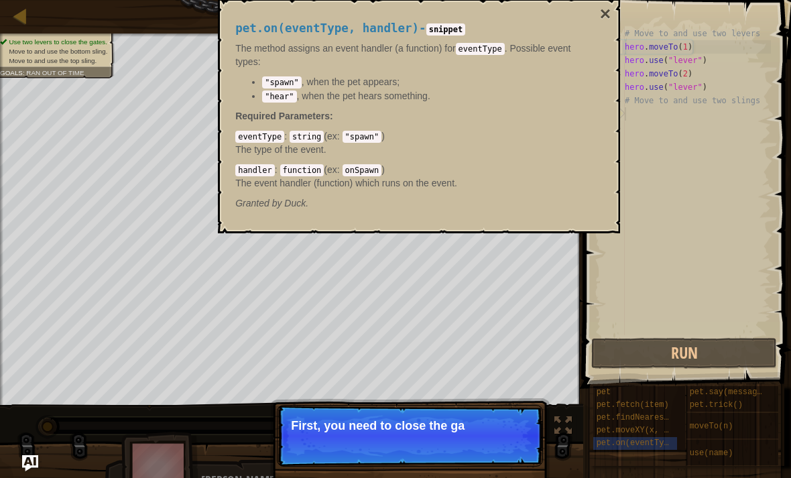
click at [583, 320] on span at bounding box center [688, 174] width 218 height 427
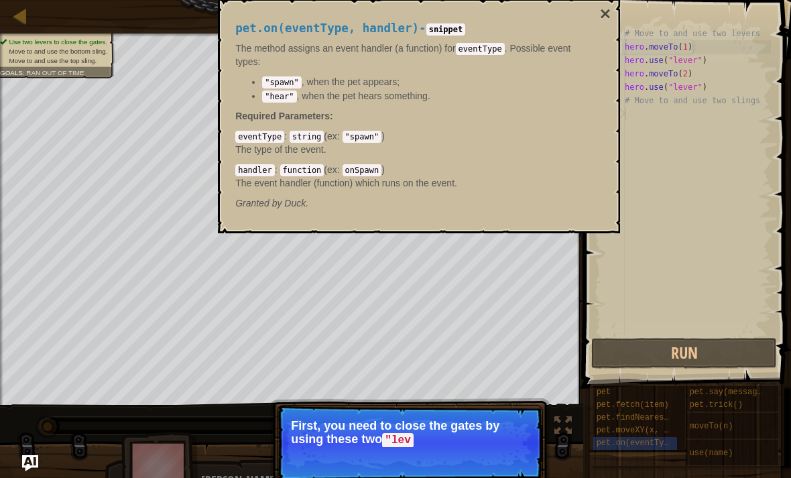
click at [603, 13] on button "×" at bounding box center [605, 14] width 11 height 19
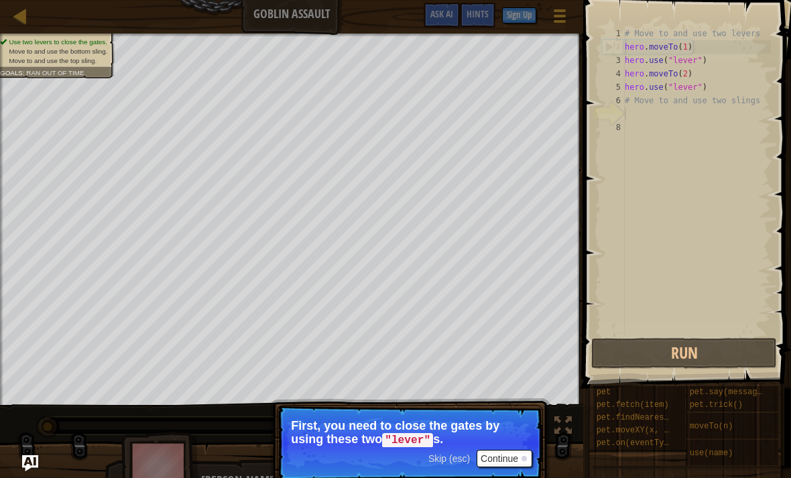
click at [514, 451] on button "Continue" at bounding box center [504, 458] width 56 height 17
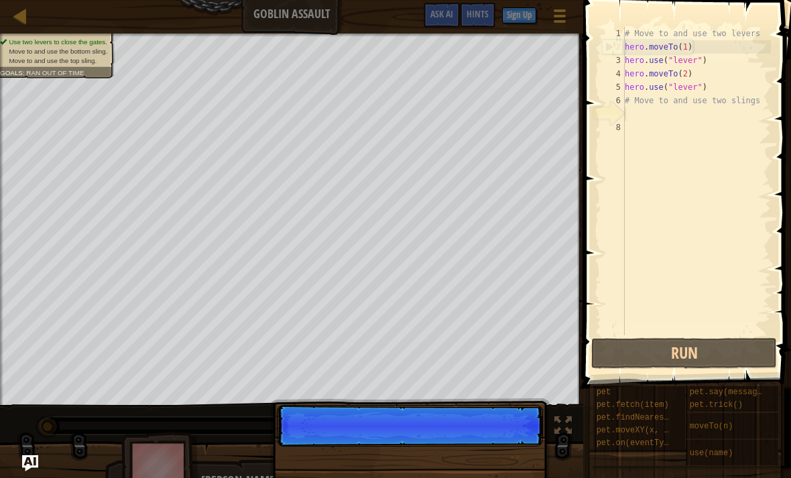
scroll to position [7, 0]
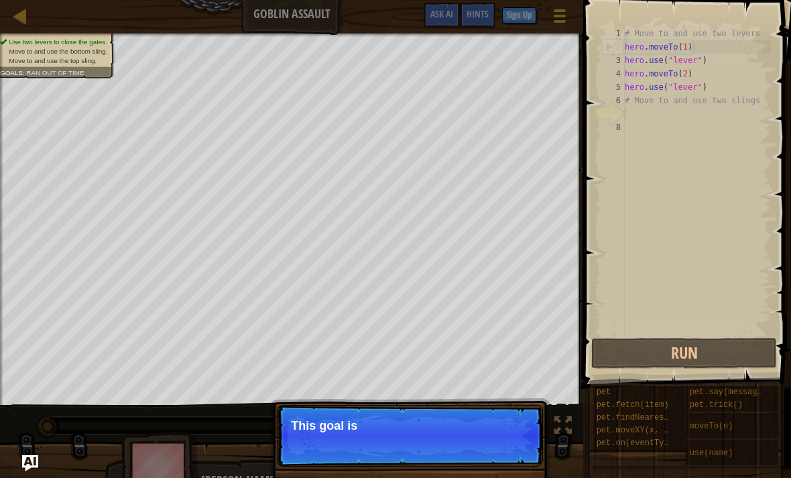
click at [518, 443] on p "Skip (esc) Continue This goal is" at bounding box center [410, 436] width 266 height 62
click at [515, 435] on p "Skip (esc) Continue This goal is already solve" at bounding box center [410, 436] width 266 height 62
click at [521, 430] on p "This goal is already solved in yo" at bounding box center [410, 425] width 238 height 13
click at [529, 431] on p "This goal is already solved in yo" at bounding box center [410, 425] width 238 height 13
click at [531, 435] on p "Skip (esc) Continue This goal is already solved in your samp" at bounding box center [410, 436] width 266 height 62
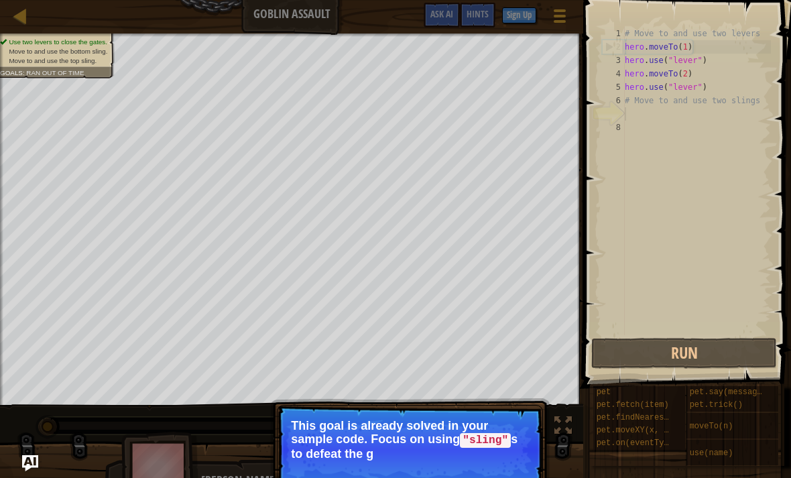
click at [523, 453] on p "This goal is already solved in your sample code. Focus on using "sling" s to de…" at bounding box center [410, 440] width 238 height 42
click at [521, 450] on p "This goal is already solved in your sample code. Focus on using "sling" s to de…" at bounding box center [410, 440] width 238 height 42
click at [518, 468] on button "Continue" at bounding box center [504, 471] width 56 height 17
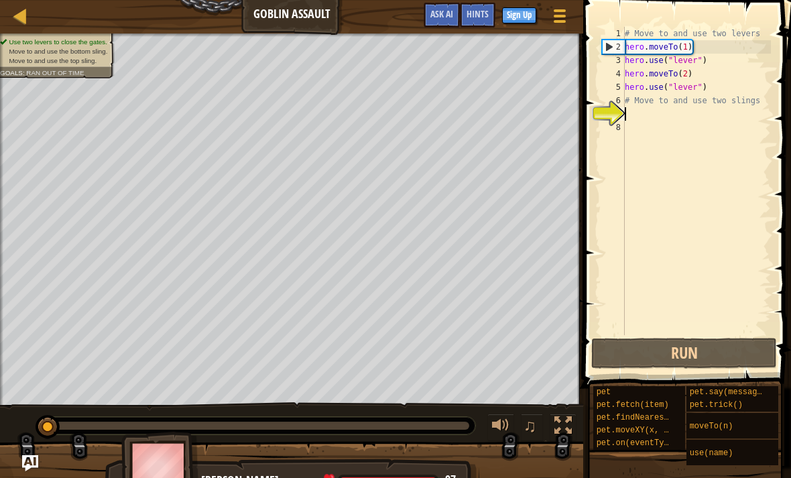
click at [542, 443] on div at bounding box center [291, 474] width 583 height 67
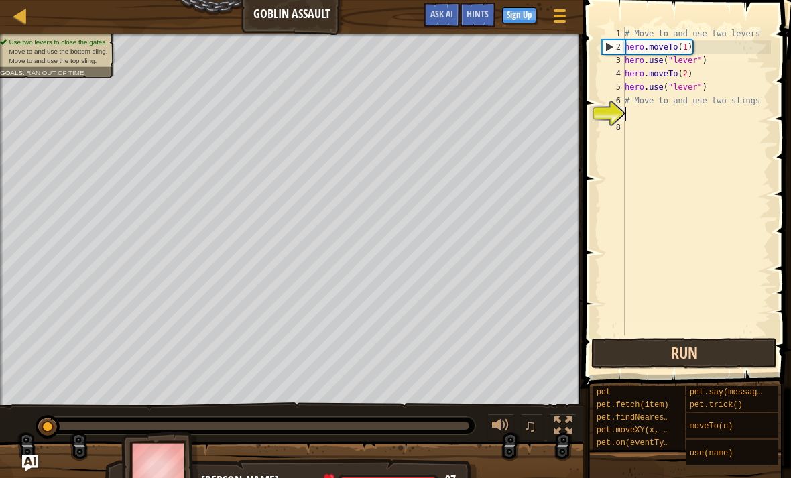
click at [725, 347] on button "Run" at bounding box center [684, 353] width 186 height 31
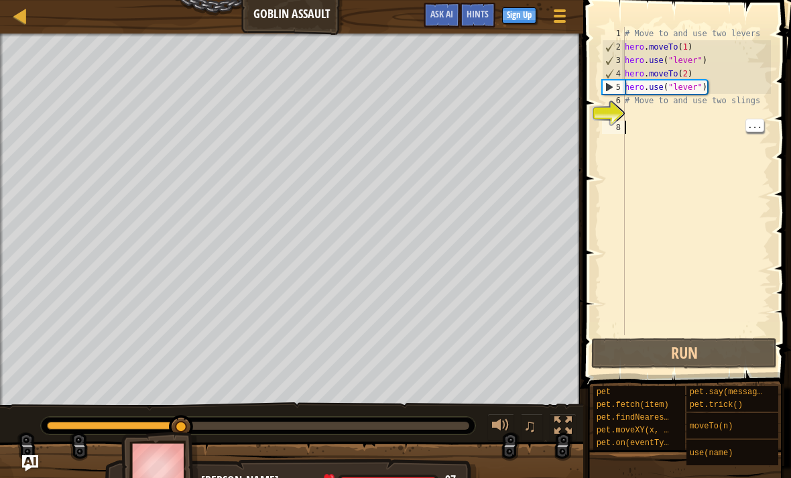
click at [695, 117] on div "# Move to and use two levers hero . moveTo ( 1 ) hero . use ( "lever" ) hero . …" at bounding box center [696, 194] width 149 height 335
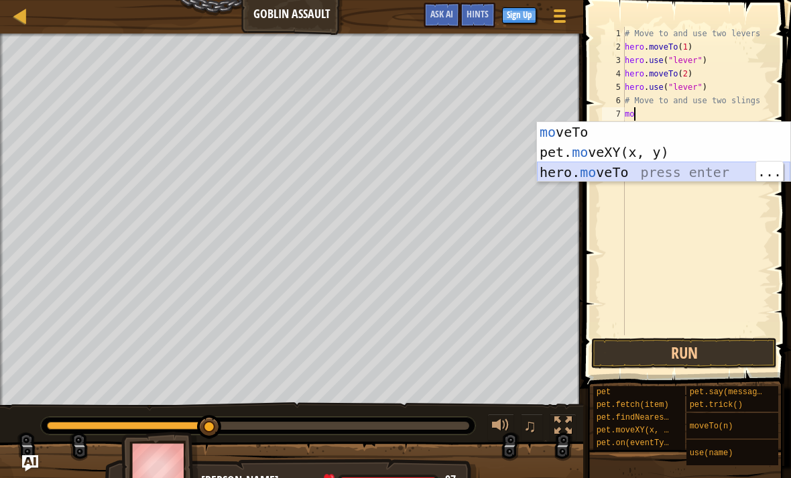
click at [714, 174] on div "mo veTo press enter pet. mo veXY(x, y) press enter hero. mo veTo press enter" at bounding box center [663, 172] width 253 height 100
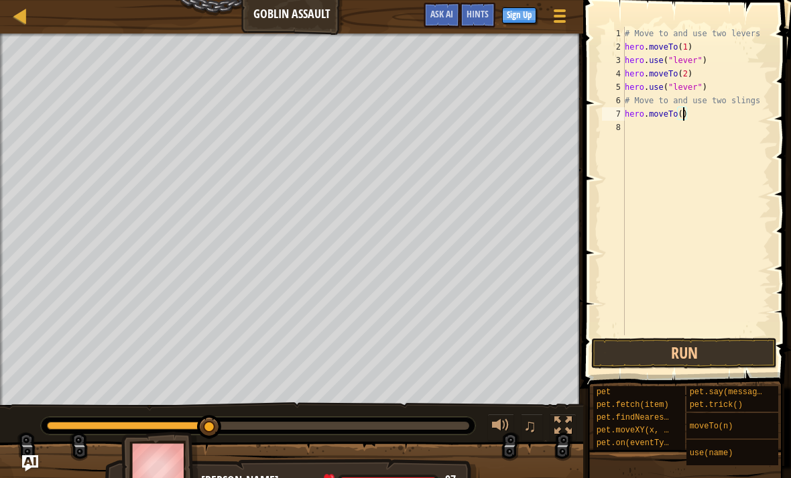
type textarea "hero.moveTo(4)"
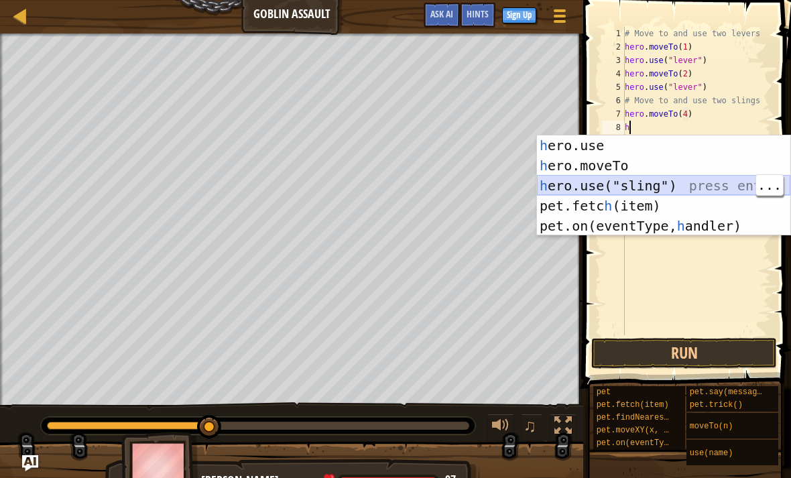
click at [720, 189] on div "h ero.use press enter h ero.moveTo press enter h ero.use("sling") press enter p…" at bounding box center [663, 205] width 253 height 141
type textarea "hero.use("sling")"
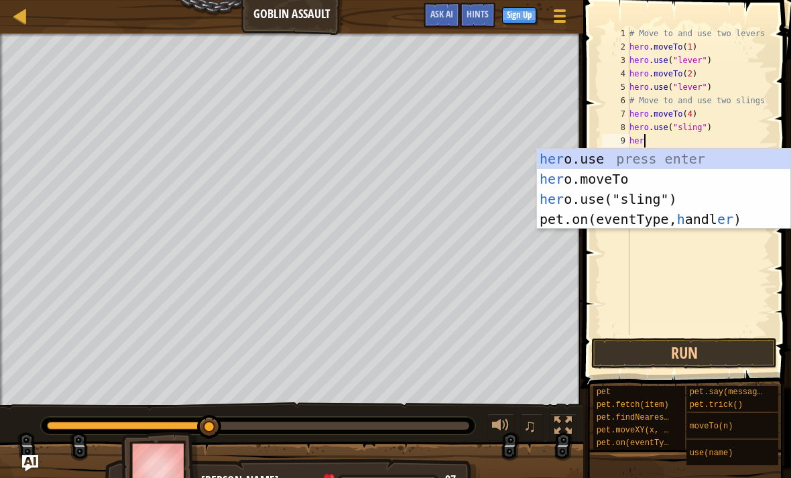
scroll to position [7, 1]
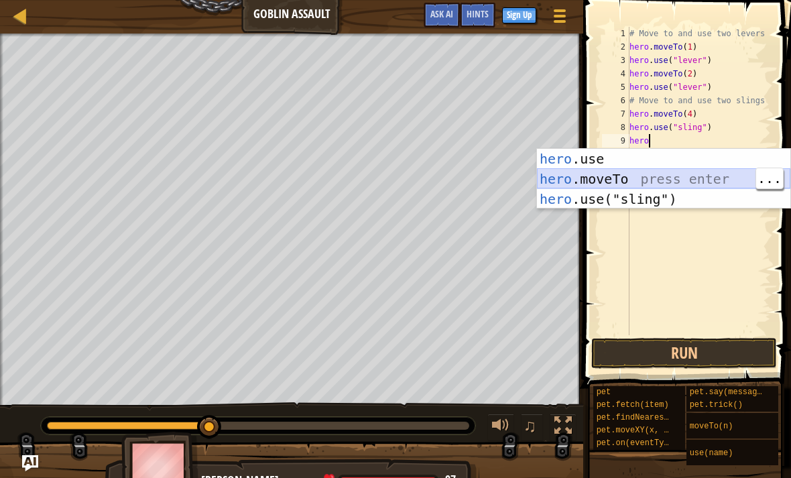
click at [713, 178] on div "hero .use press enter hero .moveTo press enter hero .use("sling") press enter" at bounding box center [663, 199] width 253 height 100
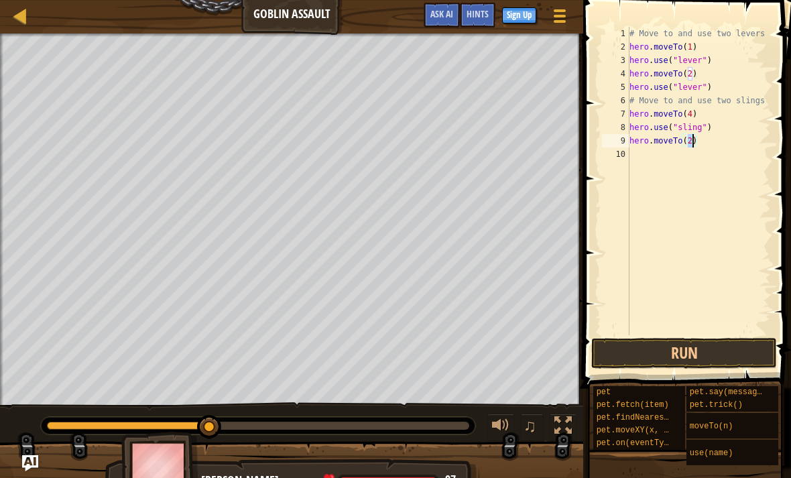
type textarea "hero.moveTo(3)"
click at [725, 153] on div "# Move to and use two levers hero . moveTo ( 1 ) hero . use ( "lever" ) hero . …" at bounding box center [698, 194] width 145 height 335
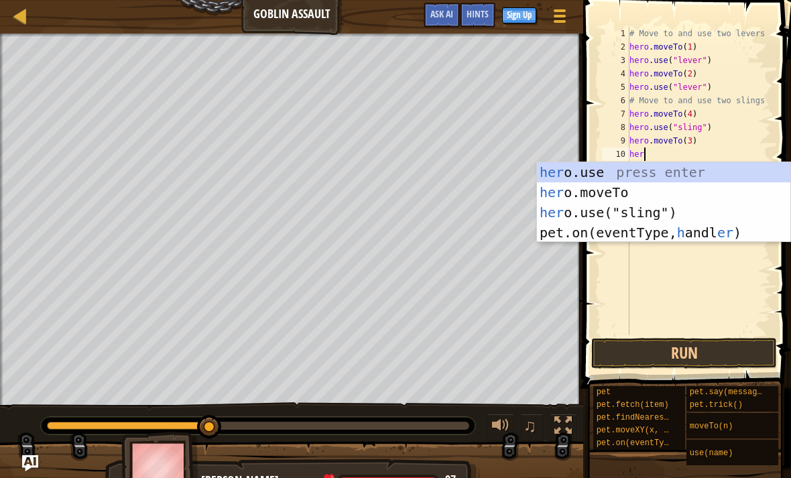
scroll to position [7, 1]
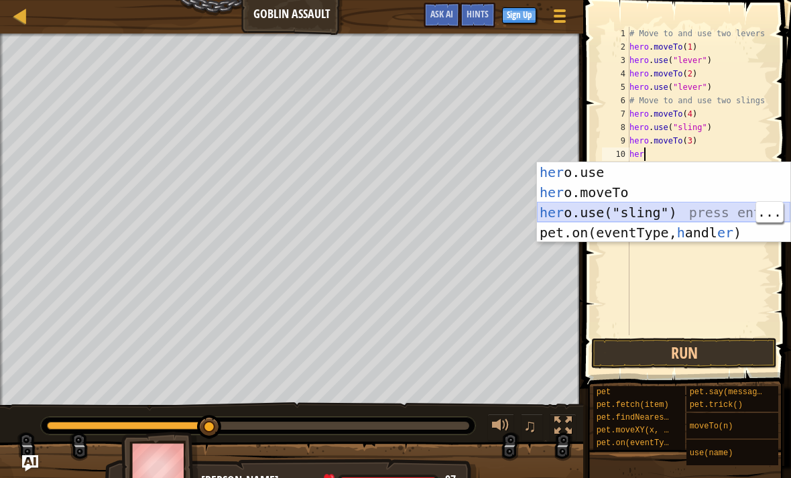
click at [738, 206] on div "her o.use press enter her o.moveTo press enter her o.use("sling") press enter p…" at bounding box center [663, 222] width 253 height 121
type textarea "hero.use("sling")"
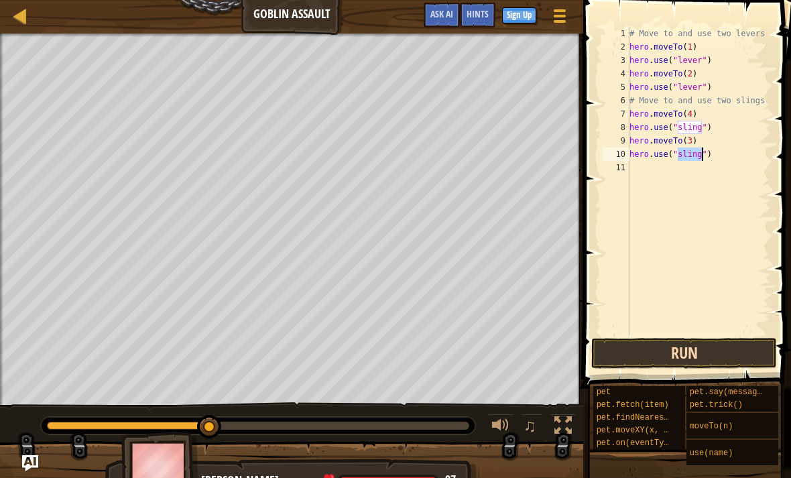
click at [699, 354] on button "Run" at bounding box center [684, 353] width 186 height 31
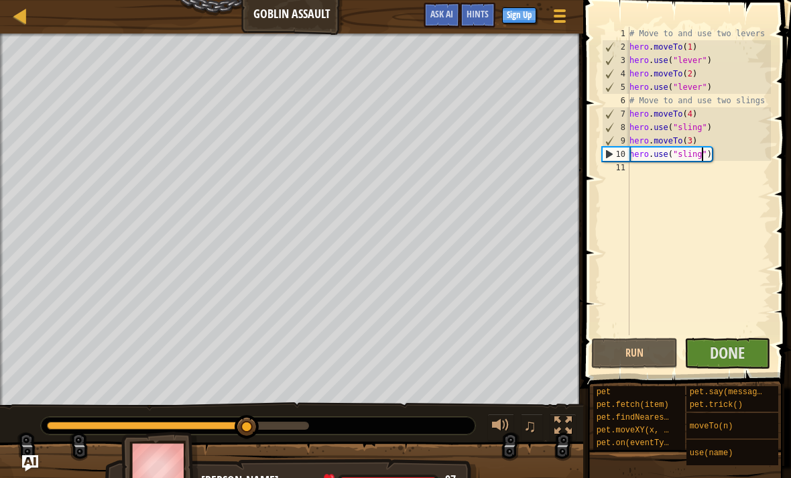
scroll to position [7, 0]
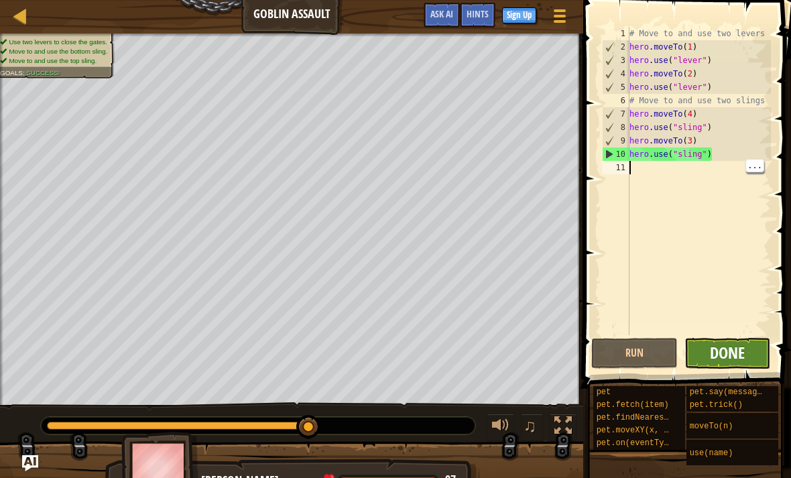
click at [741, 354] on span "Done" at bounding box center [726, 352] width 35 height 21
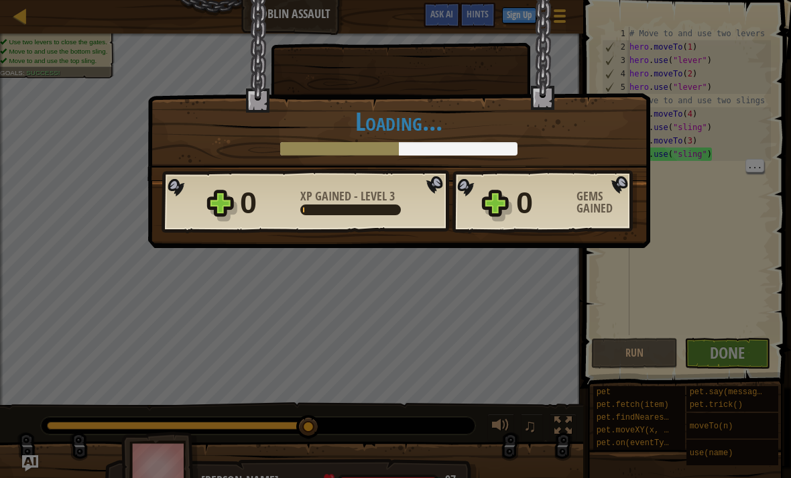
click at [736, 327] on div "× Hold the Gates! How fun was this level? Loading... Reticulating Splines... Lo…" at bounding box center [395, 239] width 791 height 478
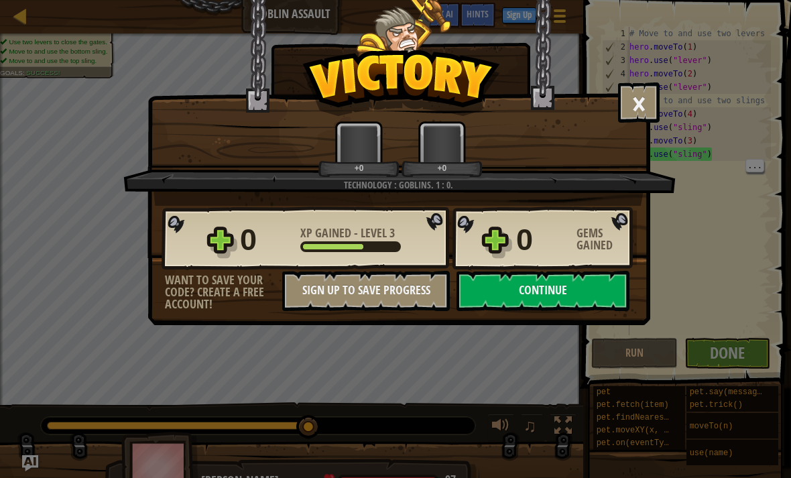
click at [731, 311] on div "× Hold the Gates! How fun was this level? Technology : Goblins. 1 : 0. +0 +0 Re…" at bounding box center [395, 239] width 791 height 478
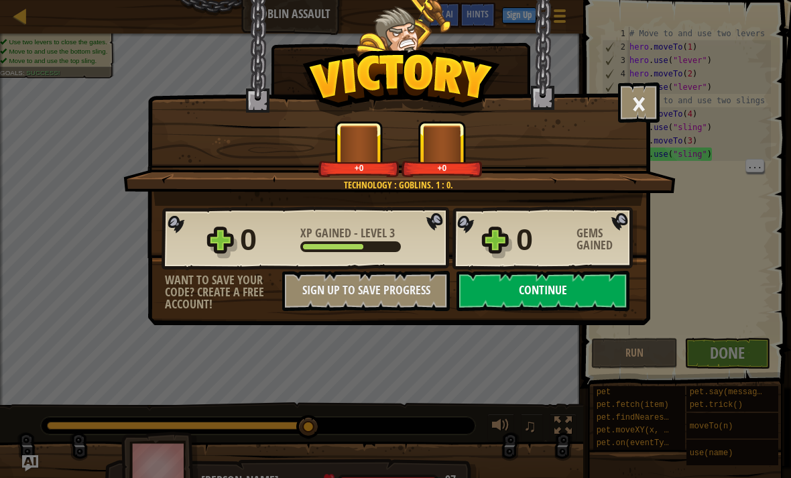
click at [593, 284] on button "Continue" at bounding box center [542, 291] width 173 height 40
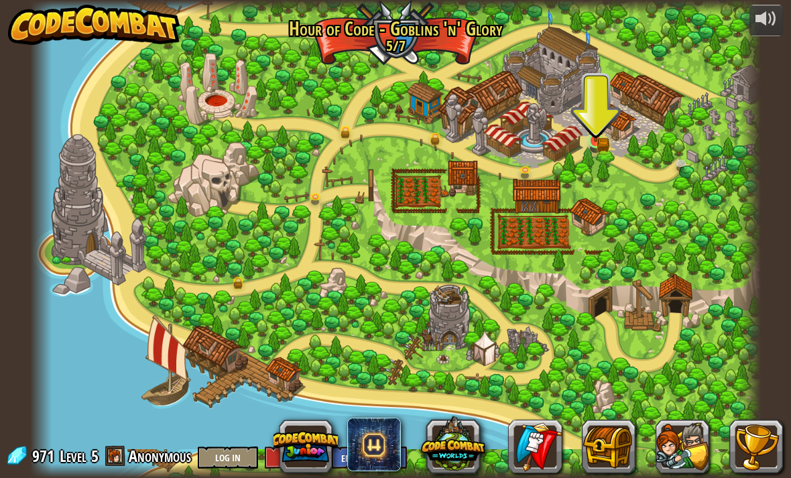
click at [598, 137] on img at bounding box center [595, 122] width 18 height 40
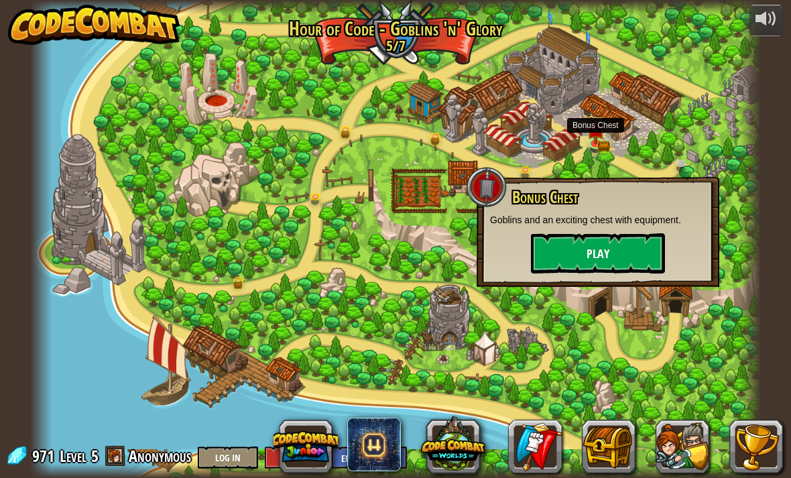
click at [636, 272] on button "Play" at bounding box center [598, 253] width 134 height 40
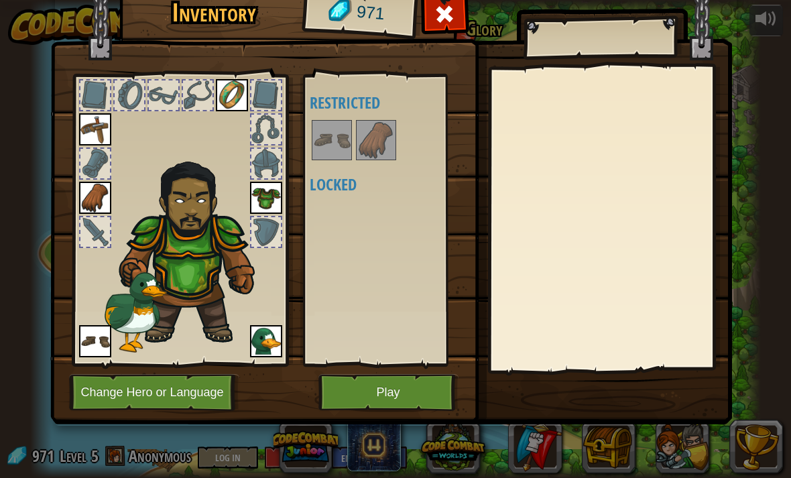
click at [425, 389] on button "Play" at bounding box center [388, 392] width 140 height 37
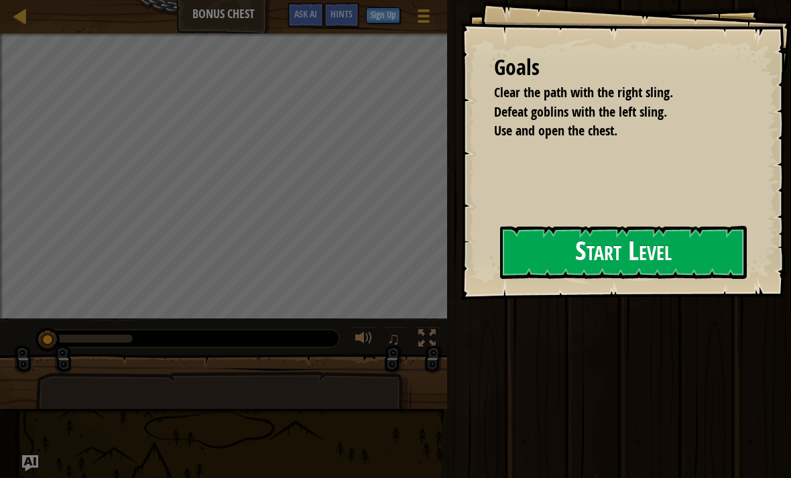
click at [604, 242] on button "Start Level" at bounding box center [623, 252] width 247 height 53
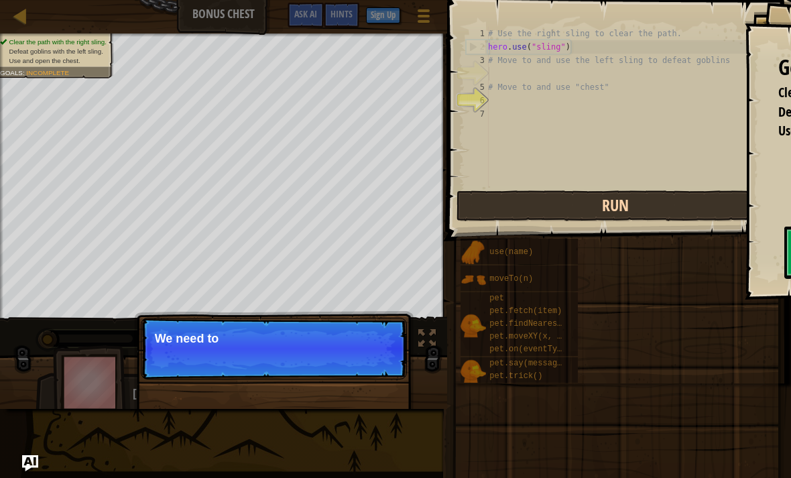
click at [663, 210] on button "Run" at bounding box center [615, 205] width 318 height 31
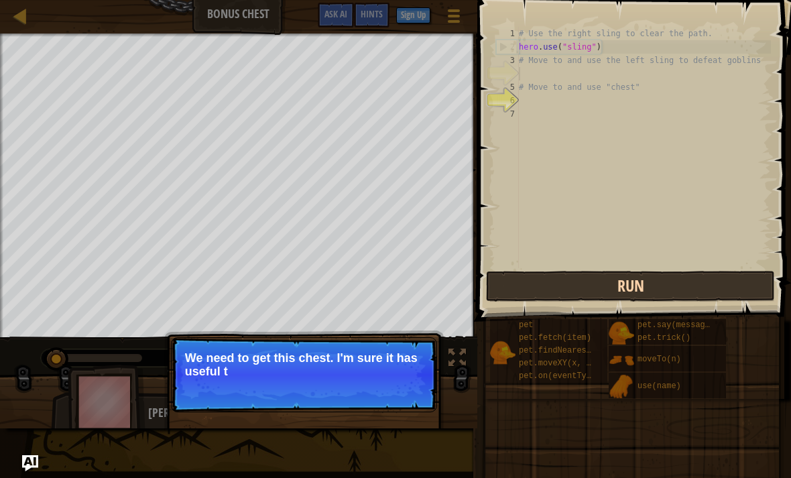
click at [677, 284] on button "Run" at bounding box center [630, 286] width 289 height 31
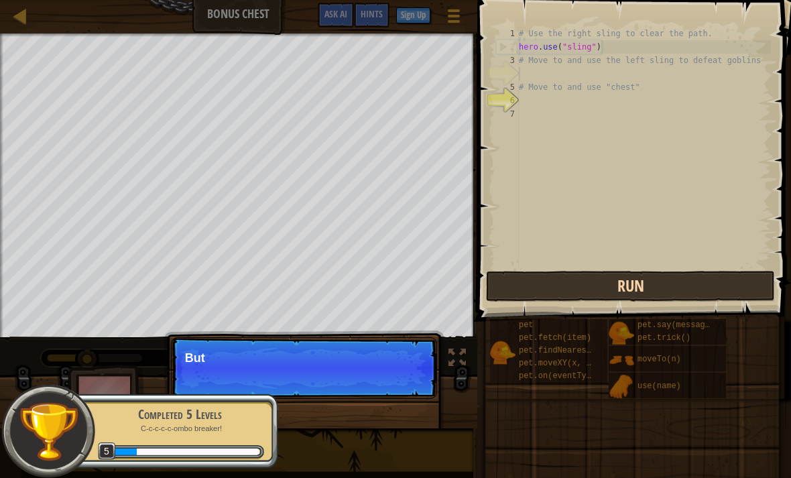
scroll to position [7, 0]
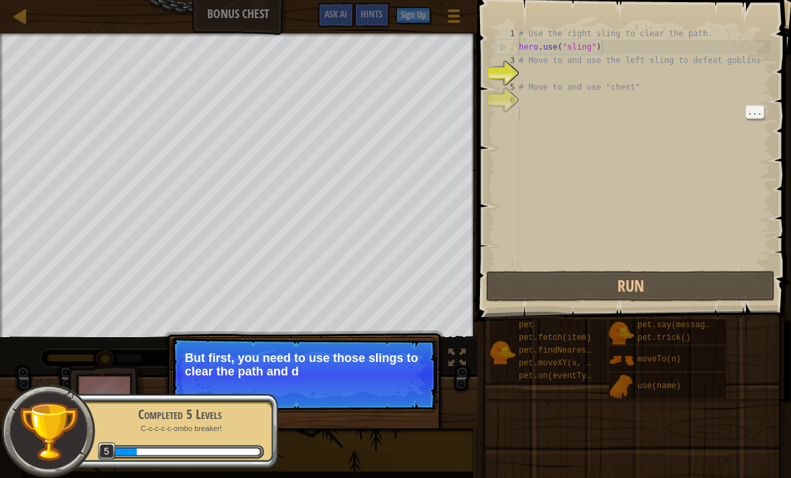
click at [714, 227] on div "# Use the right sling to clear the path. hero . use ( "sling" ) # Move to and u…" at bounding box center [643, 161] width 255 height 268
click at [707, 241] on div "# Use the right sling to clear the path. hero . use ( "sling" ) # Move to and u…" at bounding box center [643, 161] width 255 height 268
click at [426, 427] on div "Skip (esc) Continue But first, you need to use those slings to clear the path a…" at bounding box center [303, 436] width 279 height 198
click at [422, 417] on div "Skip (esc) Continue But first, you need to use those slings to clear the path a…" at bounding box center [303, 436] width 279 height 198
click at [414, 416] on div "Skip (esc) Continue But first, you need to use those slings to clear the path a…" at bounding box center [303, 436] width 279 height 198
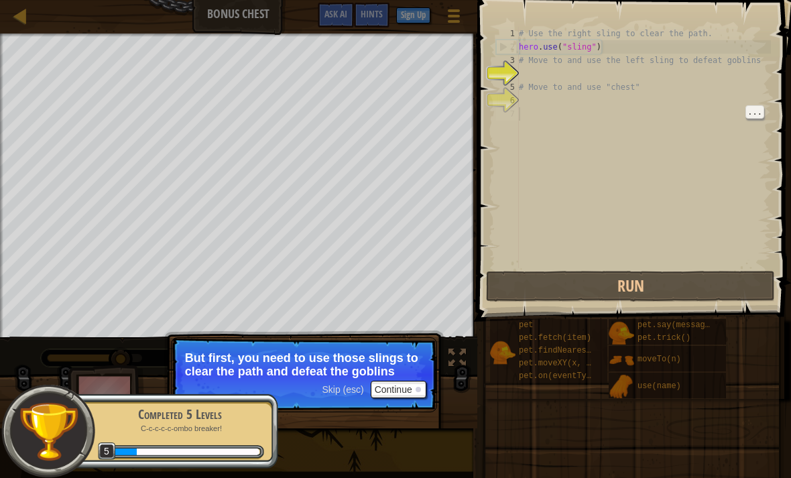
click at [412, 413] on div "Skip (esc) Continue But first, you need to use those slings to clear the path a…" at bounding box center [303, 436] width 279 height 198
click at [419, 413] on div "Skip (esc) Continue But first, you need to use those slings to clear the path a…" at bounding box center [303, 436] width 279 height 198
click at [409, 392] on button "Continue" at bounding box center [398, 389] width 56 height 17
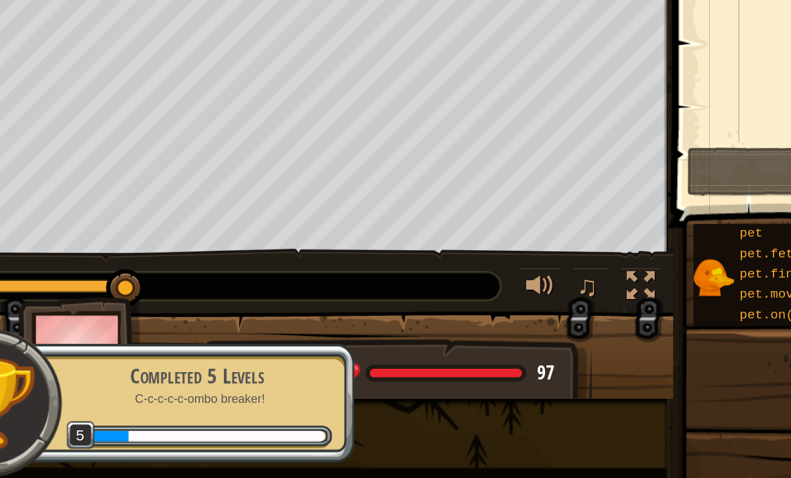
click at [328, 406] on div "97" at bounding box center [337, 412] width 132 height 12
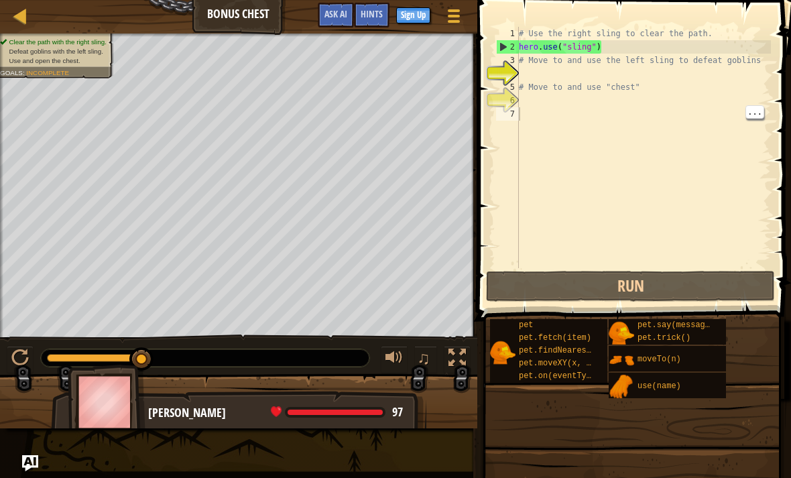
click at [697, 123] on div "# Use the right sling to clear the path. hero . use ( "sling" ) # Move to and u…" at bounding box center [643, 161] width 255 height 268
click at [693, 100] on div "# Use the right sling to clear the path. hero . use ( "sling" ) # Move to and u…" at bounding box center [643, 161] width 255 height 268
type textarea "# Move to and use "chest""
click at [689, 84] on div "# Use the right sling to clear the path. hero . use ( "sling" ) # Move to and u…" at bounding box center [643, 161] width 255 height 268
click at [698, 75] on div "# Use the right sling to clear the path. hero . use ( "sling" ) # Move to and u…" at bounding box center [643, 161] width 255 height 268
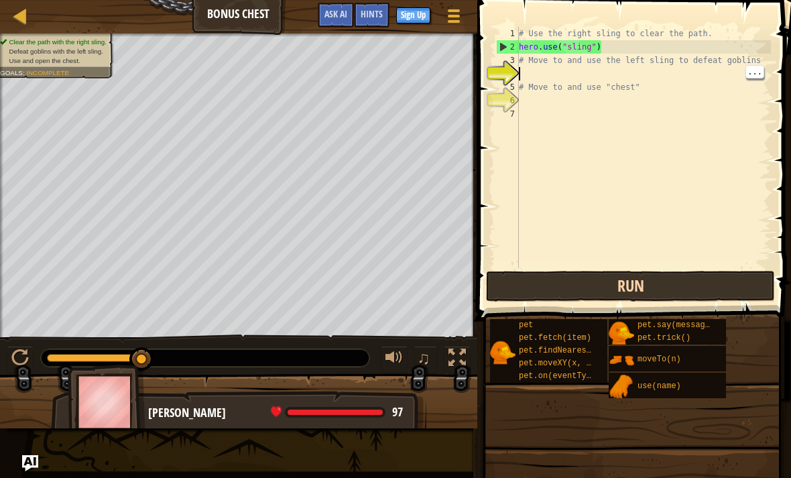
click at [706, 300] on button "Run" at bounding box center [630, 286] width 289 height 31
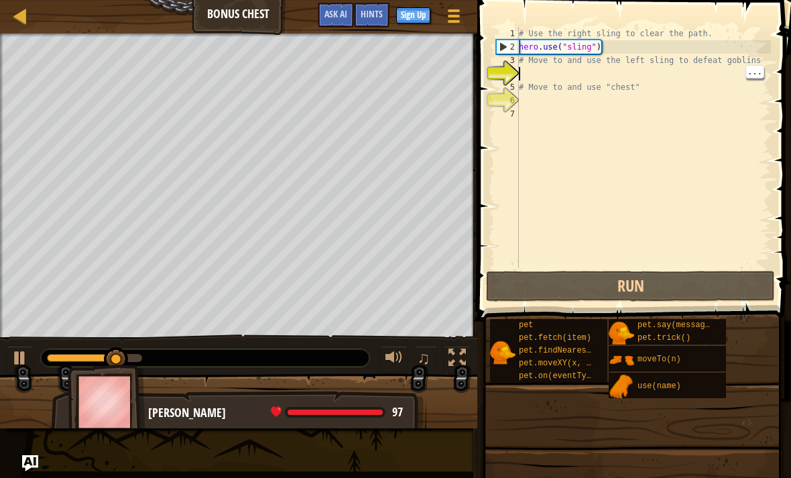
click at [689, 99] on div "# Use the right sling to clear the path. hero . use ( "sling" ) # Move to and u…" at bounding box center [643, 161] width 255 height 268
type textarea "# Move to and use the left sling to defeat goblins"
click at [681, 66] on div "# Use the right sling to clear the path. hero . use ( "sling" ) # Move to and u…" at bounding box center [643, 161] width 255 height 268
click at [708, 80] on div "# Use the right sling to clear the path. hero . use ( "sling" ) # Move to and u…" at bounding box center [643, 161] width 255 height 268
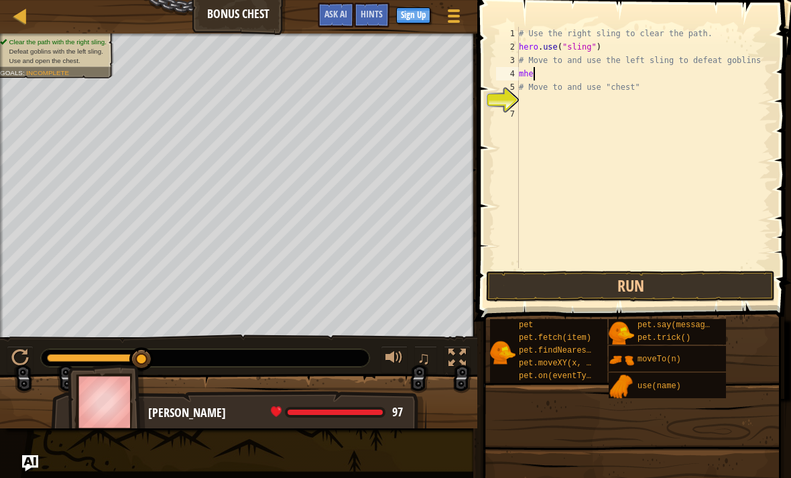
type textarea "m"
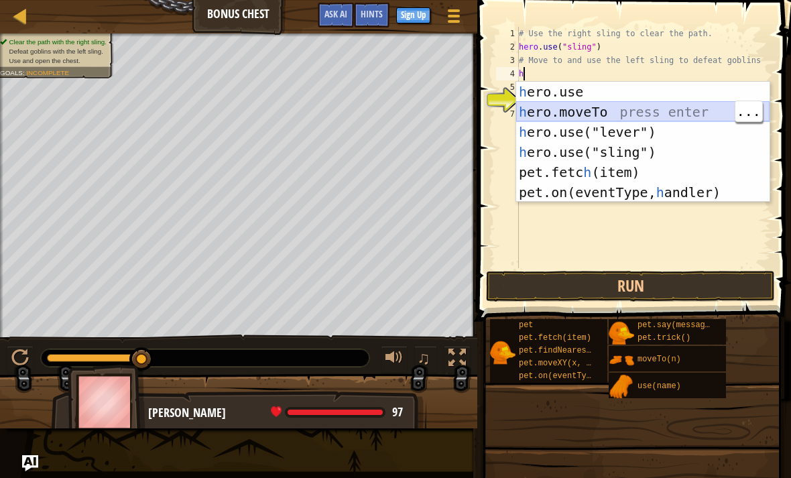
click at [668, 111] on div "h ero.use press enter h ero.moveTo press enter h ero.use("lever") press enter h…" at bounding box center [642, 162] width 253 height 161
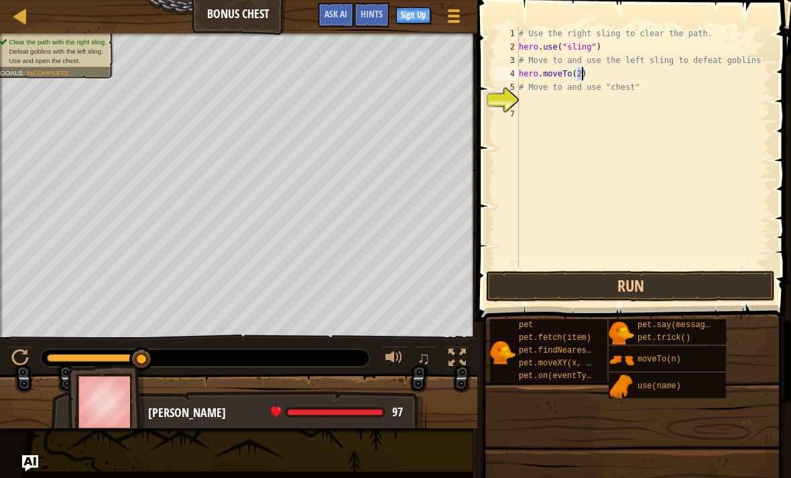
type textarea "hero.moveTo(3)"
click at [669, 100] on div "# Use the right sling to clear the path. hero . use ( "sling" ) # Move to and u…" at bounding box center [643, 161] width 255 height 268
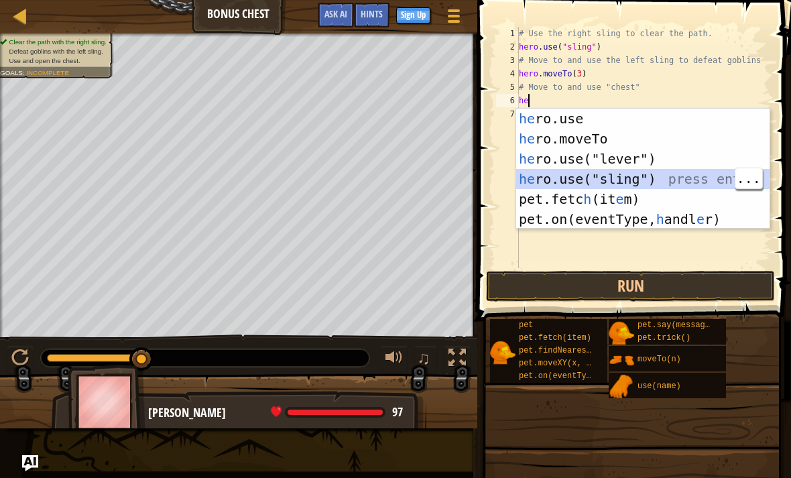
click at [684, 176] on div "he ro.use press enter he ro.moveTo press enter he ro.use("lever") press enter h…" at bounding box center [642, 189] width 253 height 161
type textarea "hero.use("sling")"
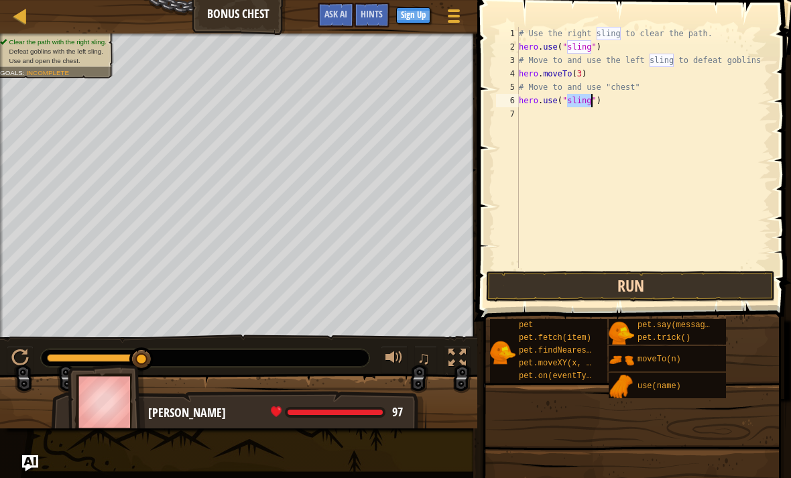
click at [671, 283] on button "Run" at bounding box center [630, 286] width 289 height 31
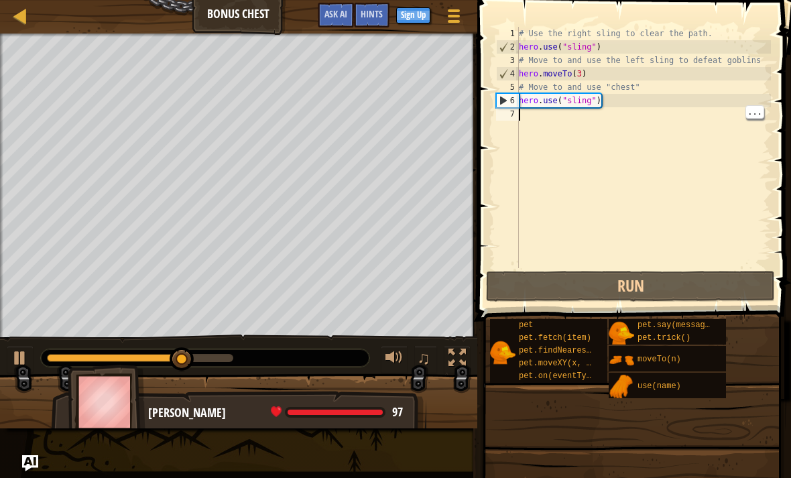
click at [689, 124] on div "# Use the right sling to clear the path. hero . use ( "sling" ) # Move to and u…" at bounding box center [643, 161] width 255 height 268
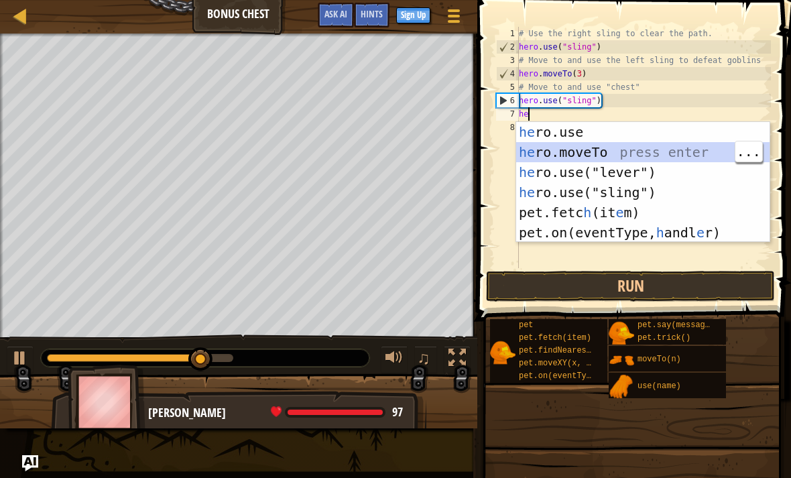
click at [670, 149] on div "he ro.use press enter he ro.moveTo press enter he ro.use("lever") press enter h…" at bounding box center [642, 202] width 253 height 161
type textarea "hero.moveTo(2)"
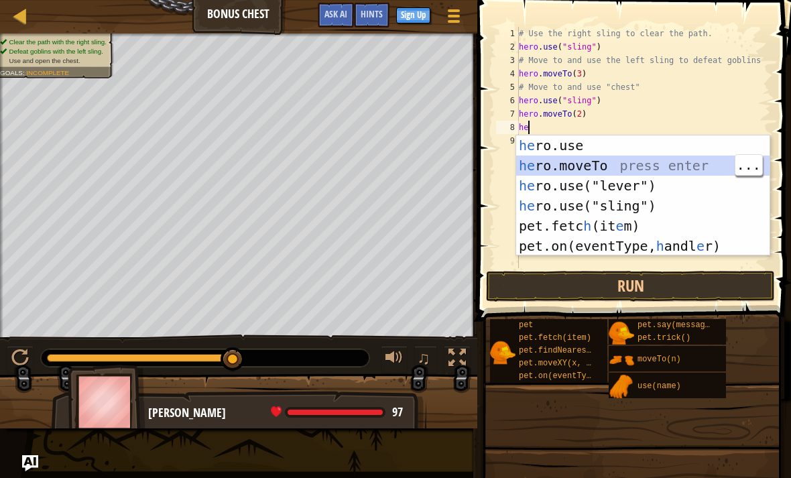
click at [689, 163] on div "he ro.use press enter he ro.moveTo press enter he ro.use("lever") press enter h…" at bounding box center [642, 215] width 253 height 161
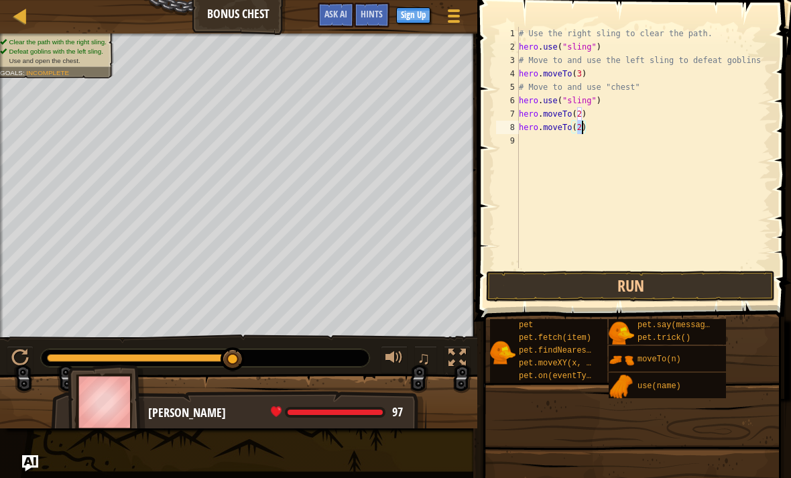
type textarea "hero.moveTo(4)"
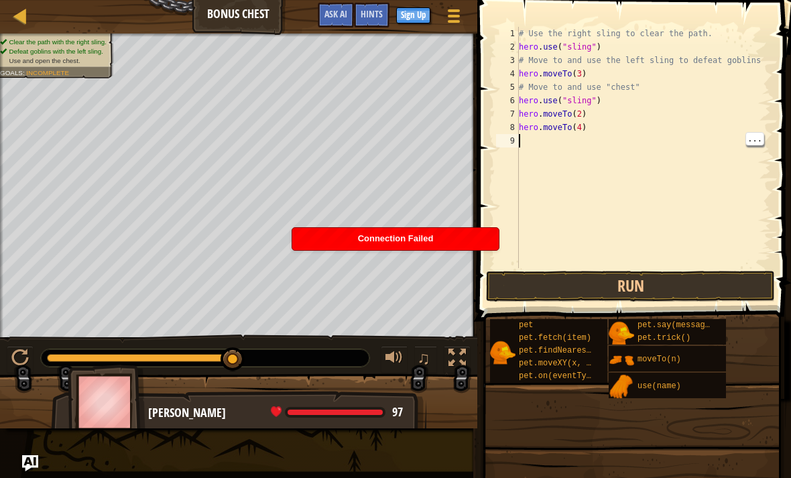
click at [674, 224] on div "# Use the right sling to clear the path. hero . use ( "sling" ) # Move to and u…" at bounding box center [643, 161] width 255 height 268
click at [475, 253] on span at bounding box center [635, 141] width 324 height 360
click at [484, 236] on div "Connection Failed" at bounding box center [395, 239] width 206 height 22
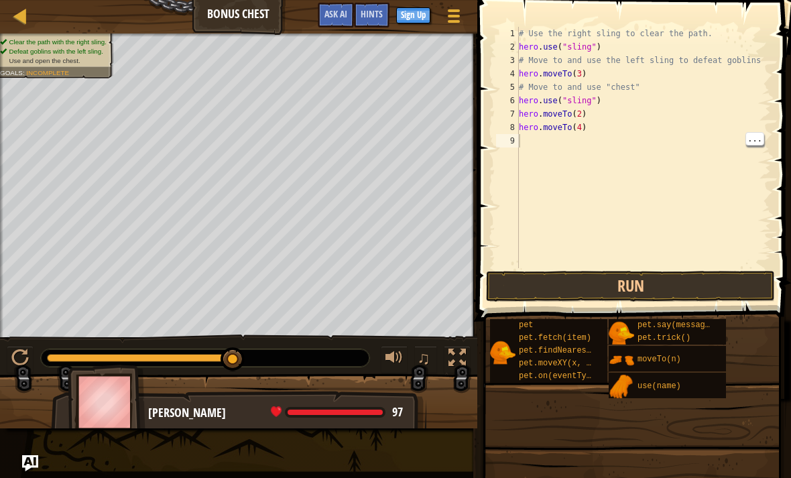
click at [590, 157] on div "# Use the right sling to clear the path. hero . use ( "sling" ) # Move to and u…" at bounding box center [643, 161] width 255 height 268
click at [594, 146] on div "# Use the right sling to clear the path. hero . use ( "sling" ) # Move to and u…" at bounding box center [643, 161] width 255 height 268
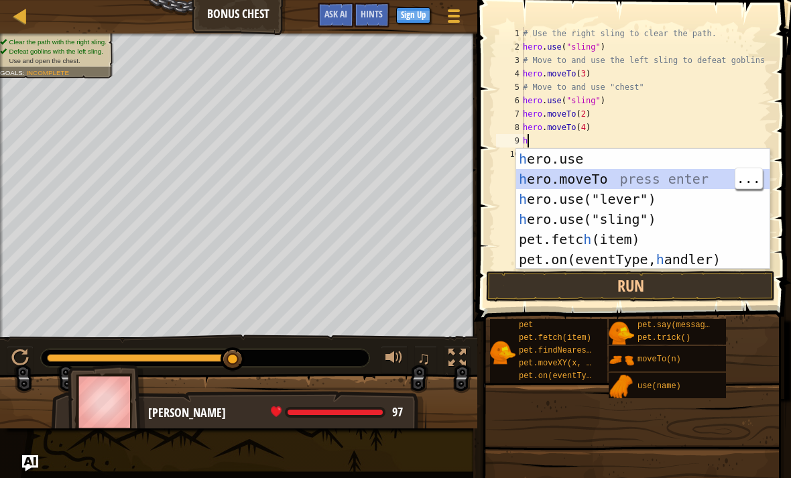
click at [670, 178] on div "h ero.use press enter h ero.moveTo press enter h ero.use("lever") press enter h…" at bounding box center [642, 229] width 253 height 161
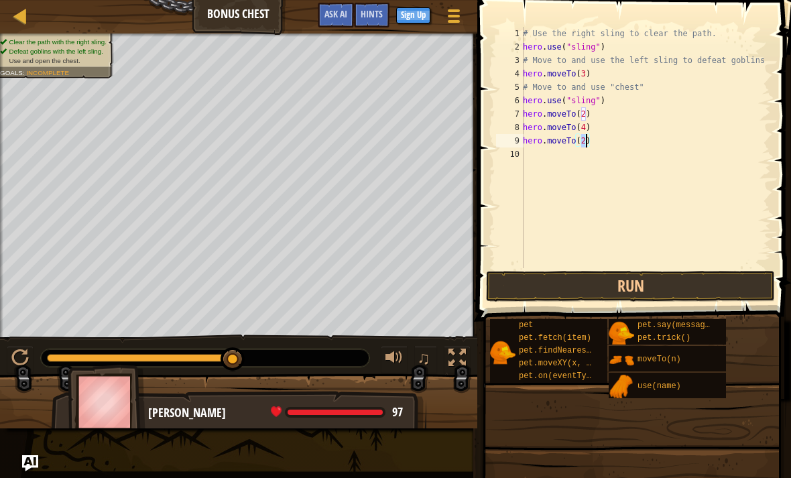
type textarea "hero.moveTo(6)"
click at [659, 284] on button "Run" at bounding box center [630, 286] width 289 height 31
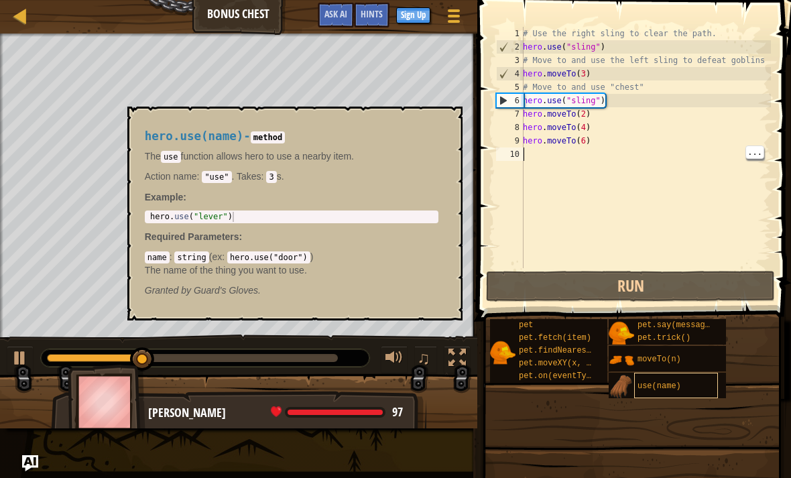
click at [679, 379] on div "use(name)" at bounding box center [676, 384] width 84 height 25
click at [685, 383] on div "use(name)" at bounding box center [676, 384] width 84 height 25
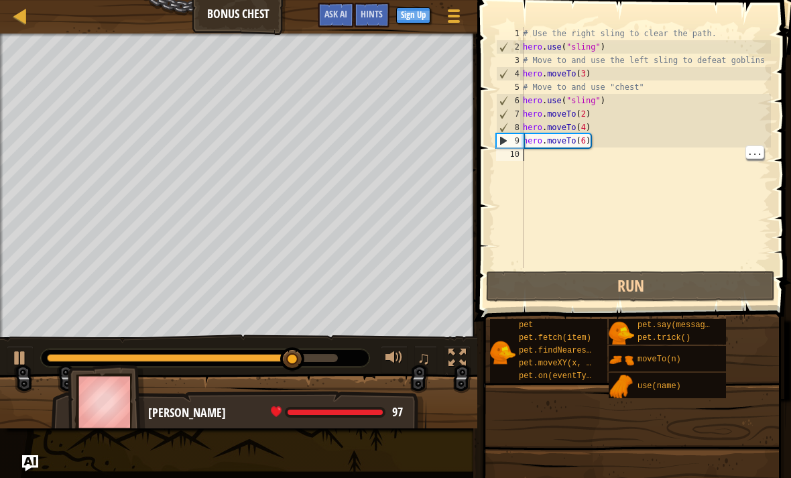
click at [705, 174] on div "# Use the right sling to clear the path. hero . use ( "sling" ) # Move to and u…" at bounding box center [645, 161] width 251 height 268
click at [689, 176] on div "# Use the right sling to clear the path. hero . use ( "sling" ) # Move to and u…" at bounding box center [645, 161] width 251 height 268
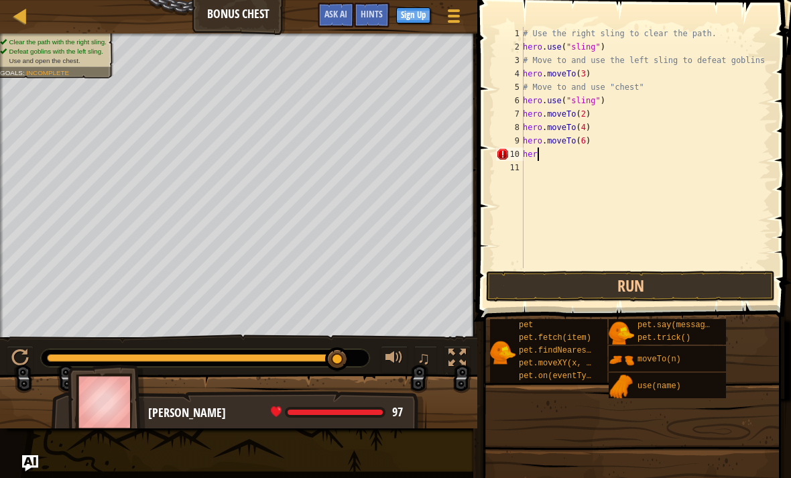
type textarea "h"
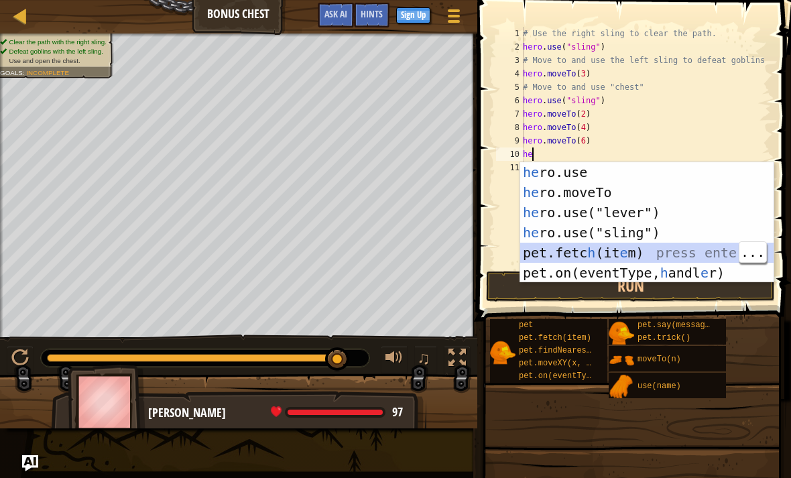
click at [723, 247] on div "he ro.use press enter he ro.moveTo press enter he ro.use("lever") press enter h…" at bounding box center [646, 242] width 253 height 161
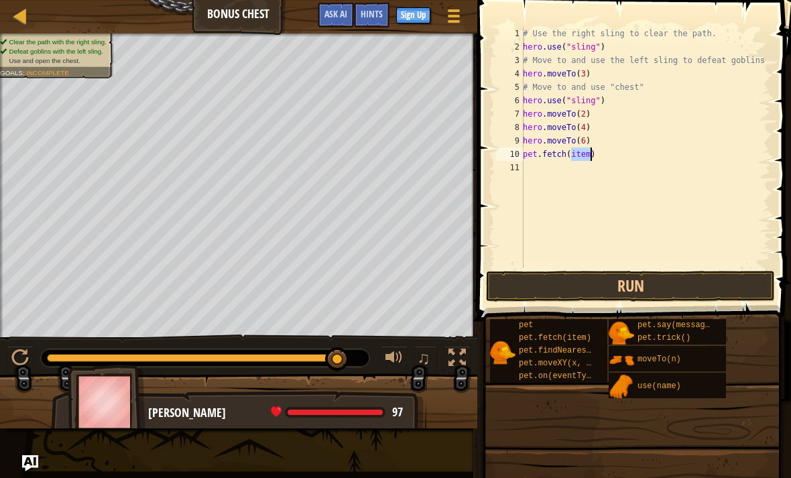
type textarea "pet.fetch(item)"
click at [713, 273] on button "Run" at bounding box center [630, 286] width 289 height 31
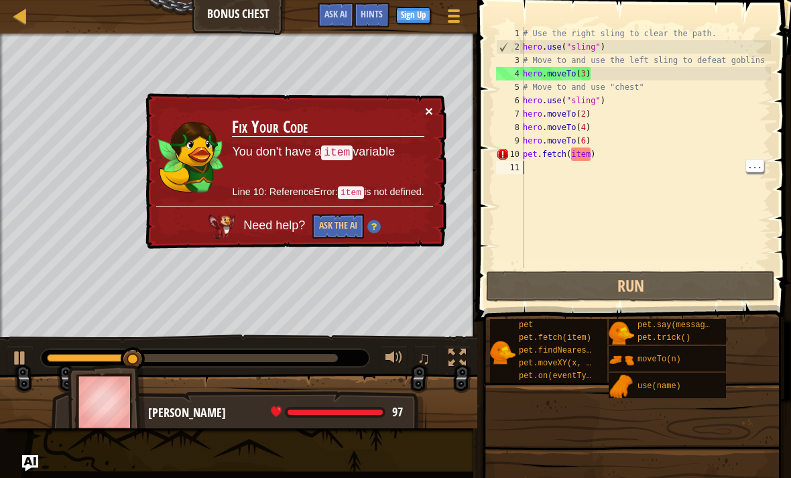
click at [431, 110] on button "×" at bounding box center [429, 111] width 8 height 14
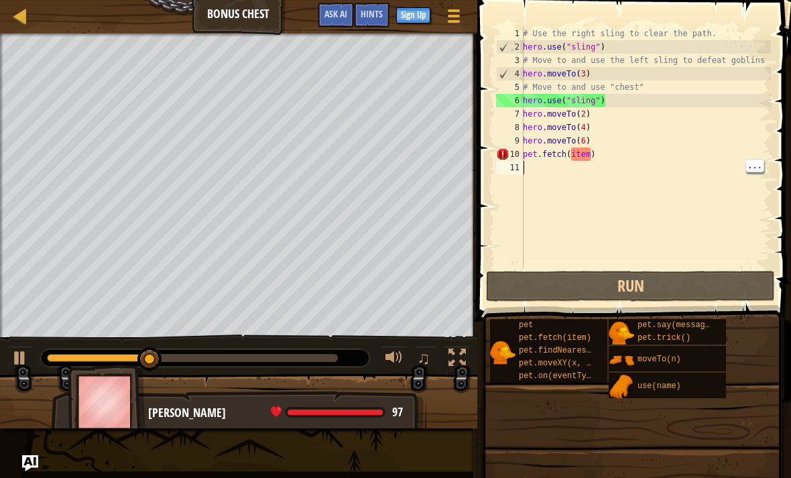
click at [702, 161] on div "# Use the right sling to clear the path. hero . use ( "sling" ) # Move to and u…" at bounding box center [645, 161] width 251 height 268
click at [730, 164] on div "# Use the right sling to clear the path. hero . use ( "sling" ) # Move to and u…" at bounding box center [645, 161] width 251 height 268
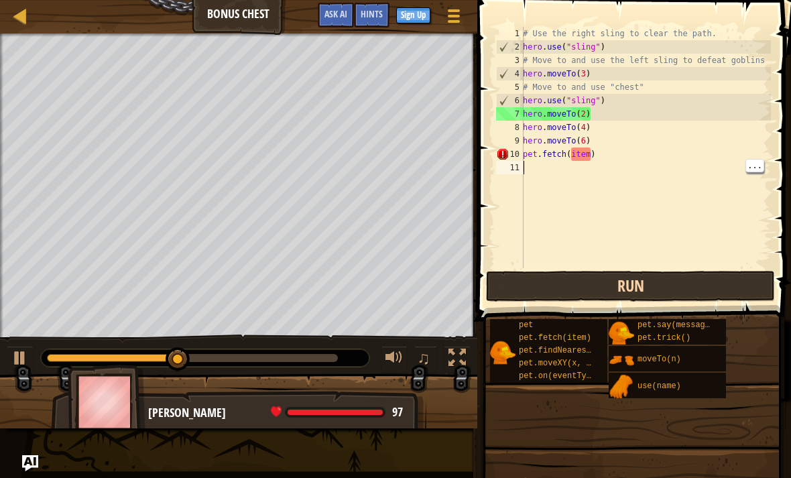
click at [678, 277] on button "Run" at bounding box center [630, 286] width 289 height 31
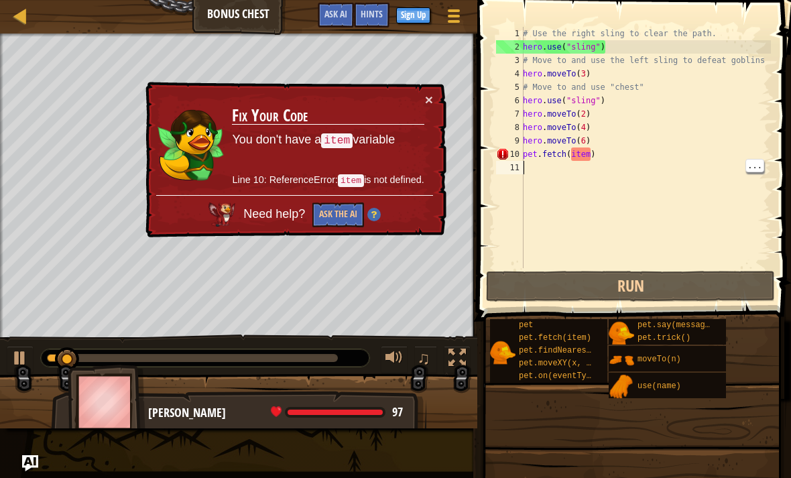
click at [693, 169] on div "# Use the right sling to clear the path. hero . use ( "sling" ) # Move to and u…" at bounding box center [645, 161] width 251 height 268
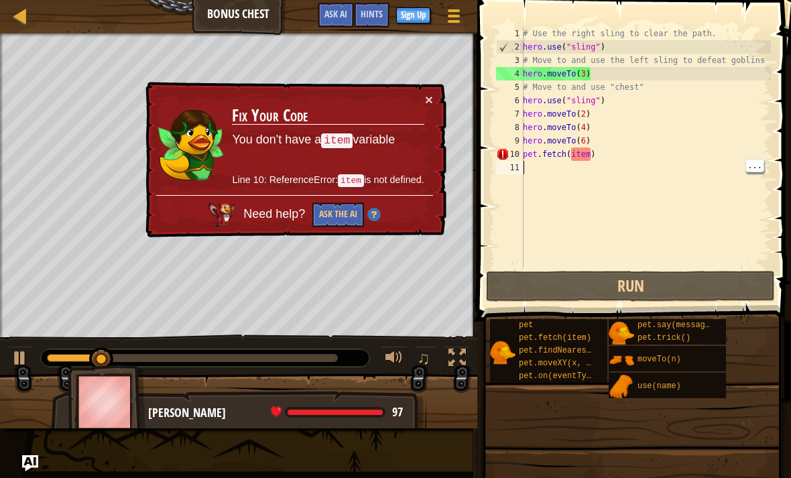
click at [417, 105] on td "Fix Your Code You don't have a item variable Line 10: ReferenceError: item is n…" at bounding box center [327, 143] width 193 height 102
click at [445, 94] on div "× Fix Your Code You don't have a item variable Line 10: ReferenceError: item is…" at bounding box center [294, 159] width 305 height 161
click at [427, 104] on button "×" at bounding box center [429, 100] width 8 height 14
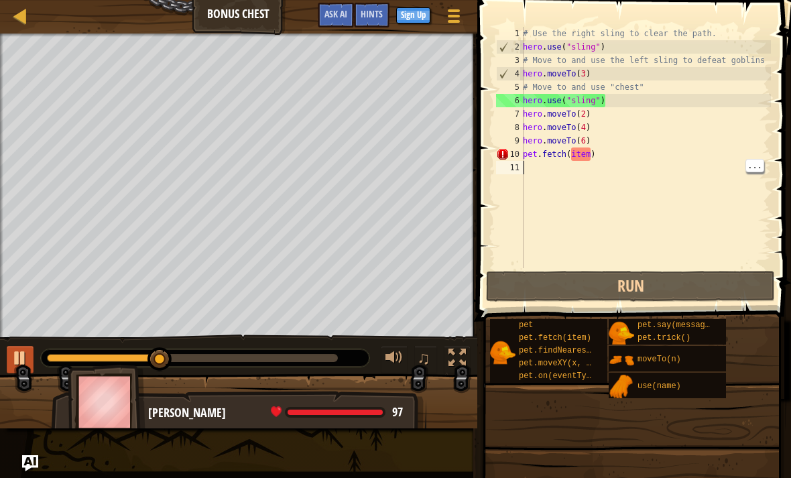
click at [29, 359] on button at bounding box center [20, 359] width 27 height 27
click at [665, 205] on div "# Use the right sling to clear the path. hero . use ( "sling" ) # Move to and u…" at bounding box center [645, 161] width 251 height 268
click at [734, 151] on div "# Use the right sling to clear the path. hero . use ( "sling" ) # Move to and u…" at bounding box center [645, 161] width 251 height 268
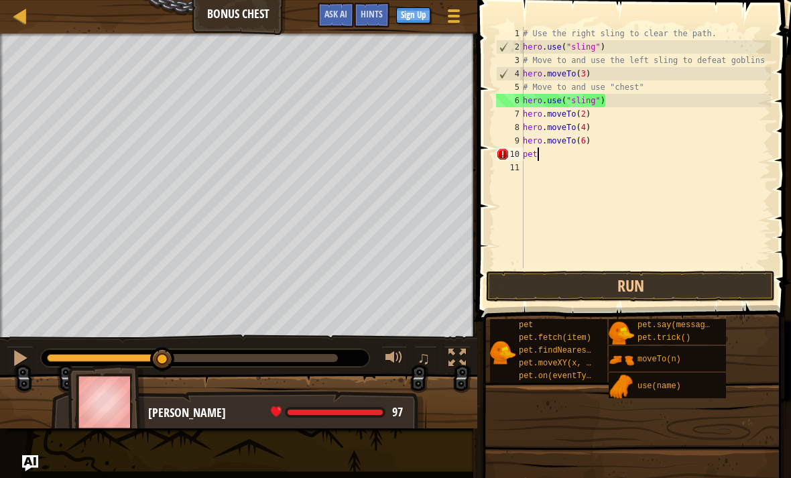
type textarea "p"
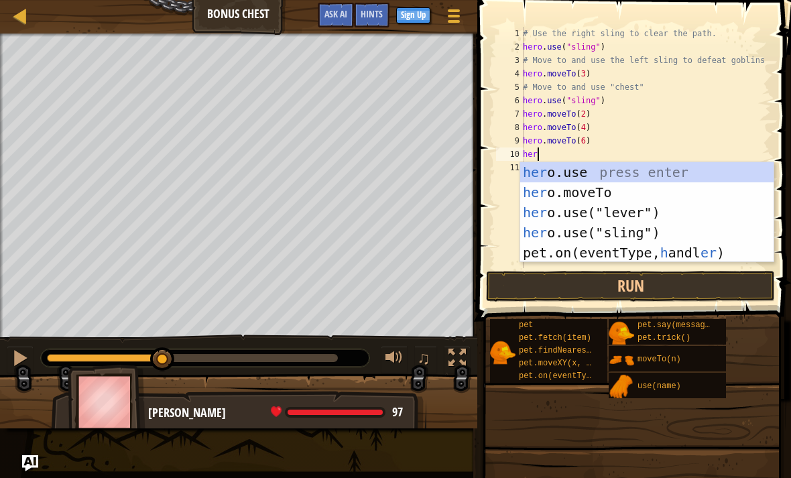
scroll to position [7, 1]
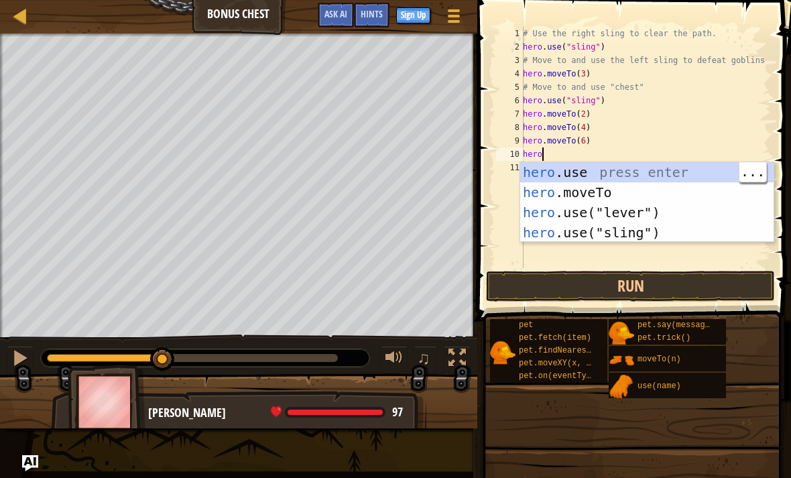
click at [685, 176] on div "hero .use press enter hero .moveTo press enter hero .use("lever") press enter h…" at bounding box center [646, 222] width 253 height 121
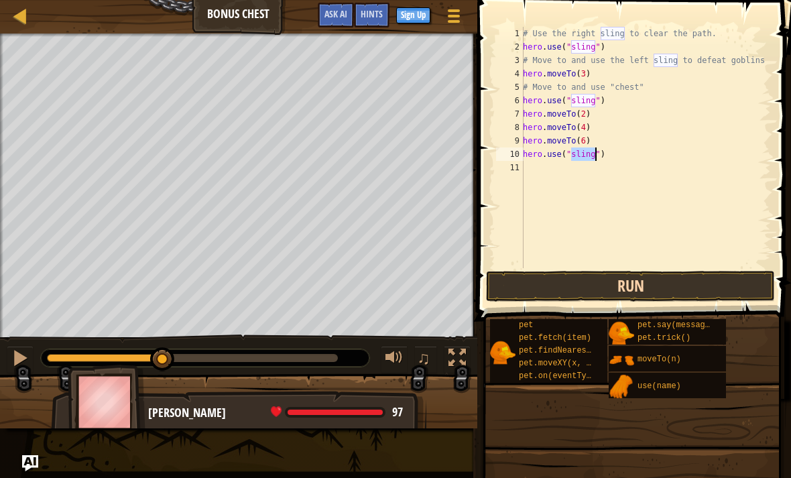
click at [658, 285] on button "Run" at bounding box center [630, 286] width 289 height 31
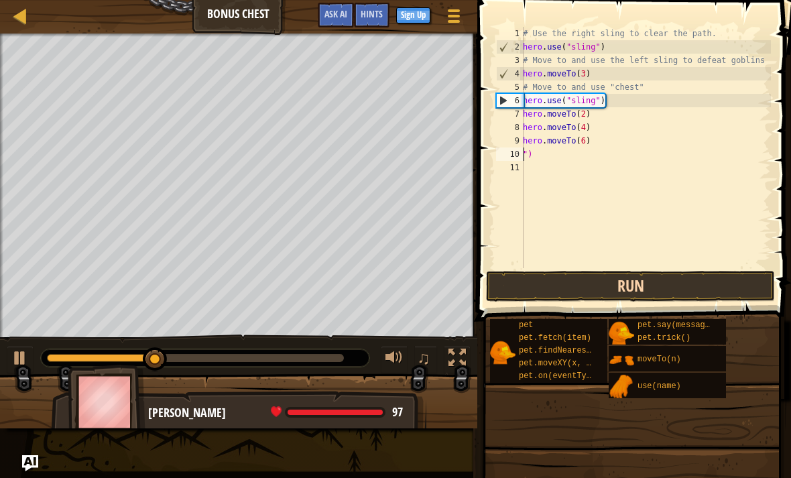
scroll to position [7, 0]
type textarea """
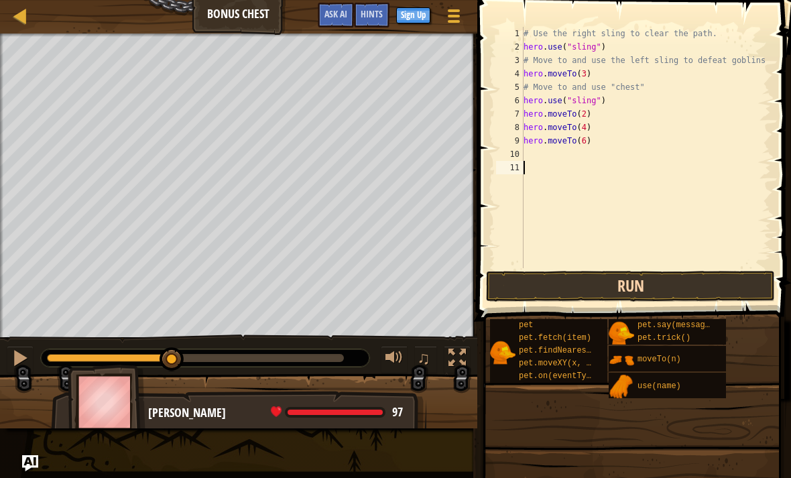
click at [691, 277] on button "Run" at bounding box center [630, 286] width 289 height 31
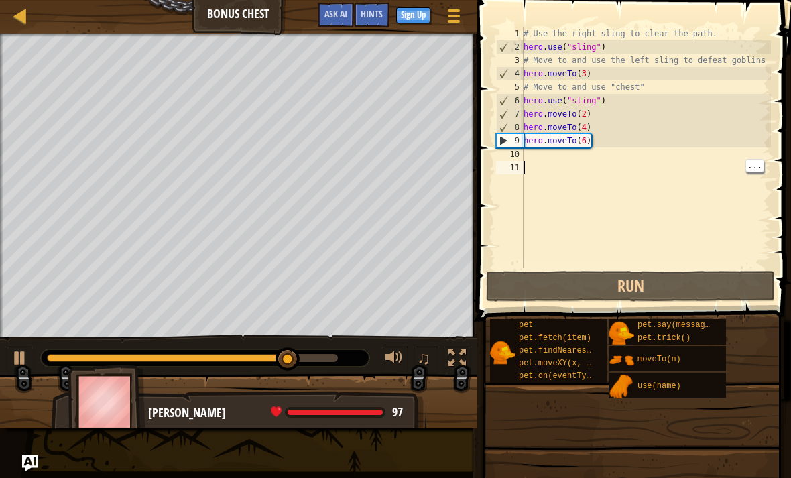
click at [739, 175] on div "# Use the right sling to clear the path. hero . use ( "sling" ) # Move to and u…" at bounding box center [646, 161] width 250 height 268
click at [721, 170] on div "# Use the right sling to clear the path. hero . use ( "sling" ) # Move to and u…" at bounding box center [646, 161] width 250 height 268
click at [707, 167] on div "# Use the right sling to clear the path. hero . use ( "sling" ) # Move to and u…" at bounding box center [646, 161] width 250 height 268
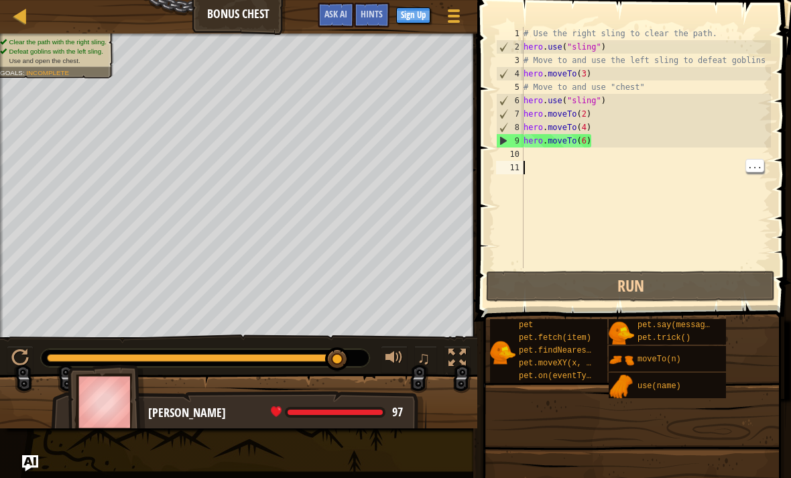
click at [713, 185] on div "# Use the right sling to clear the path. hero . use ( "sling" ) # Move to and u…" at bounding box center [646, 161] width 250 height 268
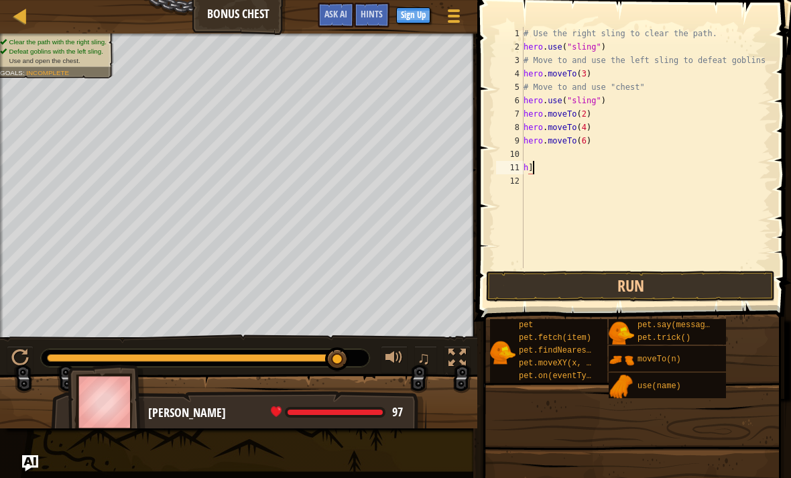
type textarea "h"
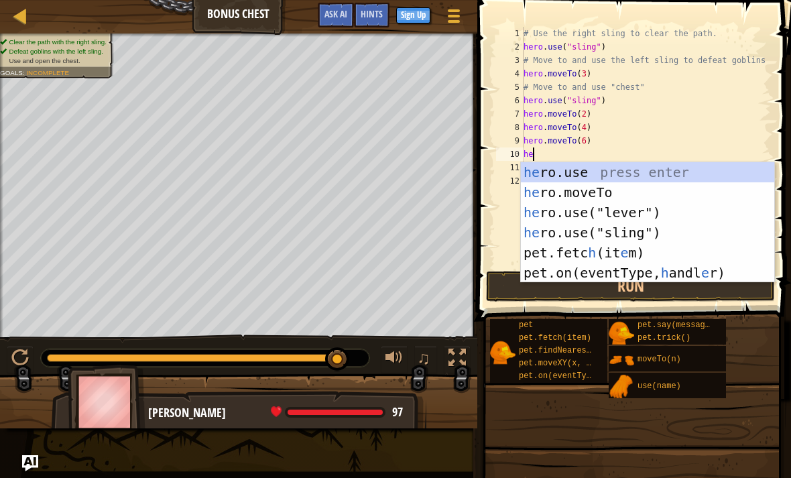
type textarea "h"
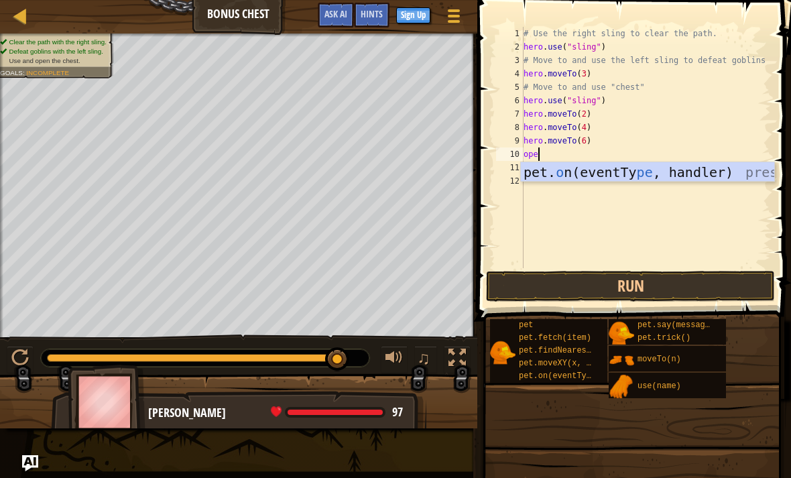
type textarea "o"
click at [711, 168] on div "pet.fet ch (it e m) press enter" at bounding box center [647, 192] width 253 height 60
type textarea "pet.fetch(item)"
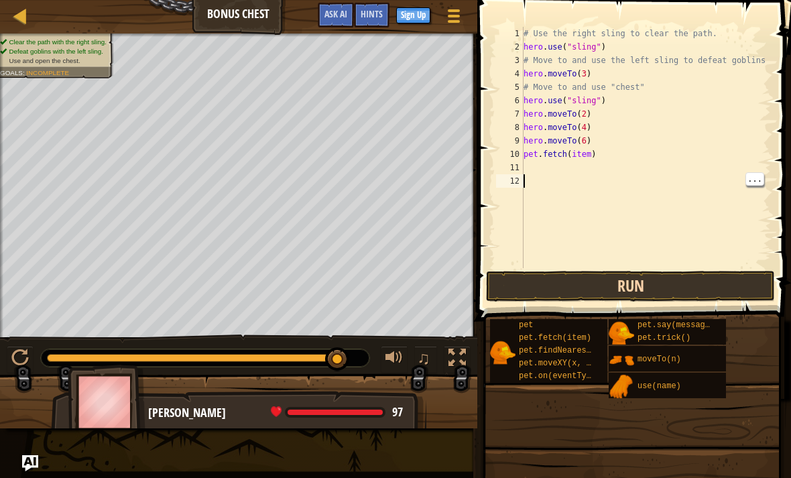
click at [673, 276] on button "Run" at bounding box center [630, 286] width 289 height 31
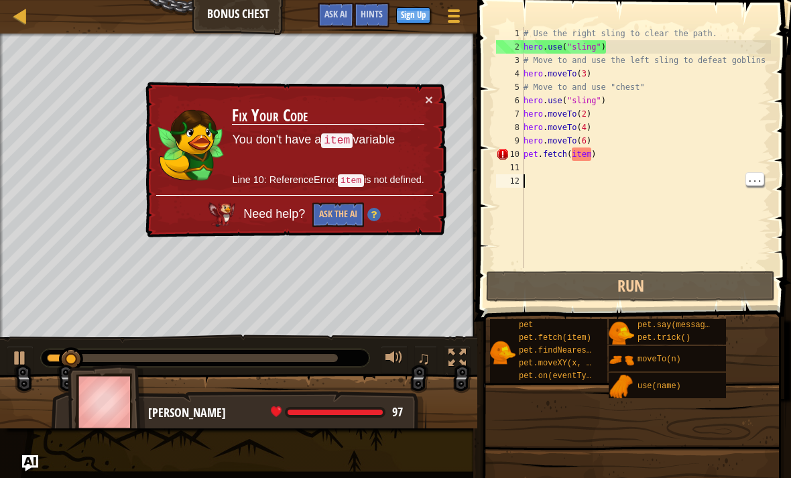
click at [687, 230] on div "# Use the right sling to clear the path. hero . use ( "sling" ) # Move to and u…" at bounding box center [646, 161] width 250 height 268
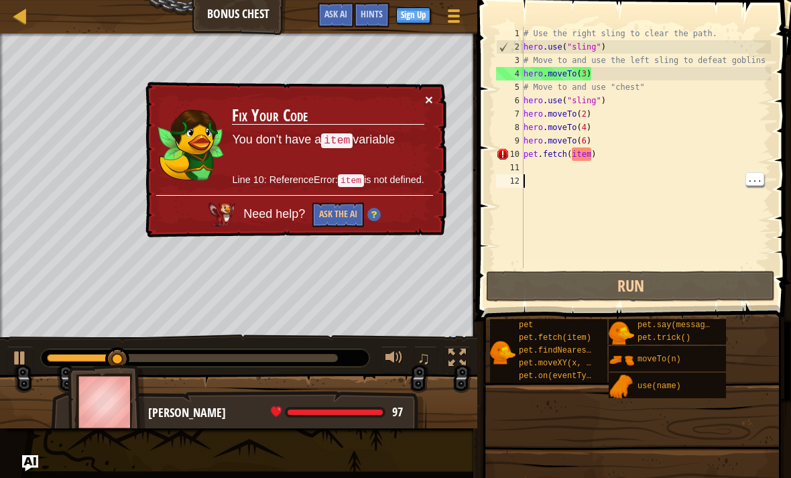
click at [425, 99] on button "×" at bounding box center [429, 99] width 8 height 14
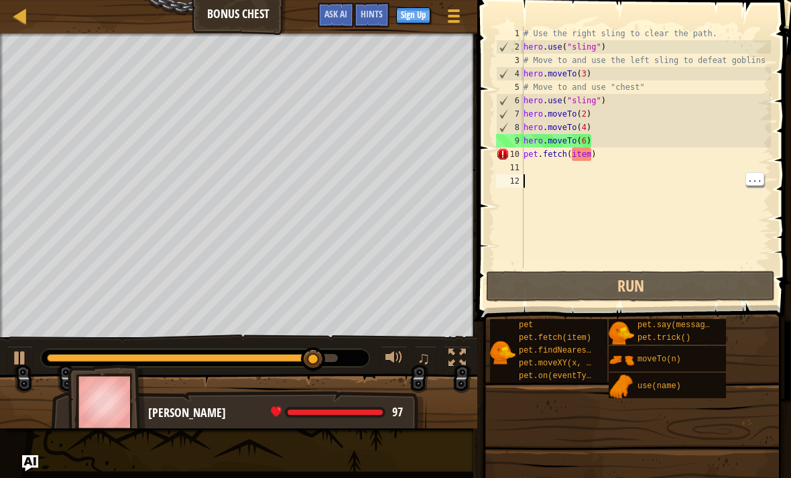
click at [732, 157] on div "# Use the right sling to clear the path. hero . use ( "sling" ) # Move to and u…" at bounding box center [646, 161] width 250 height 268
click at [725, 158] on div "# Use the right sling to clear the path. hero . use ( "sling" ) # Move to and u…" at bounding box center [646, 161] width 250 height 268
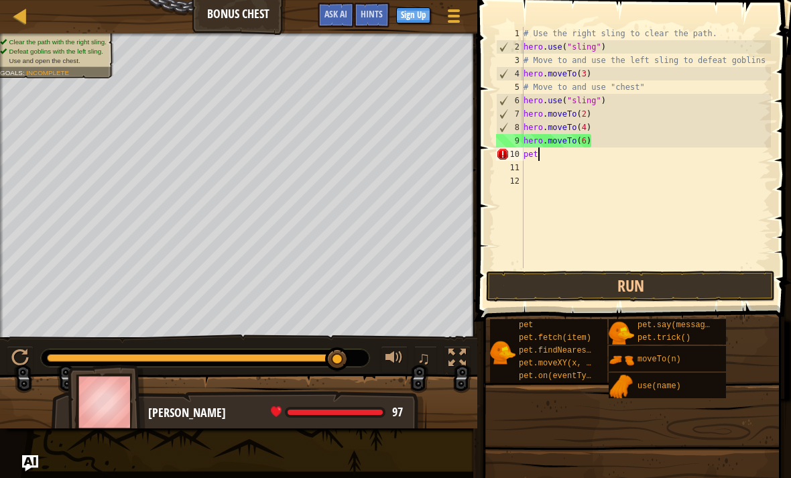
type textarea "p"
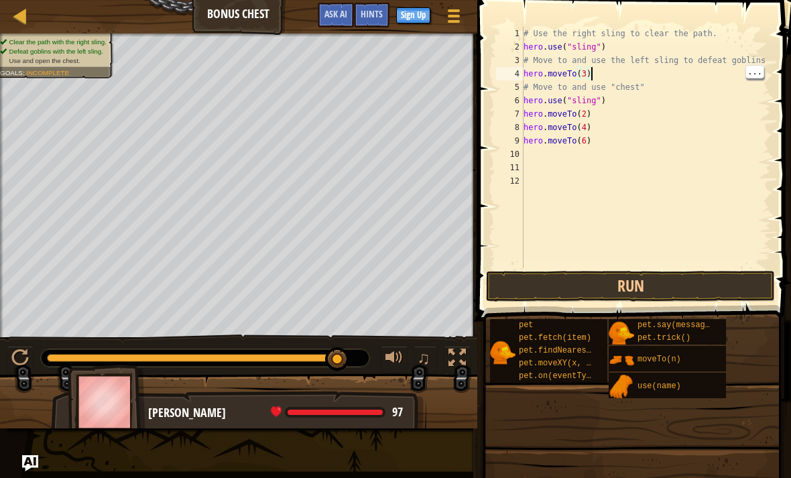
click at [728, 78] on div "# Use the right sling to clear the path. hero . use ( "sling" ) # Move to and u…" at bounding box center [646, 161] width 250 height 268
type textarea "hero.moveTo(3) # Move to and use "chest""
click at [653, 160] on div "# Use the right sling to clear the path. hero . use ( "sling" ) # Move to and u…" at bounding box center [646, 161] width 250 height 268
type textarea "hero.moveTo(3)"
click at [585, 71] on div "# Use the right sling to clear the path. hero . use ( "sling" ) # Move to and u…" at bounding box center [646, 161] width 250 height 268
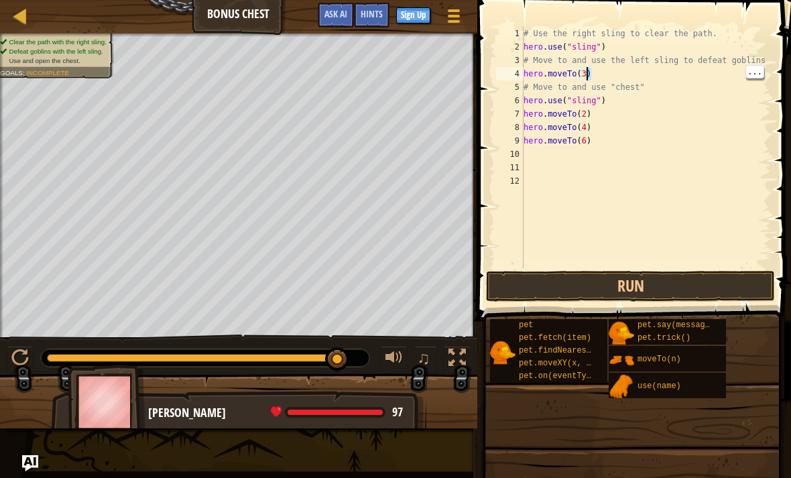
click at [653, 179] on div "# Use the right sling to clear the path. hero . use ( "sling" ) # Move to and u…" at bounding box center [646, 161] width 250 height 268
click at [640, 78] on div "# Use the right sling to clear the path. hero . use ( "sling" ) # Move to and u…" at bounding box center [646, 161] width 250 height 268
click at [657, 90] on div "# Use the right sling to clear the path. hero . use ( "sling" ) # Move to and u…" at bounding box center [646, 161] width 250 height 268
type textarea "#"
type textarea "n"
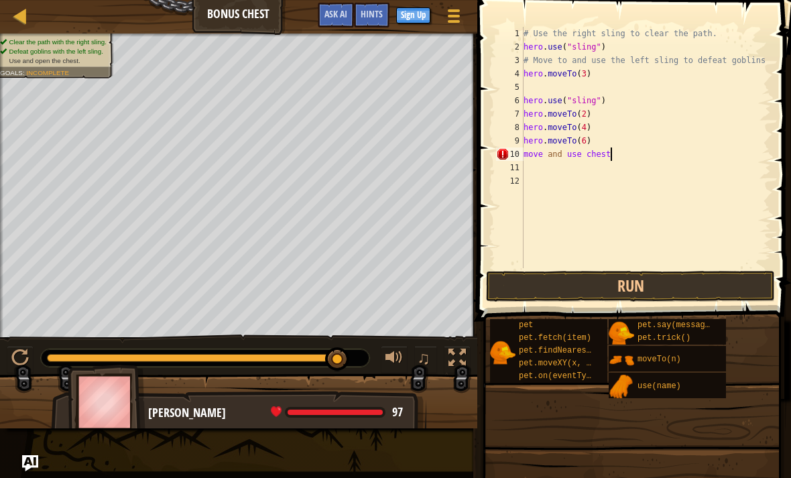
scroll to position [7, 7]
click at [595, 153] on div "# Use the right sling to clear the path. hero . use ( "sling" ) # Move to and u…" at bounding box center [646, 161] width 250 height 268
click at [584, 151] on div "# Use the right sling to clear the path. hero . use ( "sling" ) # Move to and u…" at bounding box center [646, 161] width 250 height 268
type textarea "move and use "chest""
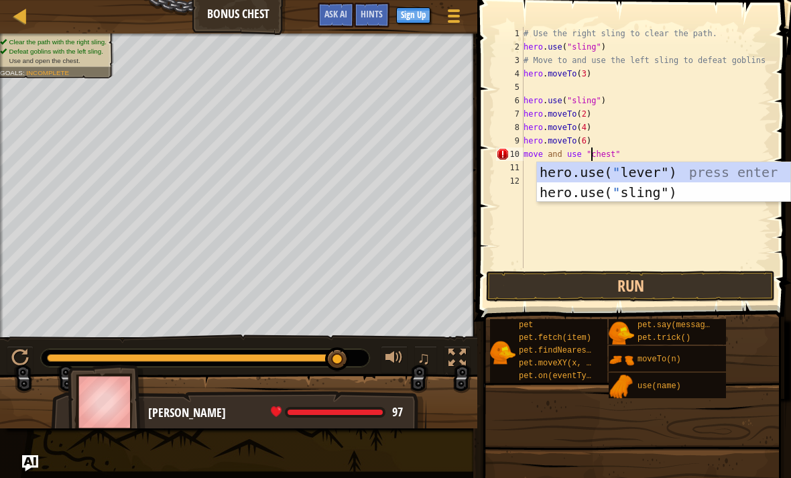
scroll to position [7, 0]
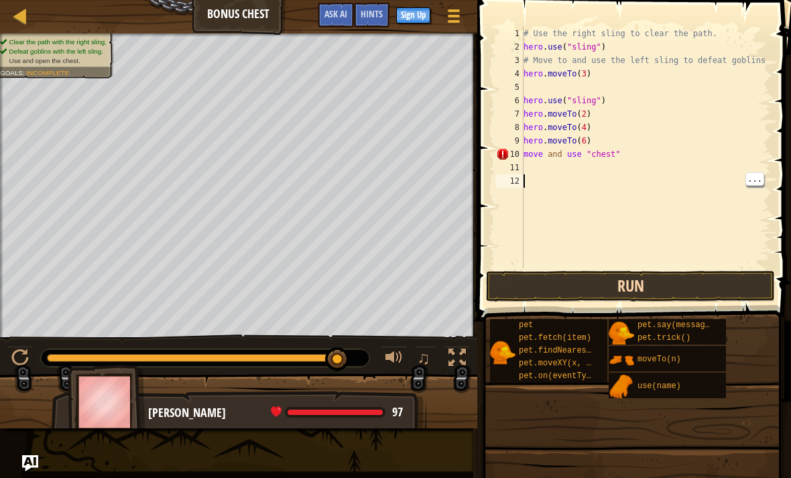
click at [685, 276] on button "Run" at bounding box center [630, 286] width 289 height 31
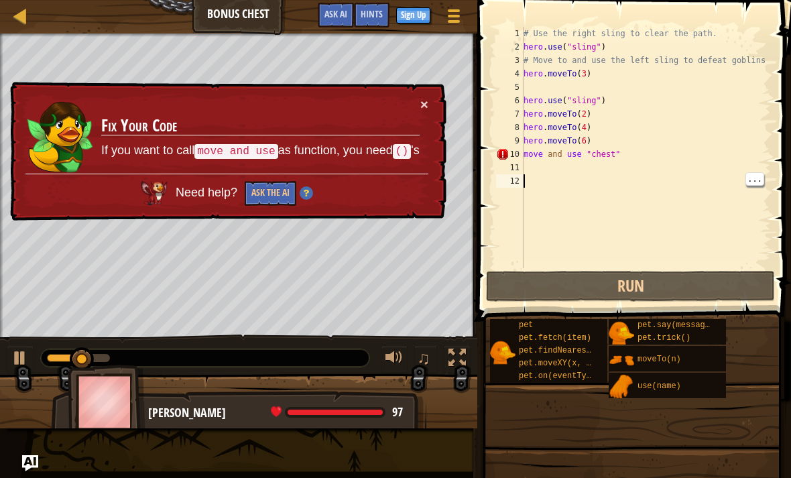
click at [413, 101] on td "Fix Your Code If you want to call move and use as function, you need () 's" at bounding box center [260, 134] width 320 height 79
click at [427, 98] on button "×" at bounding box center [424, 105] width 8 height 14
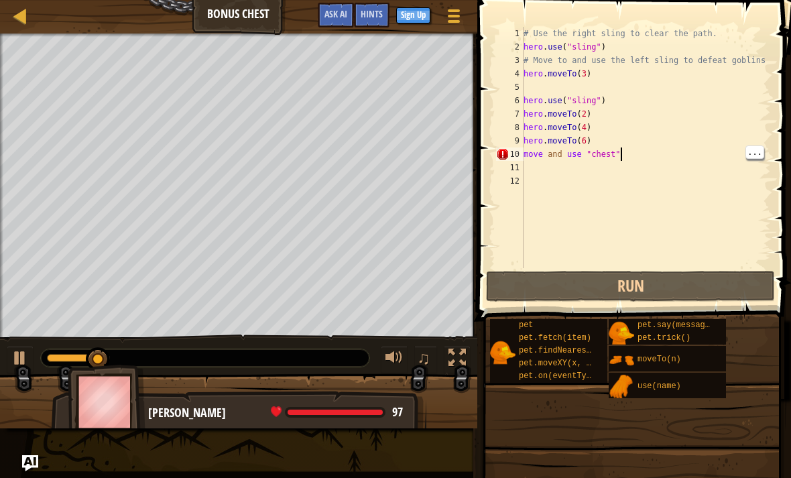
click at [677, 155] on div "# Use the right sling to clear the path. hero . use ( "sling" ) # Move to and u…" at bounding box center [646, 161] width 250 height 268
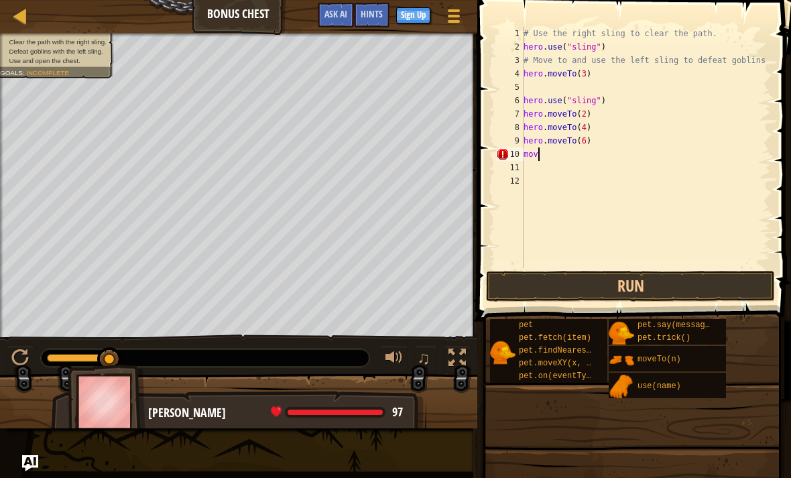
type textarea "m"
click at [369, 15] on span "Hints" at bounding box center [371, 13] width 22 height 13
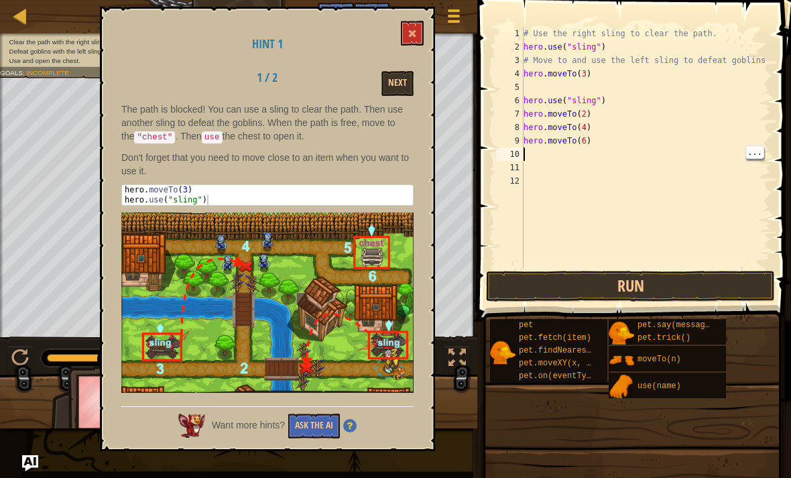
click at [576, 153] on div "# Use the right sling to clear the path. hero . use ( "sling" ) # Move to and u…" at bounding box center [646, 161] width 250 height 268
type textarea "c"
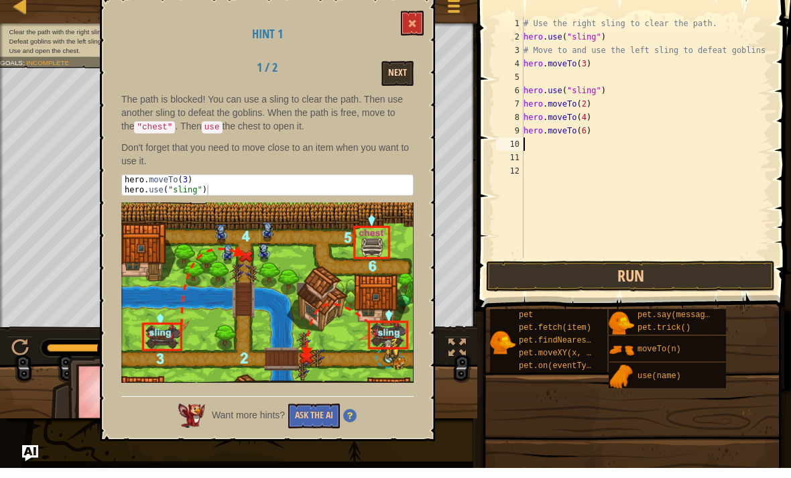
click at [406, 80] on button "Next" at bounding box center [397, 83] width 32 height 25
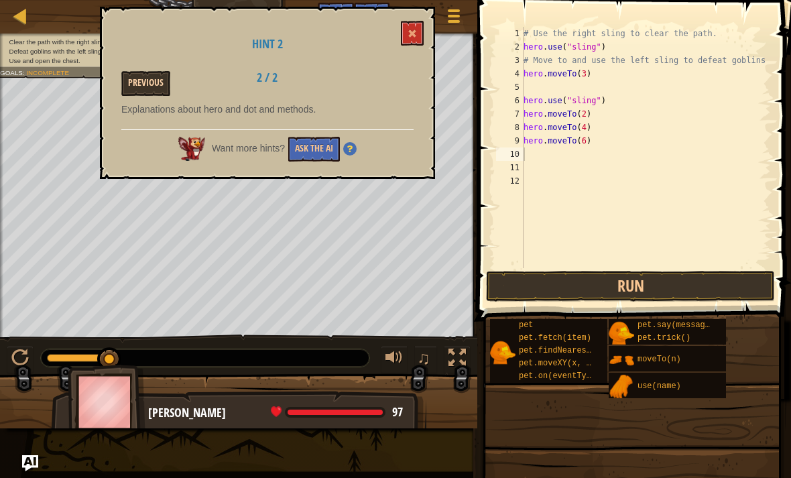
click at [137, 79] on button "Previous" at bounding box center [145, 83] width 49 height 25
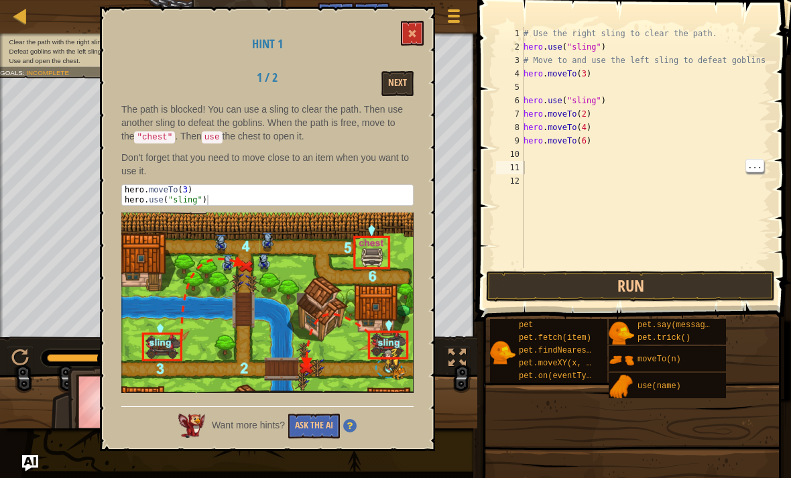
click at [618, 157] on div "# Use the right sling to clear the path. hero . use ( "sling" ) # Move to and u…" at bounding box center [646, 161] width 250 height 268
click at [410, 38] on span at bounding box center [411, 33] width 9 height 9
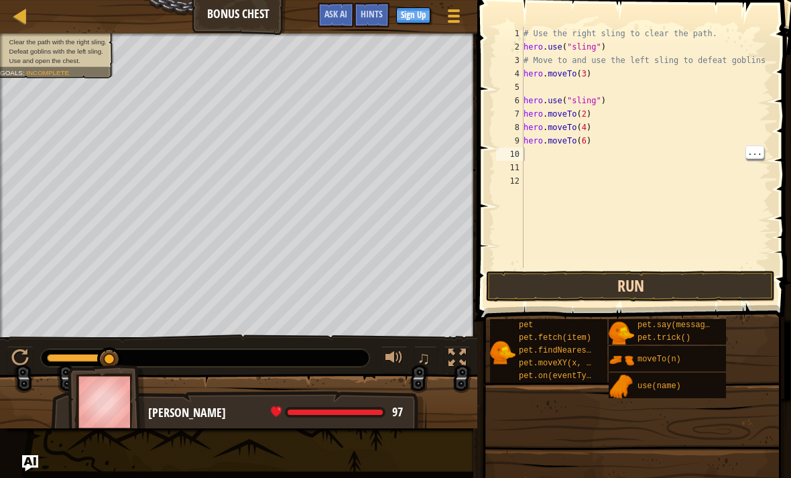
click at [667, 287] on button "Run" at bounding box center [630, 286] width 289 height 31
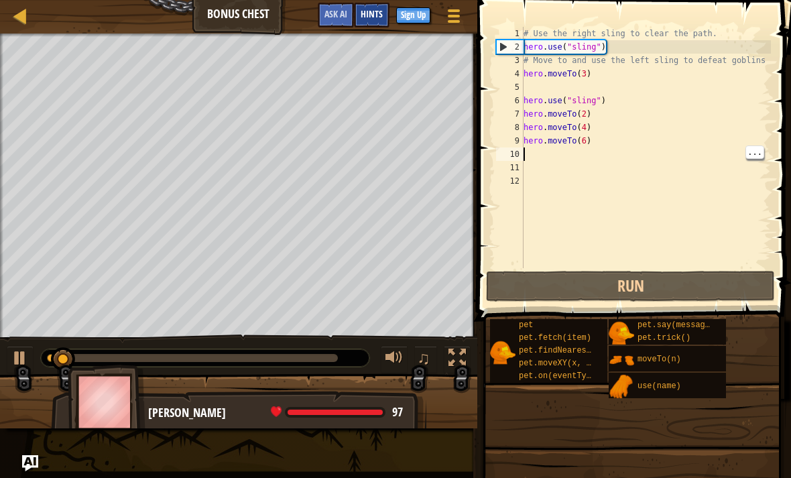
click at [373, 18] on span "Hints" at bounding box center [371, 13] width 22 height 13
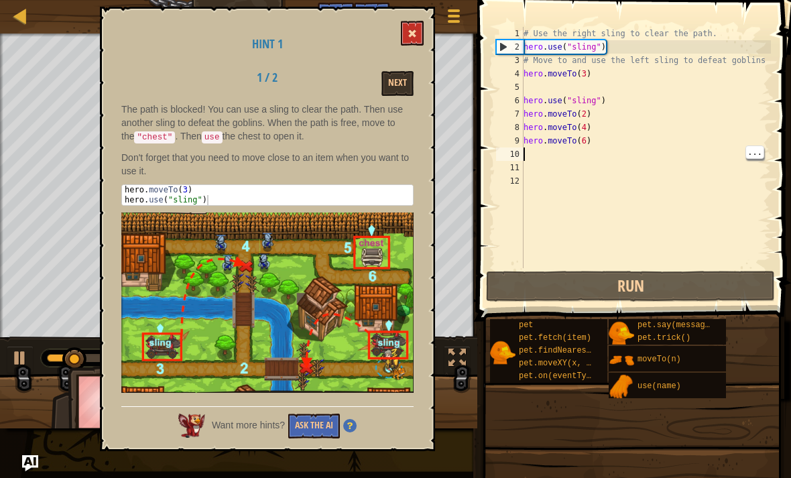
click at [416, 42] on button at bounding box center [412, 33] width 23 height 25
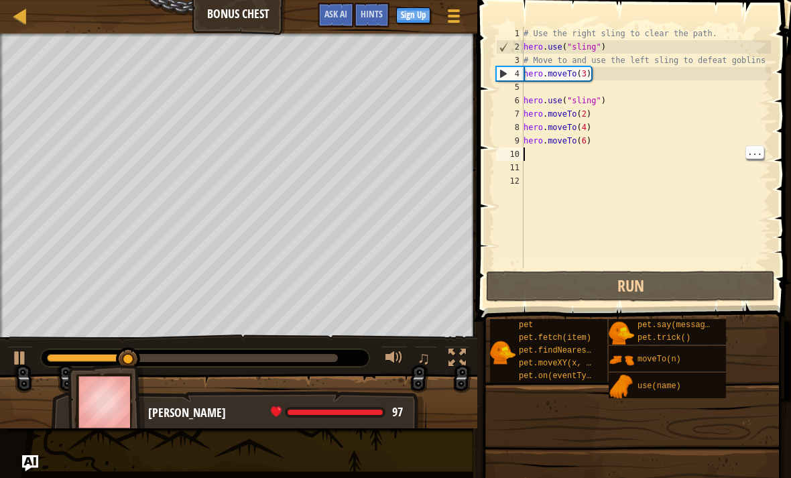
click at [683, 384] on div "use(name)" at bounding box center [676, 384] width 84 height 25
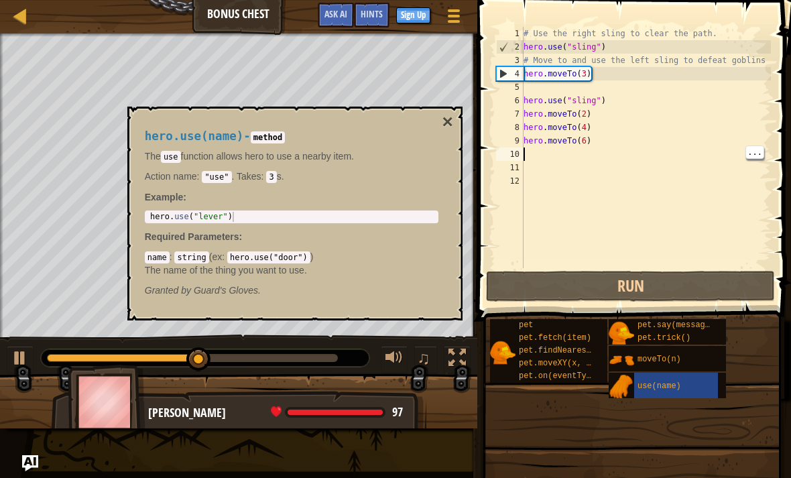
click at [443, 117] on button "×" at bounding box center [446, 122] width 11 height 19
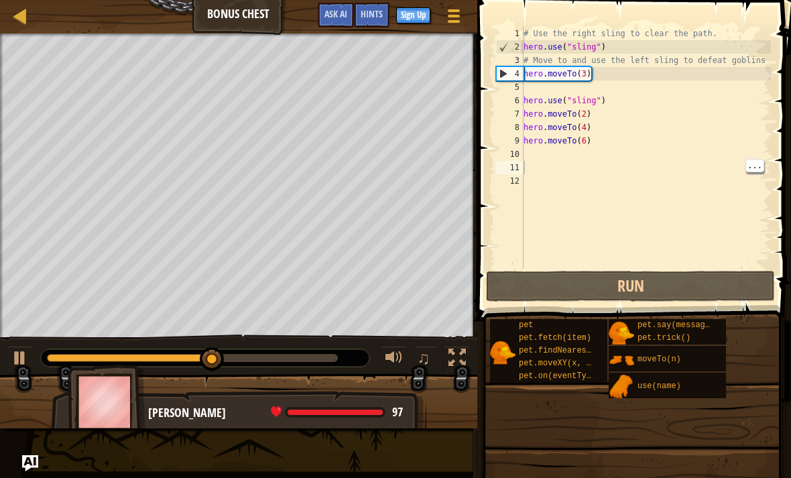
click at [551, 174] on div "# Use the right sling to clear the path. hero . use ( "sling" ) # Move to and u…" at bounding box center [646, 161] width 250 height 268
click at [539, 159] on div "# Use the right sling to clear the path. hero . use ( "sling" ) # Move to and u…" at bounding box center [646, 161] width 250 height 268
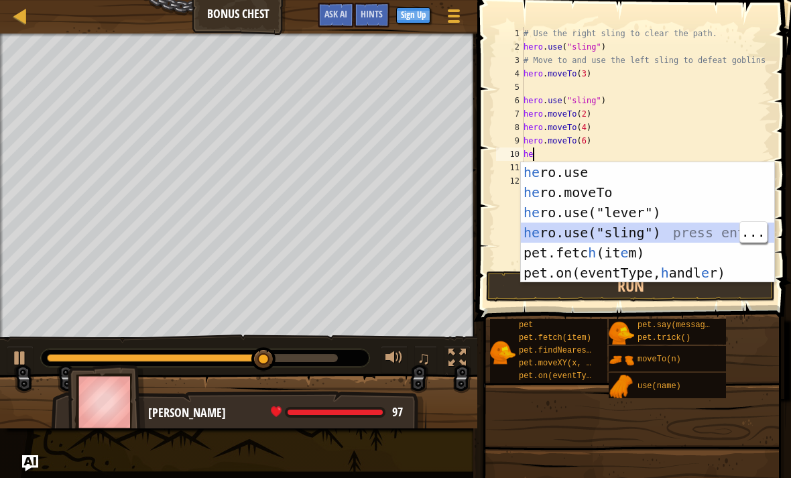
click at [689, 226] on div "he ro.use press enter he ro.moveTo press enter he ro.use("lever") press enter h…" at bounding box center [647, 242] width 253 height 161
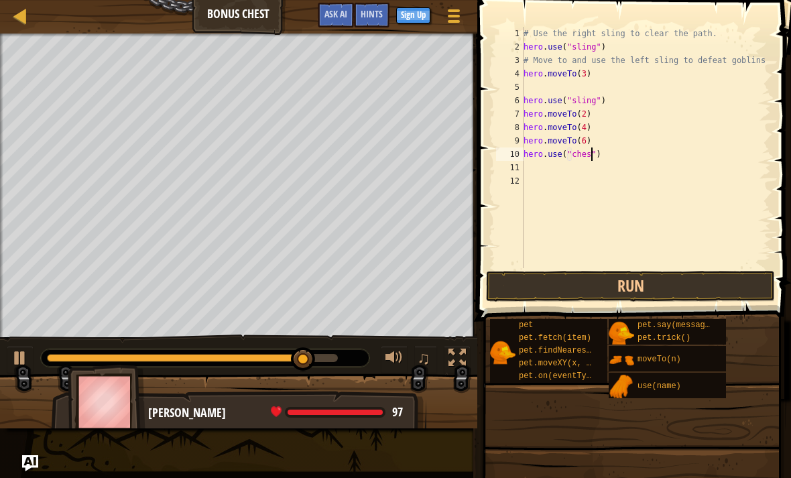
scroll to position [7, 5]
type textarea "hero.use("chest")"
click at [722, 276] on button "Run" at bounding box center [630, 286] width 289 height 31
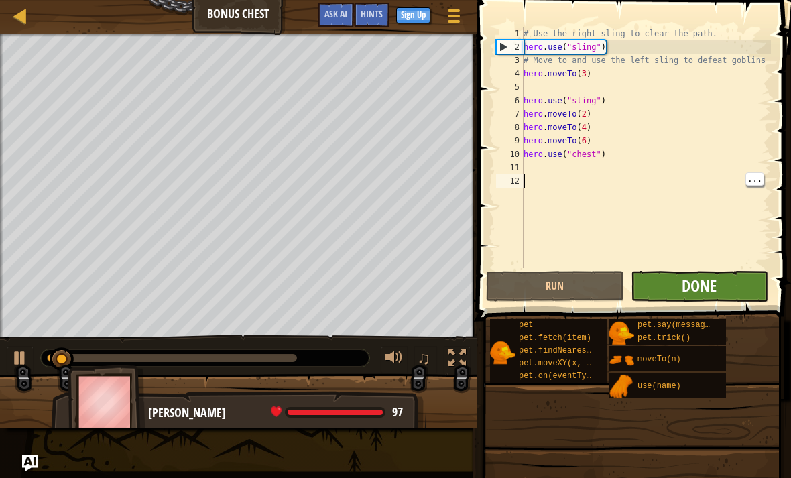
click at [714, 288] on span "Done" at bounding box center [698, 285] width 35 height 21
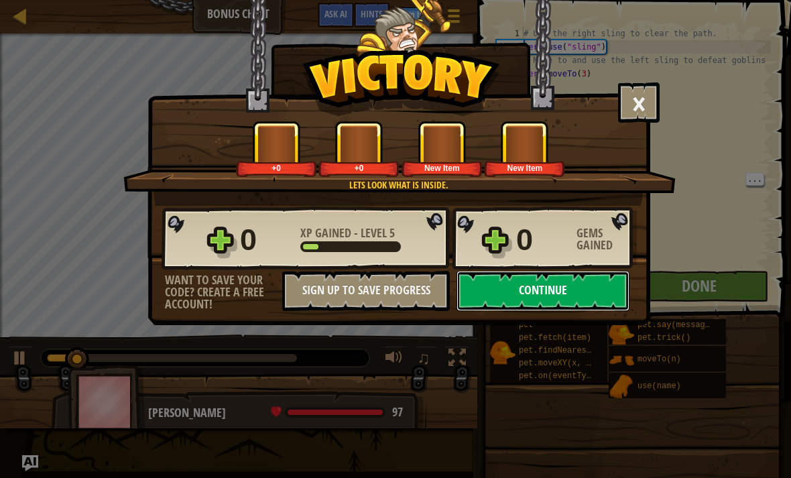
click at [604, 281] on button "Continue" at bounding box center [542, 291] width 173 height 40
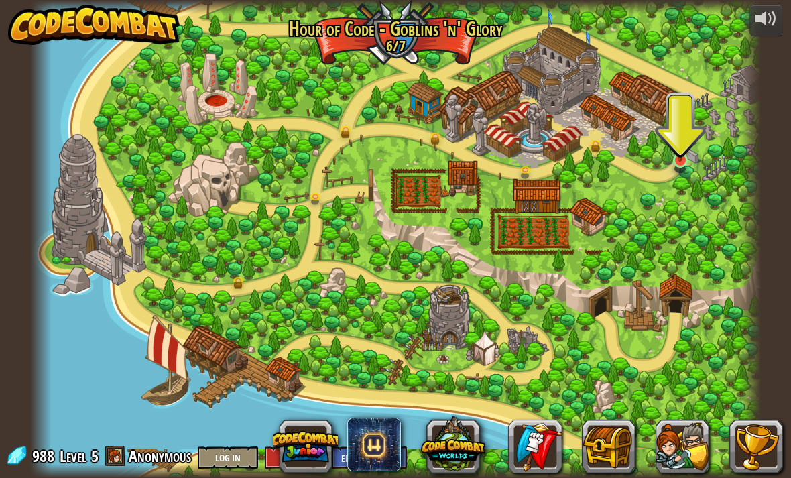
click at [679, 147] on img at bounding box center [680, 138] width 18 height 48
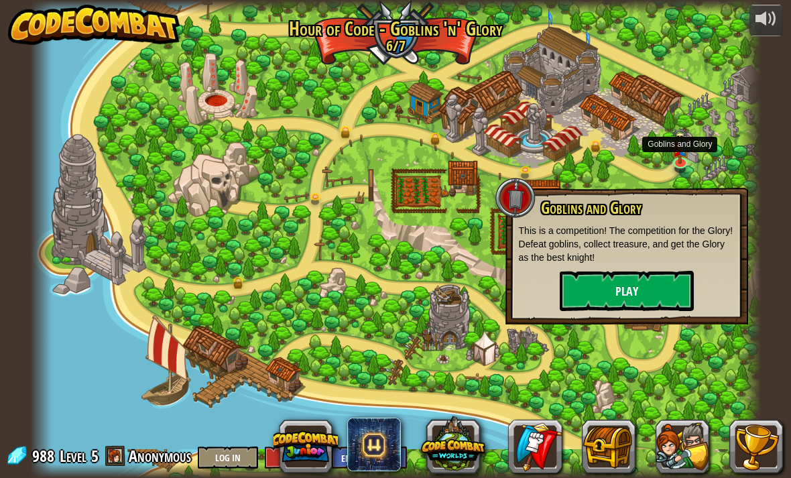
click at [665, 275] on button "Play" at bounding box center [626, 291] width 134 height 40
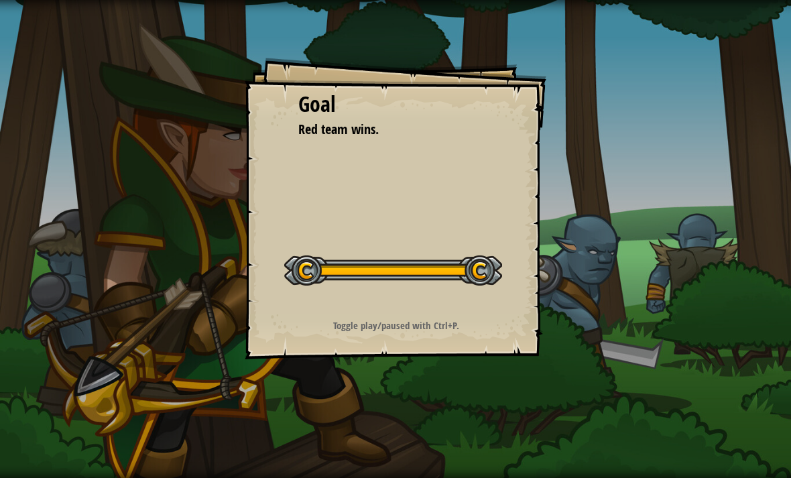
click at [673, 256] on div "Goal Red team wins. Start Level Error loading from server. Try refreshing the p…" at bounding box center [395, 239] width 791 height 478
click at [665, 241] on div "Goal Red team wins. Start Level Error loading from server. Try refreshing the p…" at bounding box center [395, 239] width 791 height 478
click at [499, 322] on div "Toggle play/paused with Ctrl+P." at bounding box center [395, 325] width 269 height 14
click at [581, 297] on div "Goal Red team wins. Start Level Error loading from server. Try refreshing the p…" at bounding box center [395, 239] width 791 height 478
click at [588, 301] on div "Goal Red team wins. Start Level Error loading from server. Try refreshing the p…" at bounding box center [395, 239] width 791 height 478
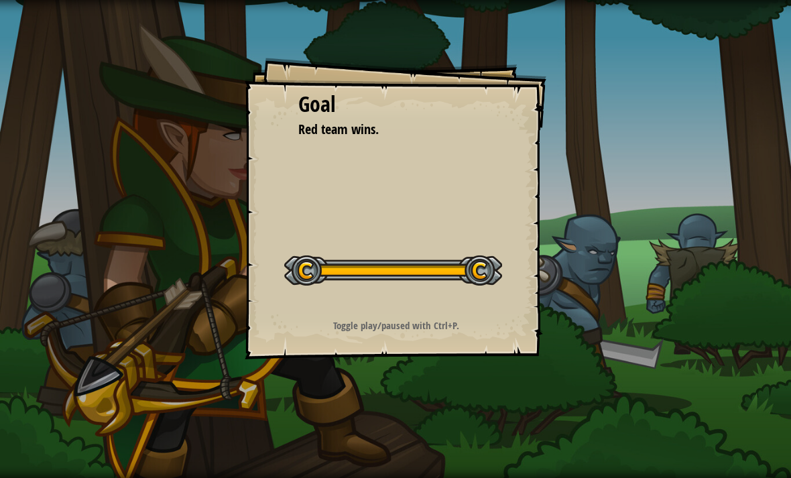
click at [588, 300] on div "Goal Red team wins. Start Level Error loading from server. Try refreshing the p…" at bounding box center [395, 239] width 791 height 478
click at [585, 294] on div "Goal Red team wins. Start Level Error loading from server. Try refreshing the p…" at bounding box center [395, 239] width 791 height 478
click at [503, 252] on div "Goal Red team wins. Start Level Error loading from server. Try refreshing the p…" at bounding box center [395, 208] width 301 height 301
click at [466, 315] on div "Goal Red team wins. Start Level Error loading from server. Try refreshing the p…" at bounding box center [395, 208] width 301 height 301
click at [596, 306] on div "Goal Red team wins. Start Level Error loading from server. Try refreshing the p…" at bounding box center [395, 239] width 791 height 478
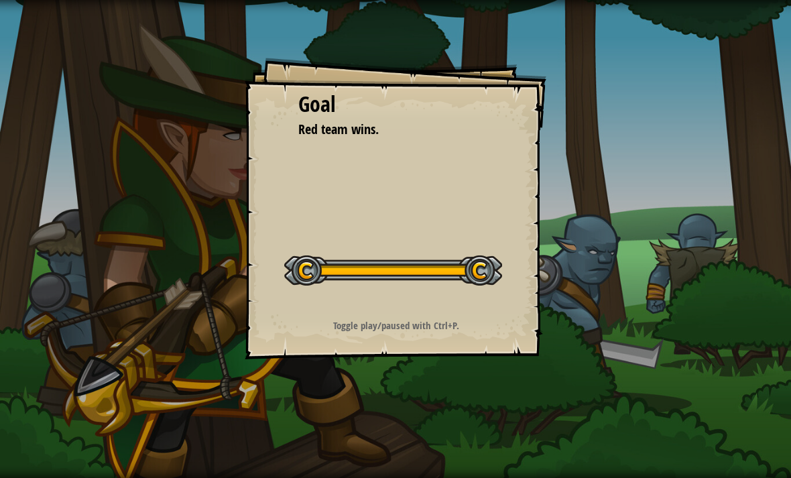
click at [575, 324] on div "Goal Red team wins. Start Level Error loading from server. Try refreshing the p…" at bounding box center [395, 239] width 791 height 478
click at [594, 352] on div "Goal Red team wins. Start Level Error loading from server. Try refreshing the p…" at bounding box center [395, 239] width 791 height 478
click at [498, 320] on div "Toggle play/paused with Ctrl+P." at bounding box center [395, 325] width 269 height 14
